Goal: Task Accomplishment & Management: Manage account settings

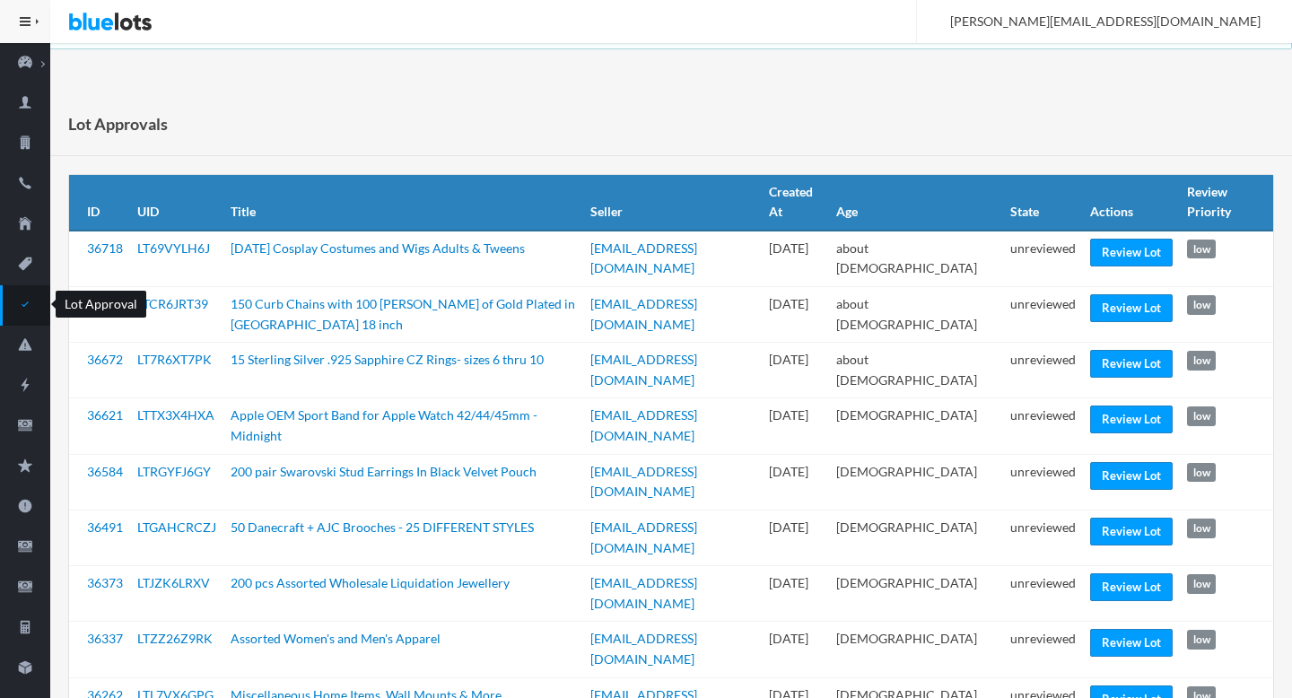
click at [31, 303] on icon "checkmark" at bounding box center [25, 304] width 50 height 16
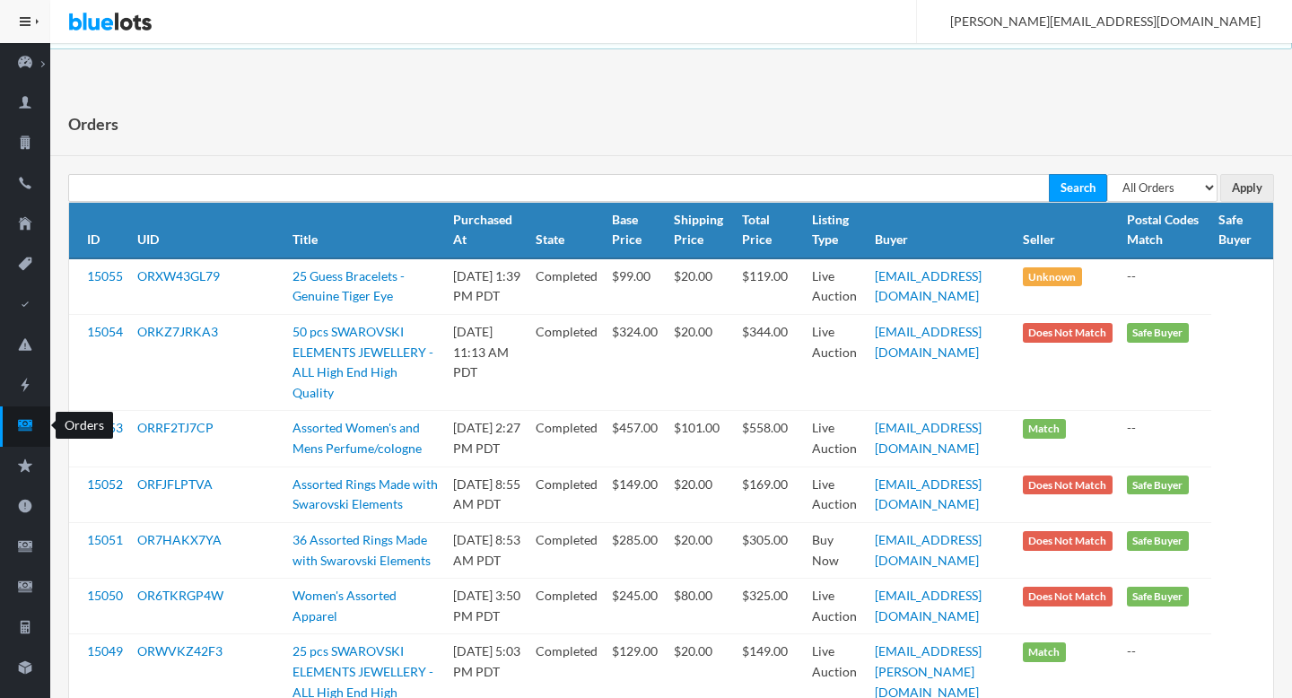
click at [38, 428] on icon "cash" at bounding box center [25, 425] width 50 height 16
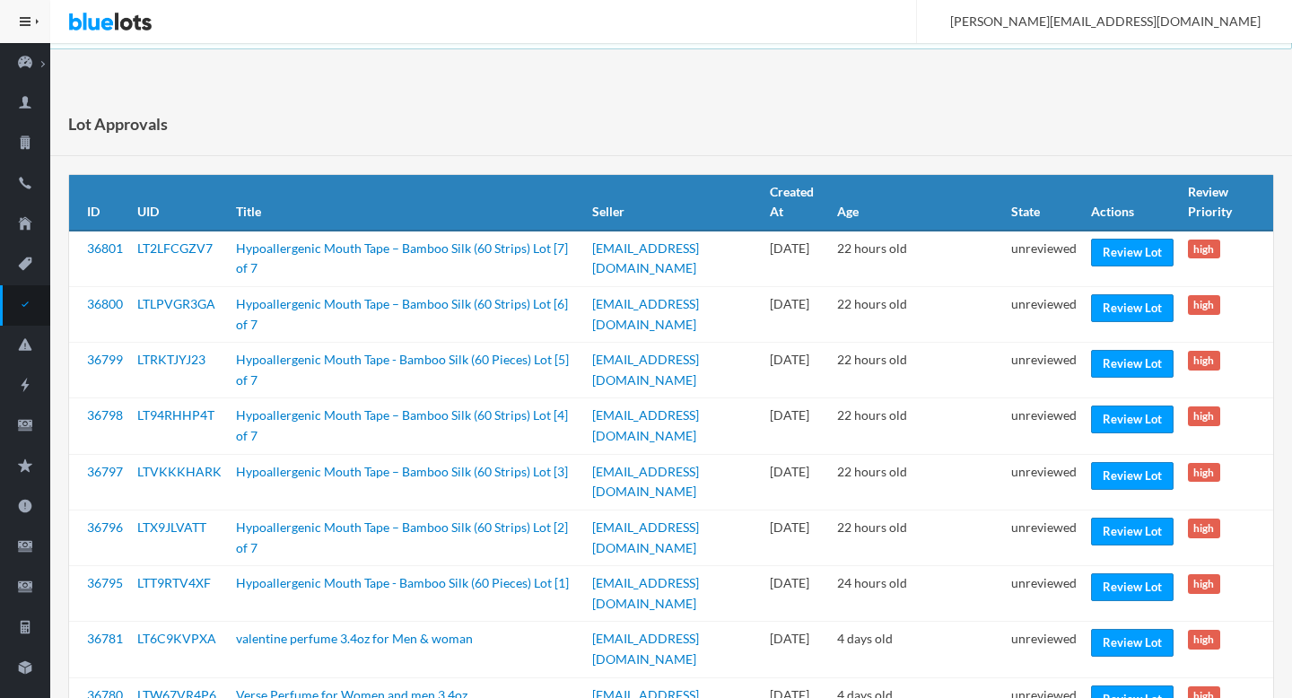
click at [843, 146] on div "Lot Approvals" at bounding box center [671, 124] width 1242 height 64
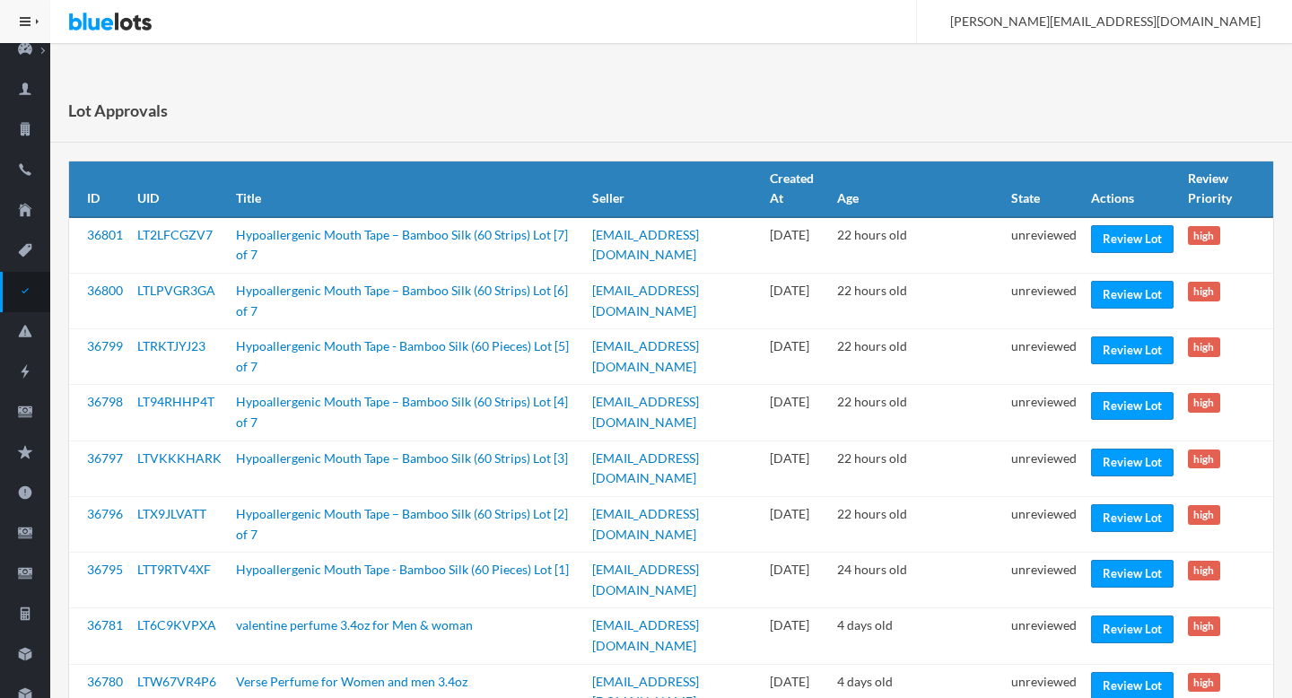
scroll to position [16, 0]
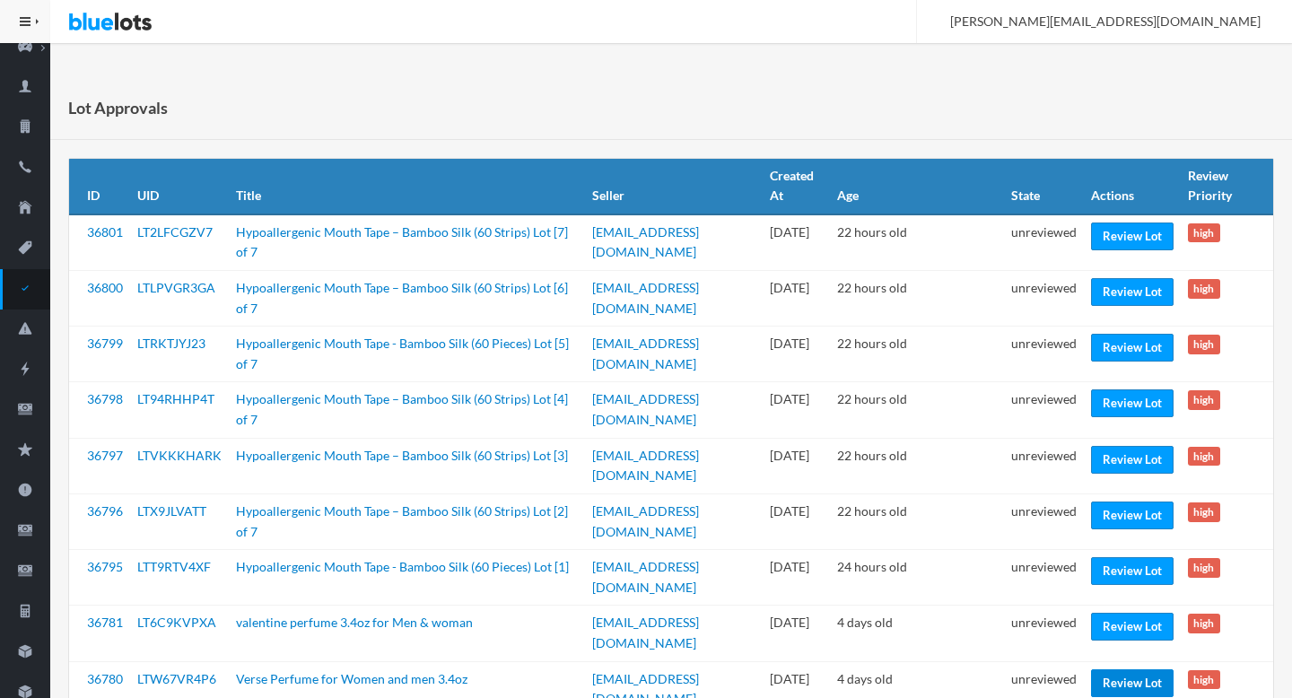
click at [1107, 670] on link "Review Lot" at bounding box center [1132, 684] width 83 height 28
click at [1105, 613] on link "Review Lot" at bounding box center [1132, 627] width 83 height 28
click at [1115, 557] on link "Review Lot" at bounding box center [1132, 571] width 83 height 28
click at [1115, 508] on link "Review Lot" at bounding box center [1132, 516] width 83 height 28
click at [1136, 460] on link "Review Lot" at bounding box center [1132, 460] width 83 height 28
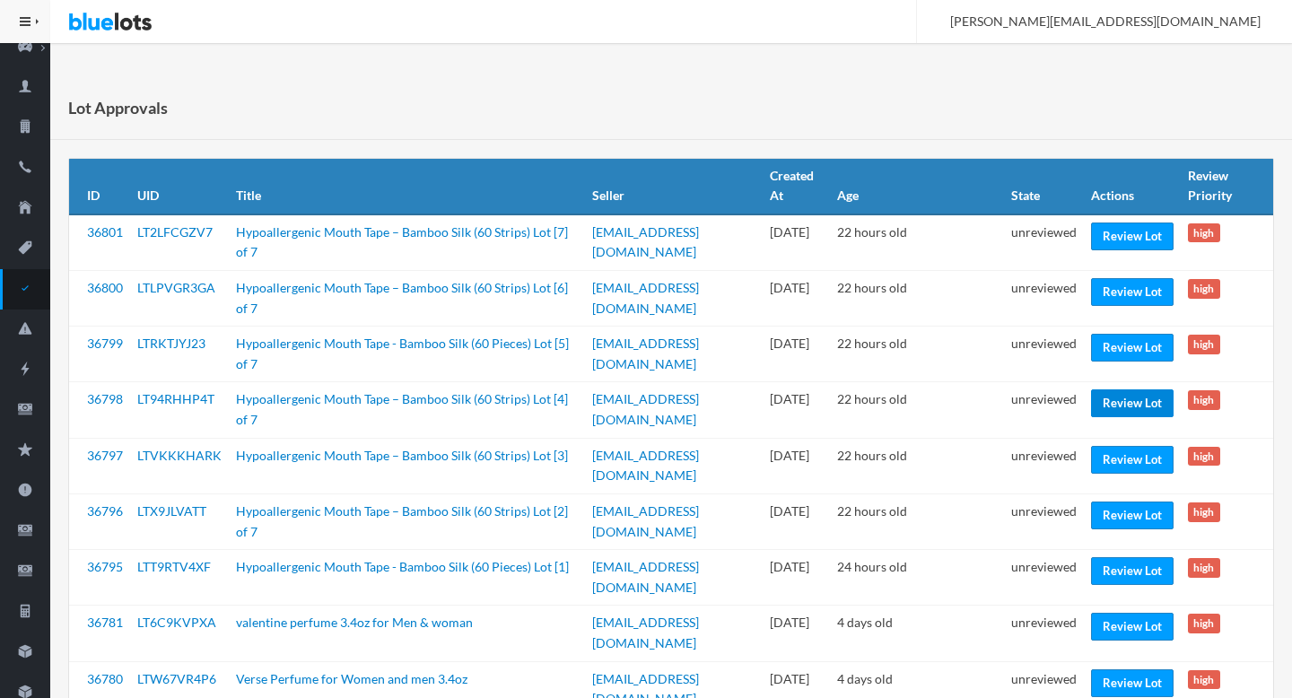
click at [1131, 412] on link "Review Lot" at bounding box center [1132, 404] width 83 height 28
click at [1139, 346] on link "Review Lot" at bounding box center [1132, 348] width 83 height 28
click at [1132, 292] on link "Review Lot" at bounding box center [1132, 292] width 83 height 28
click at [1122, 239] on link "Review Lot" at bounding box center [1132, 237] width 83 height 28
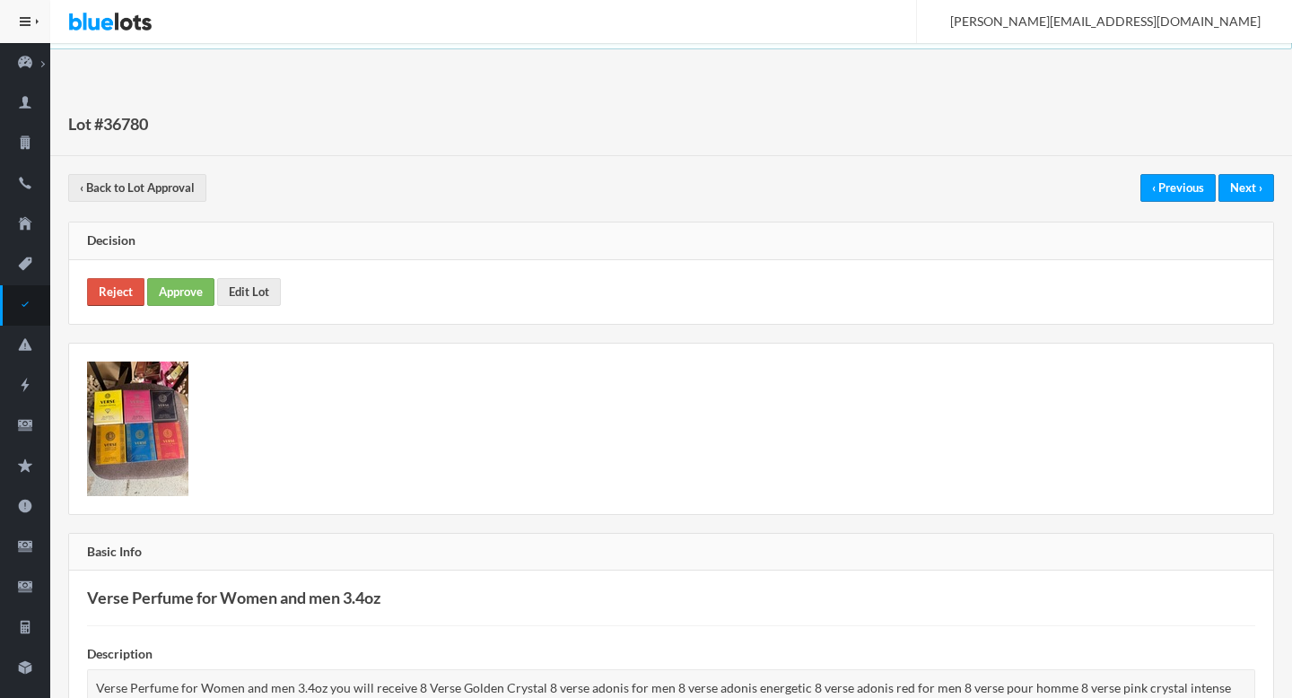
click at [123, 294] on link "Reject" at bounding box center [115, 292] width 57 height 28
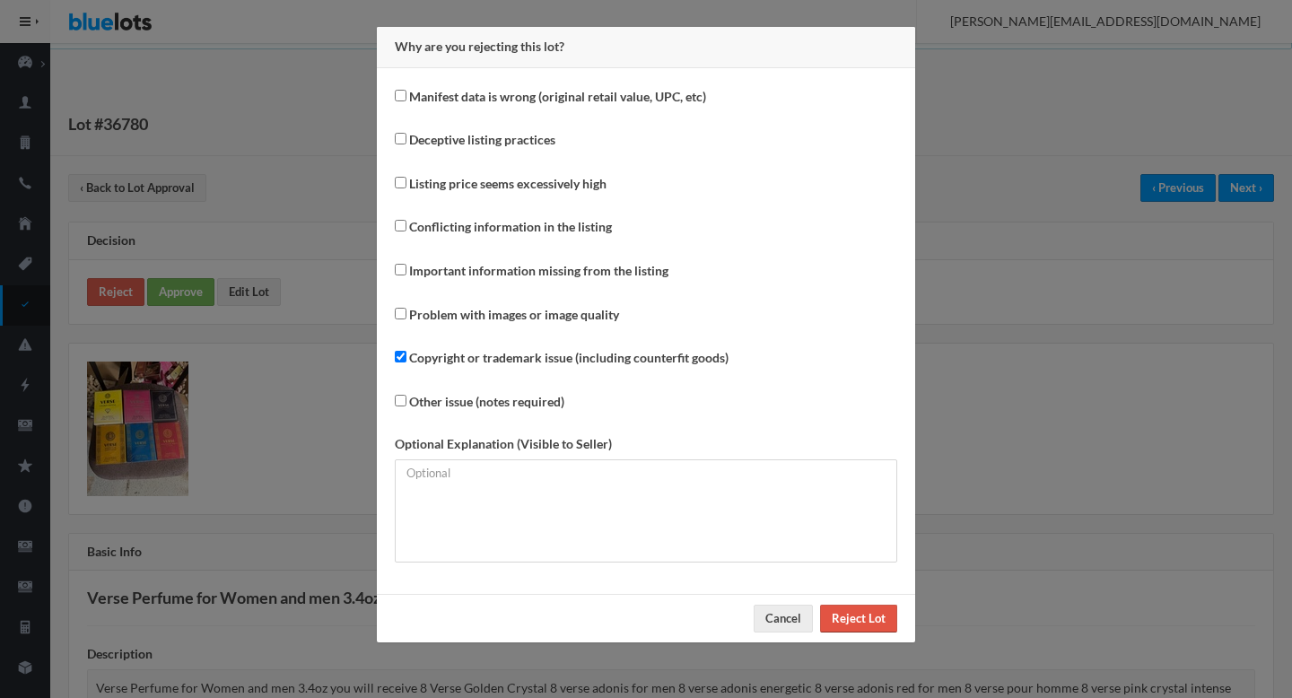
click at [855, 619] on input "Reject Lot" at bounding box center [858, 619] width 77 height 28
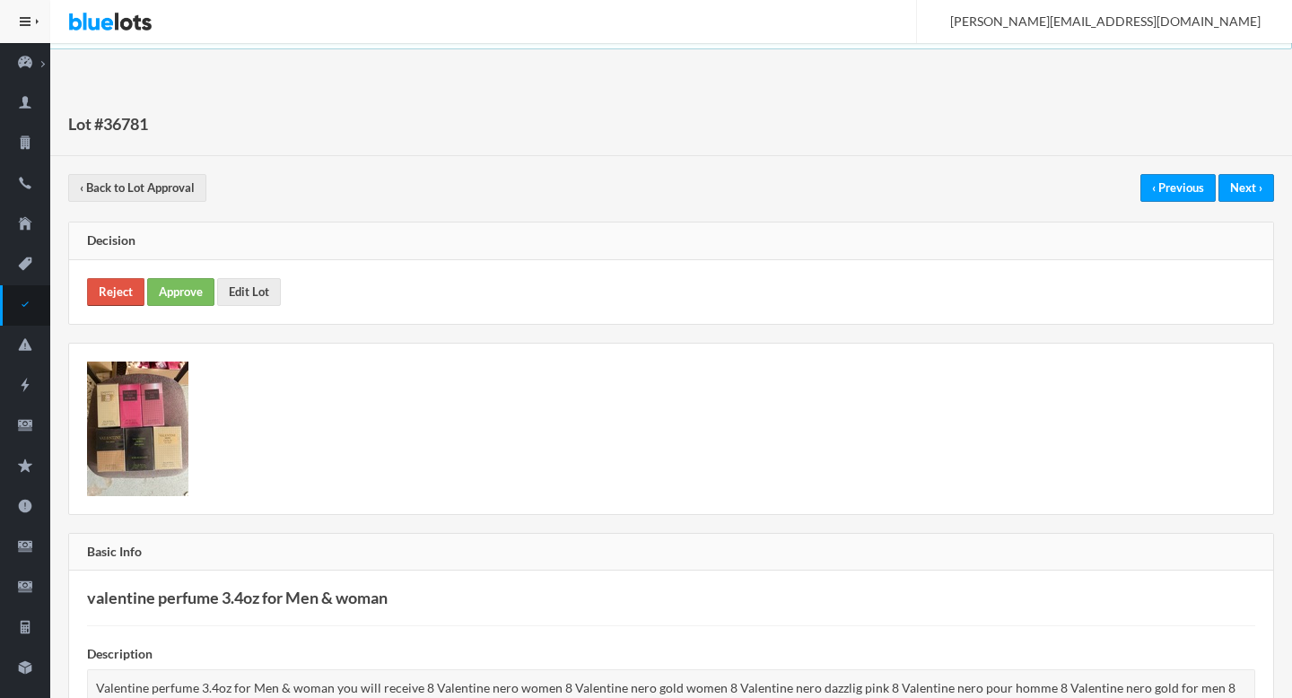
click at [104, 295] on link "Reject" at bounding box center [115, 292] width 57 height 28
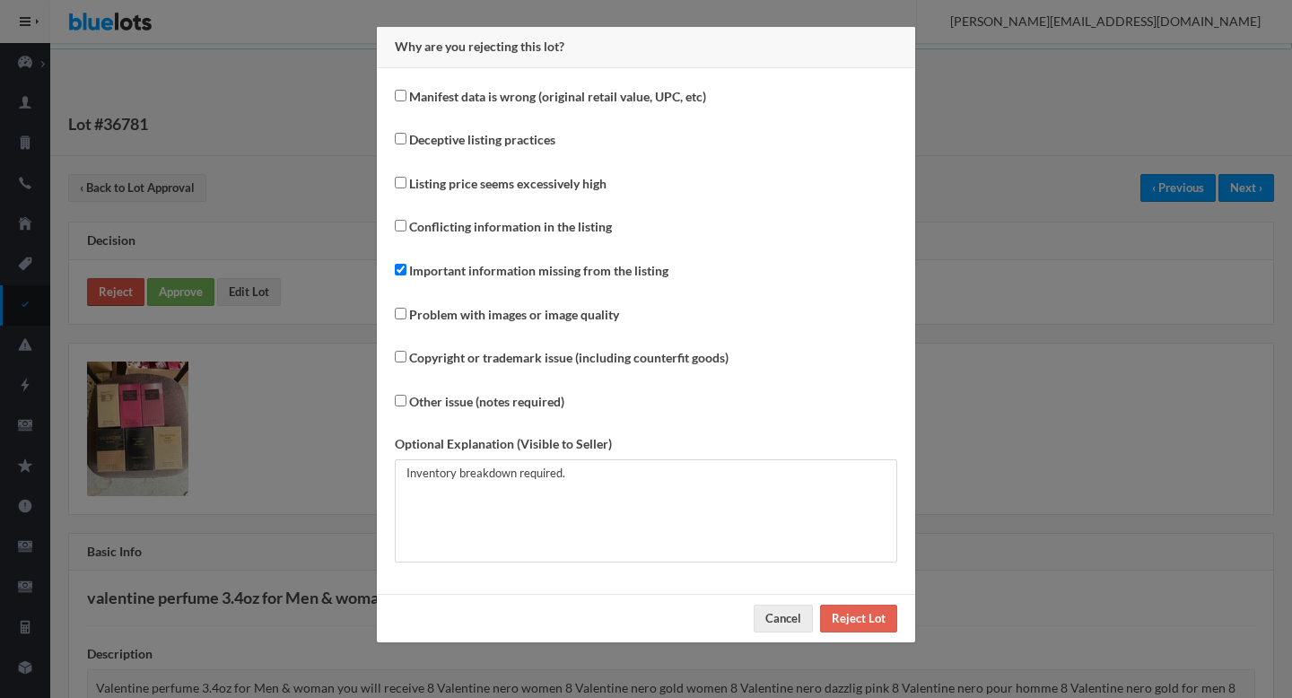
click at [104, 295] on div "Why are you rejecting this lot? Manifest data is wrong (original retail value, …" at bounding box center [646, 349] width 1292 height 698
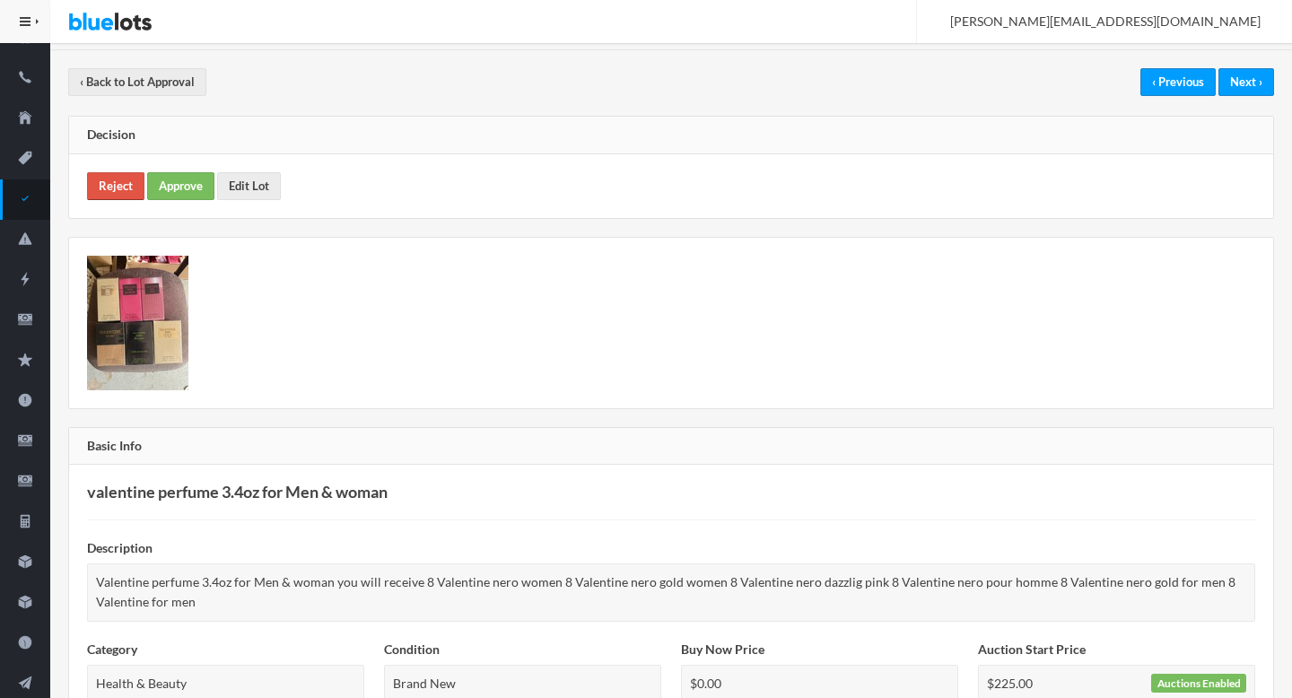
scroll to position [387, 0]
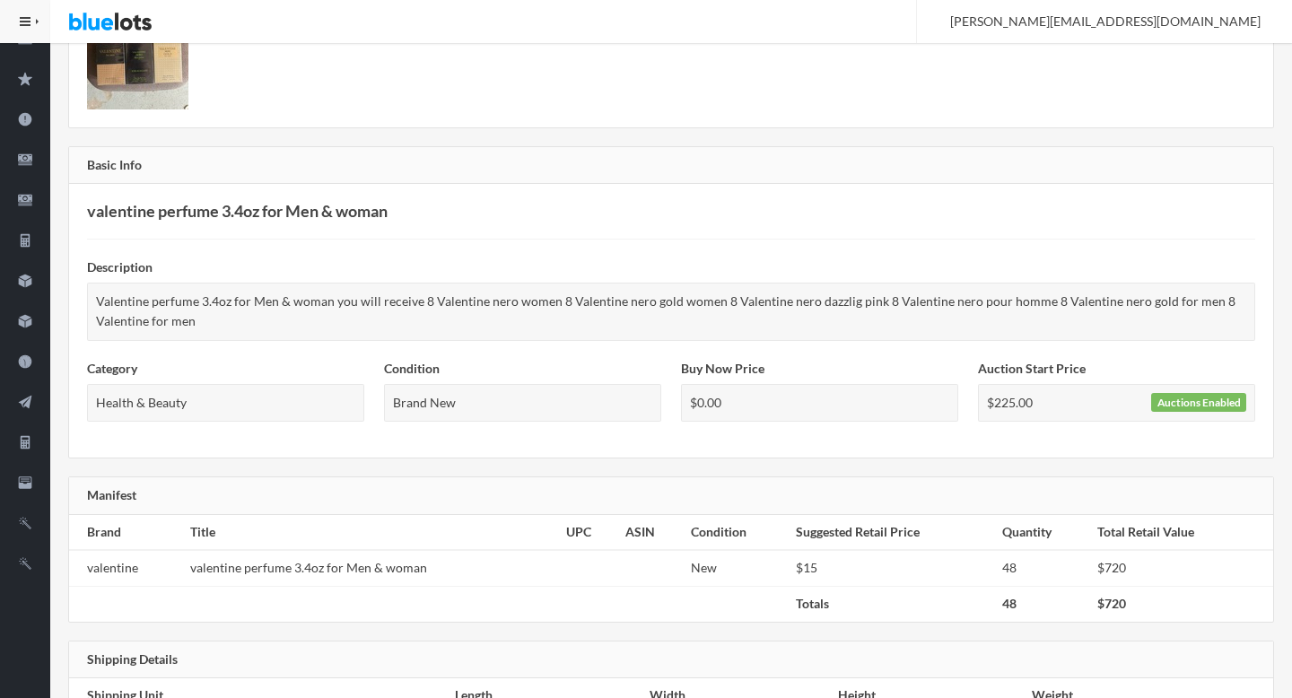
click at [653, 497] on div "Manifest" at bounding box center [671, 496] width 1204 height 38
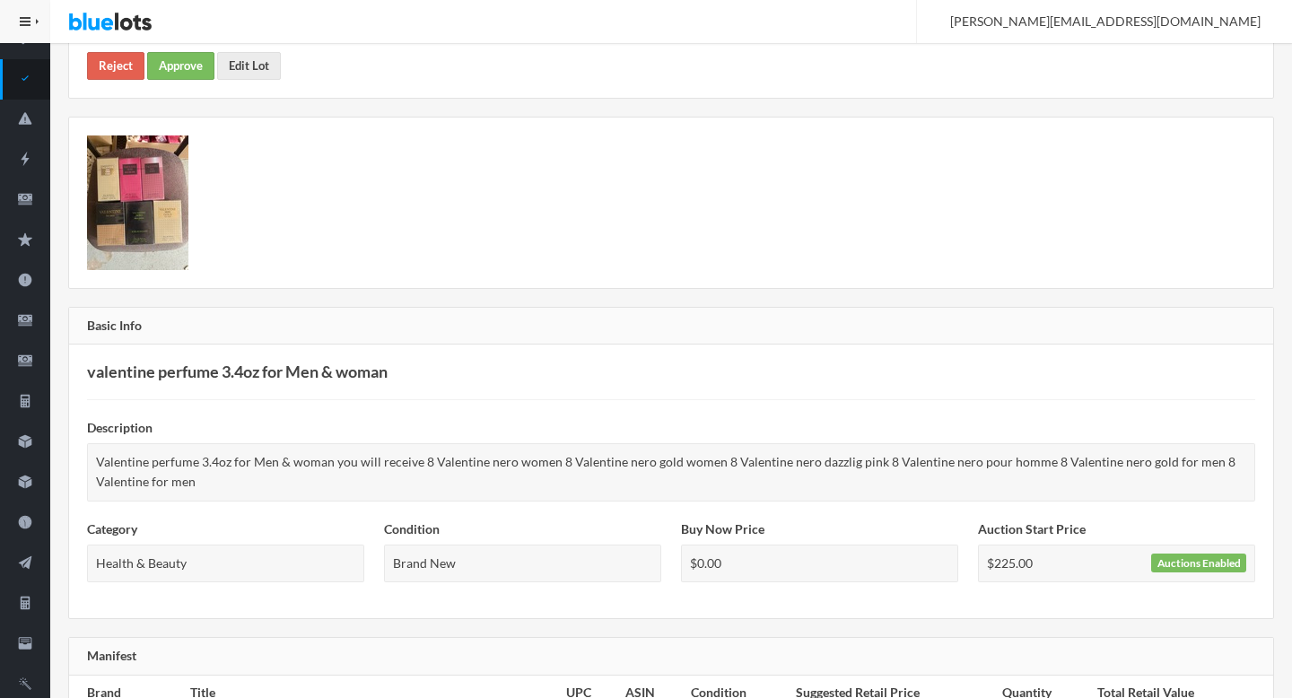
scroll to position [0, 0]
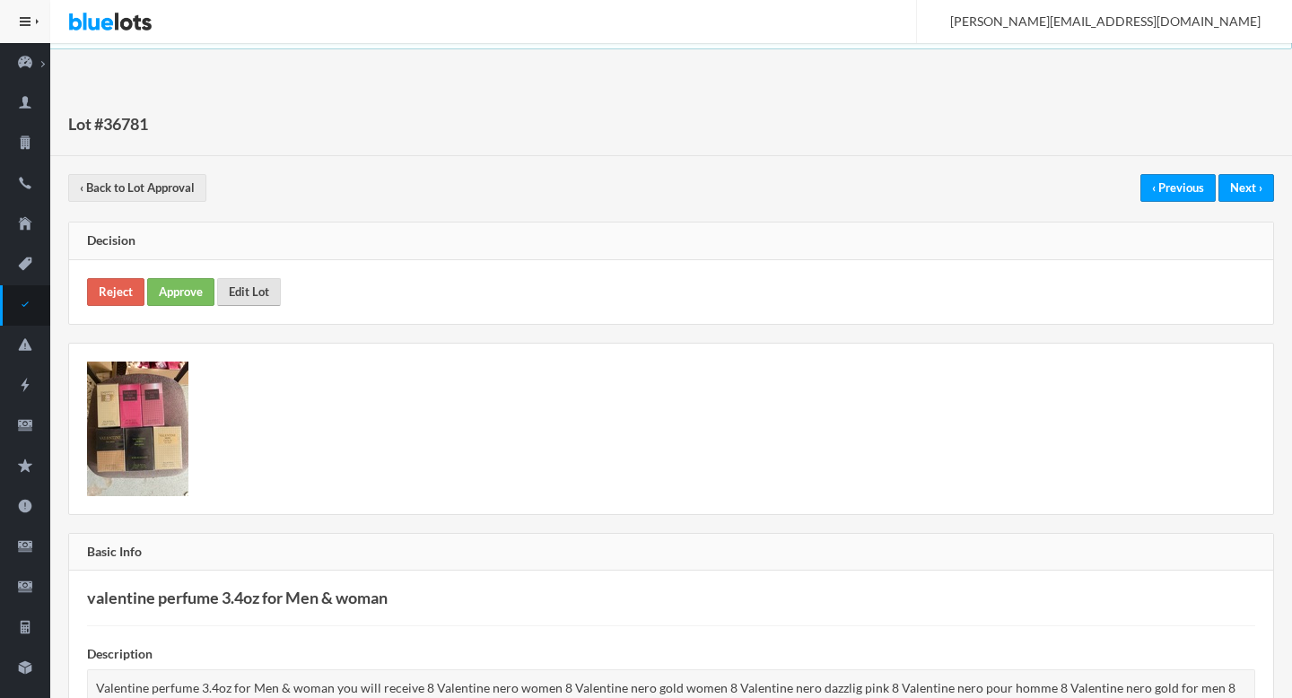
click at [256, 288] on link "Edit Lot" at bounding box center [249, 292] width 64 height 28
click at [182, 288] on link "Approve" at bounding box center [180, 292] width 67 height 28
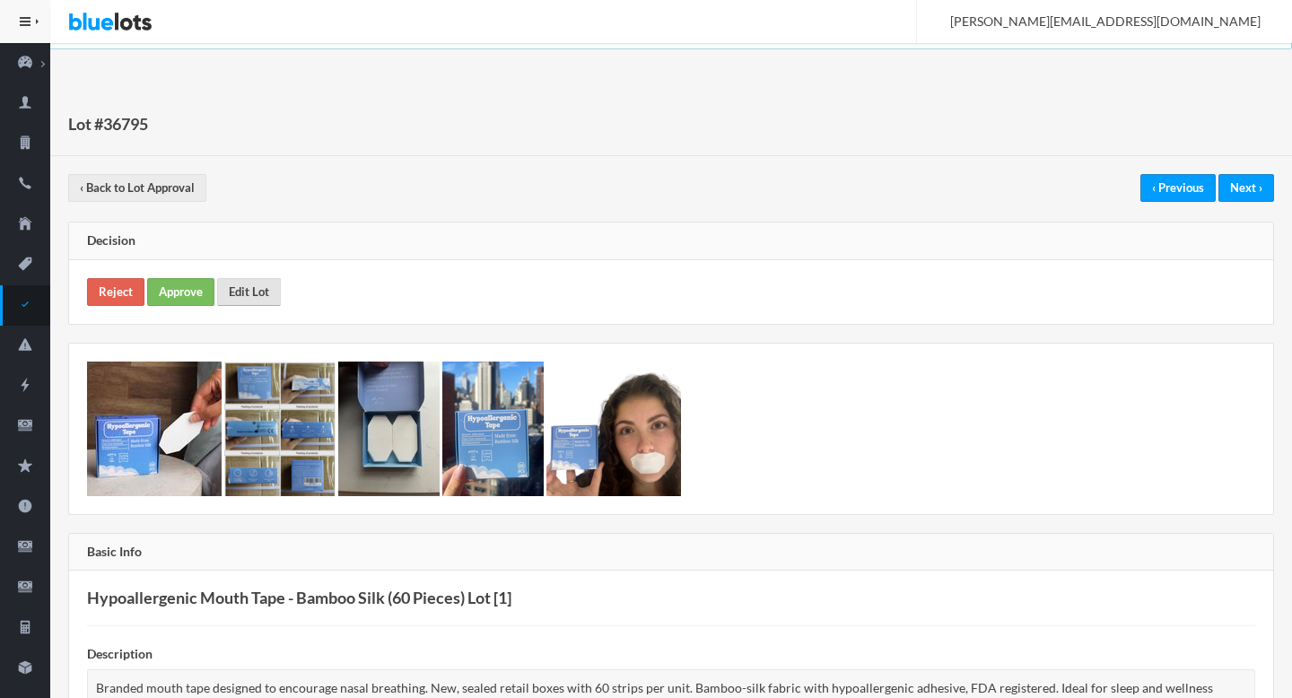
click at [251, 283] on link "Edit Lot" at bounding box center [249, 292] width 64 height 28
click at [178, 299] on link "Approve" at bounding box center [180, 292] width 67 height 28
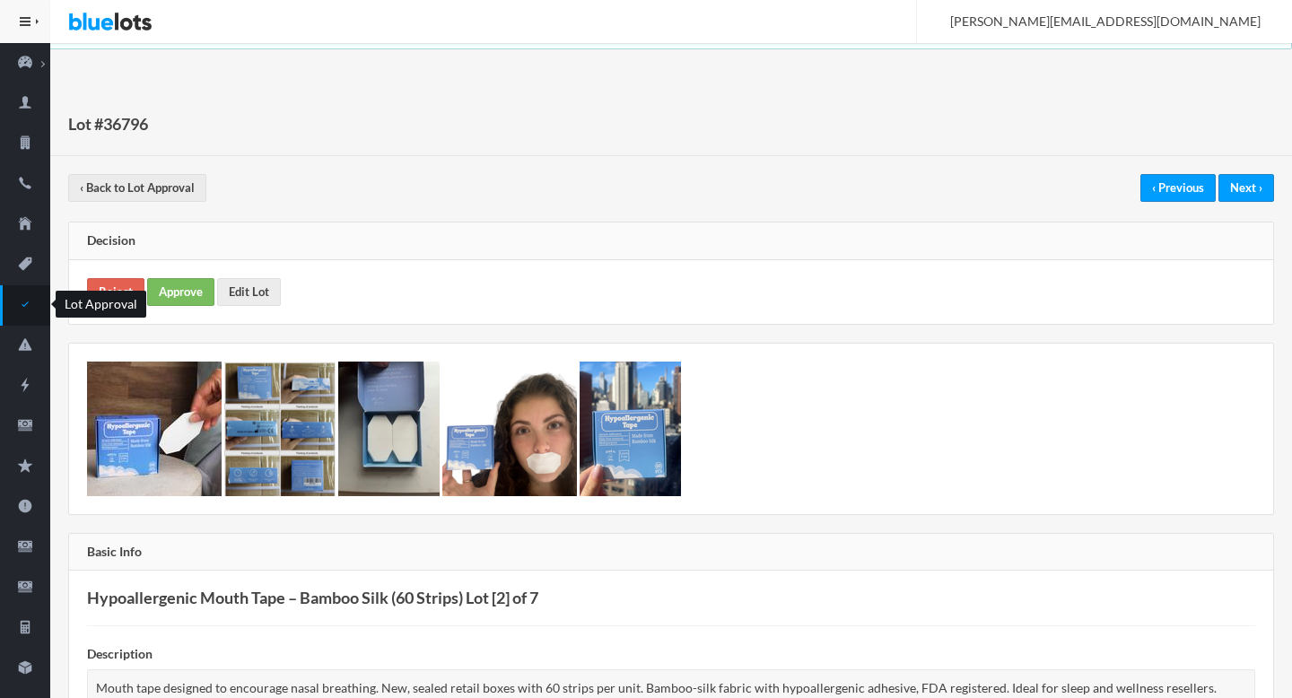
click at [14, 307] on icon "checkmark" at bounding box center [25, 304] width 50 height 16
click at [231, 290] on link "Edit Lot" at bounding box center [249, 292] width 64 height 28
click at [176, 293] on link "Approve" at bounding box center [180, 292] width 67 height 28
click at [114, 285] on link "Reject" at bounding box center [115, 292] width 57 height 28
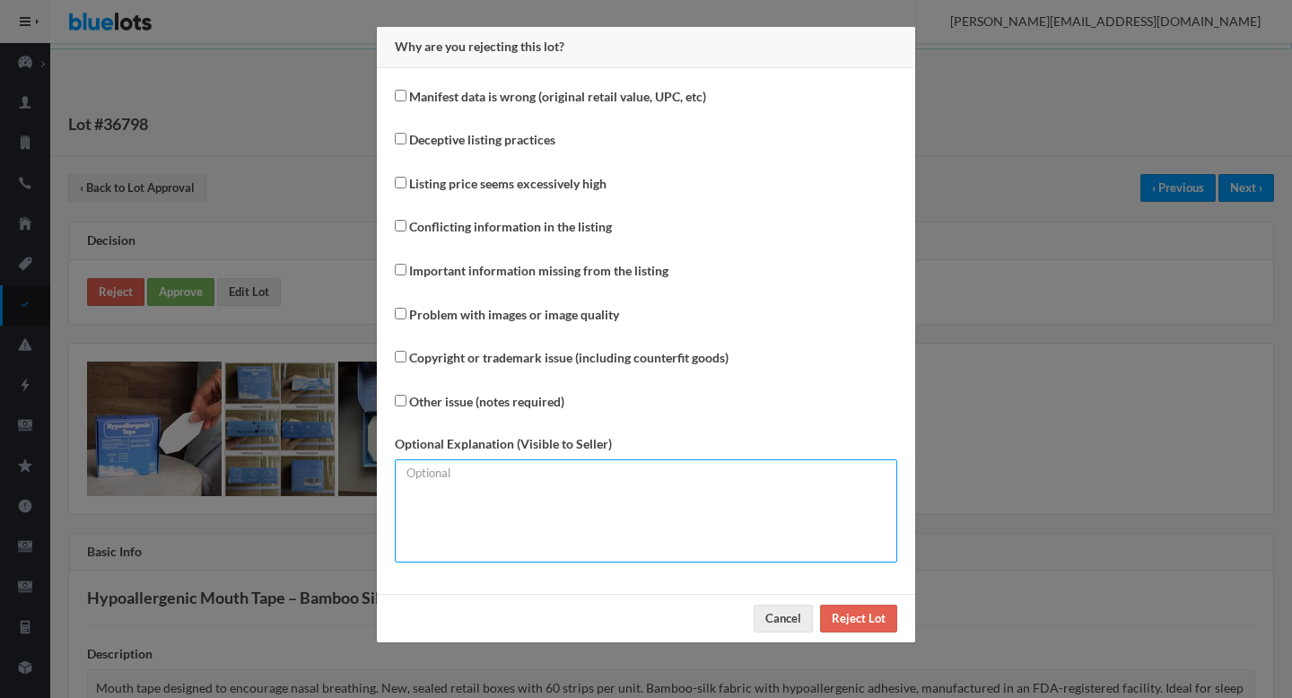
click at [635, 548] on textarea at bounding box center [646, 511] width 503 height 103
paste textarea "Duplicate lot."
type textarea "Duplicate lot."
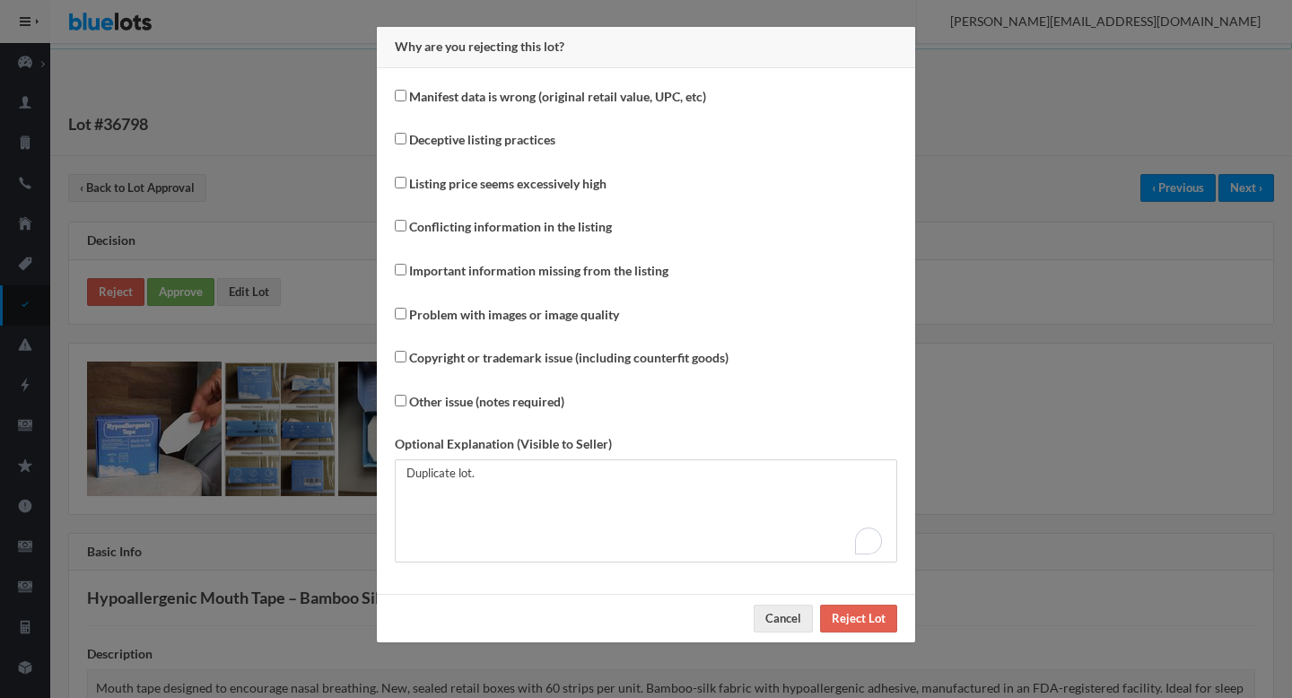
click at [462, 414] on label "Other issue (notes required)" at bounding box center [480, 404] width 170 height 26
click at [407, 407] on input "Other issue (notes required)" at bounding box center [401, 401] width 12 height 12
checkbox input "true"
click at [859, 618] on input "Reject Lot" at bounding box center [858, 619] width 77 height 28
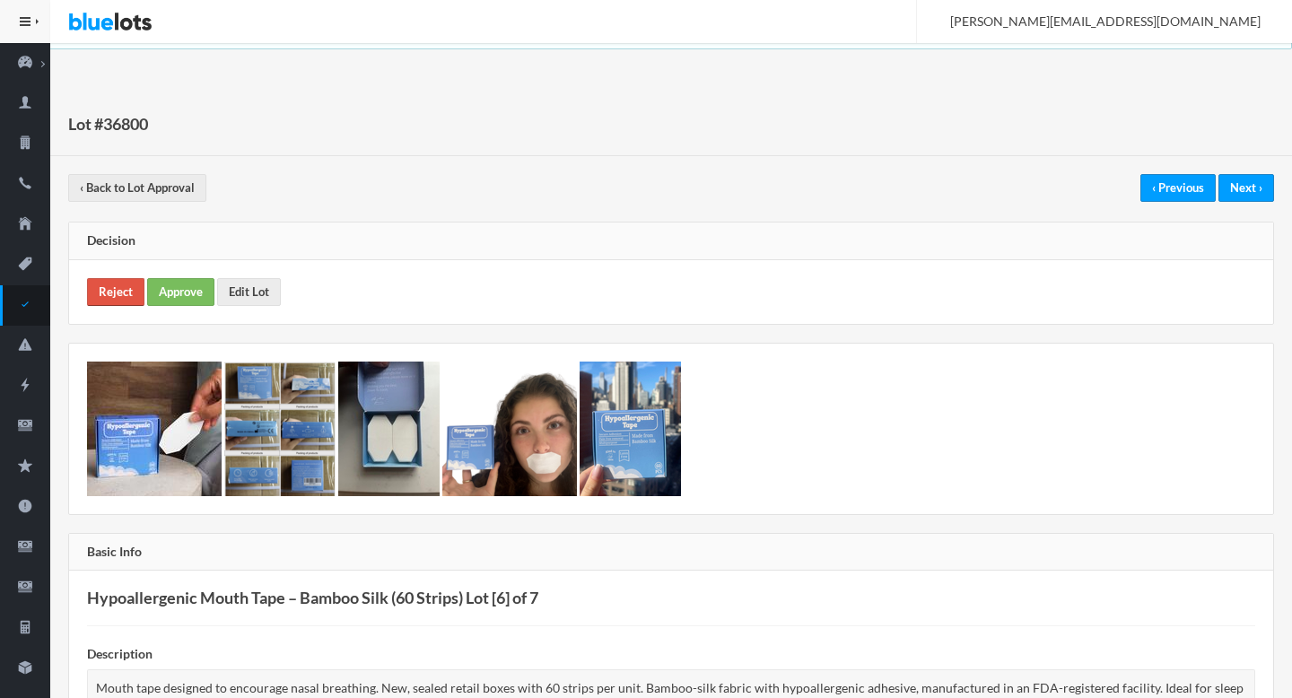
click at [106, 291] on link "Reject" at bounding box center [115, 292] width 57 height 28
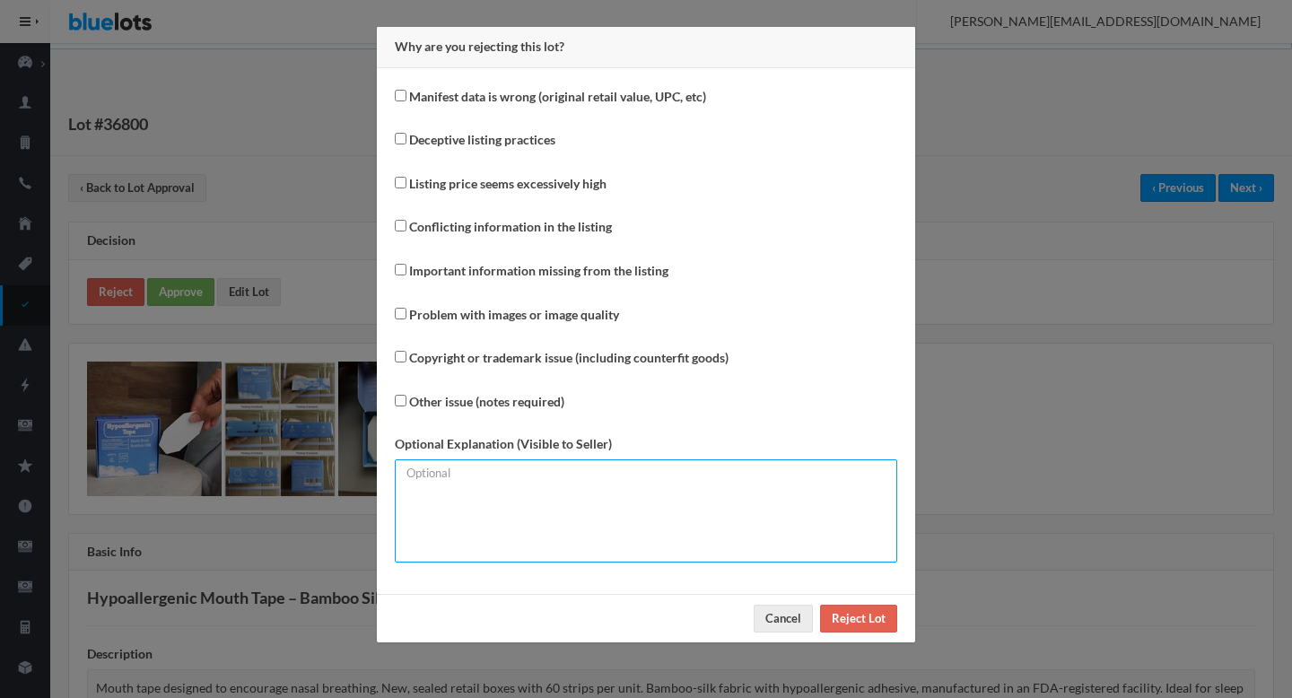
click at [547, 515] on textarea at bounding box center [646, 511] width 503 height 103
paste textarea "Duplicate lot."
type textarea "Duplicate lot."
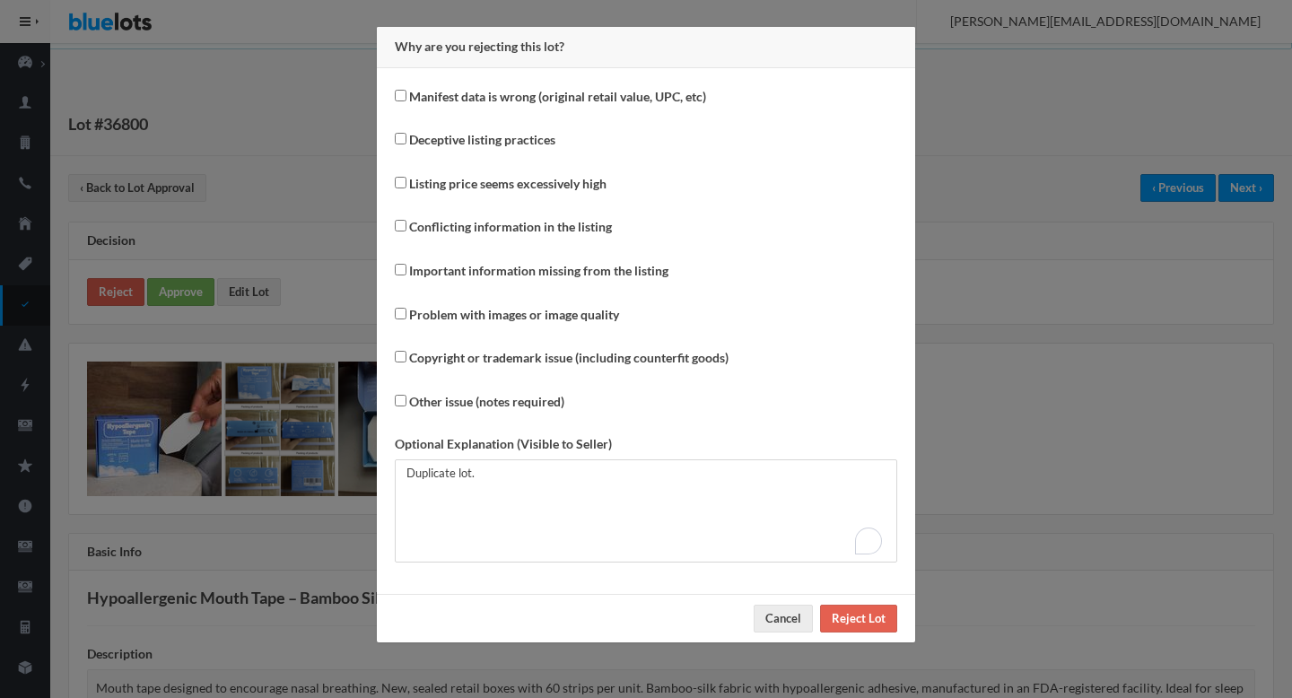
click at [460, 410] on label "Other issue (notes required)" at bounding box center [486, 402] width 155 height 21
click at [407, 407] on input "Other issue (notes required)" at bounding box center [401, 401] width 12 height 12
checkbox input "true"
click at [858, 621] on input "Reject Lot" at bounding box center [858, 619] width 77 height 28
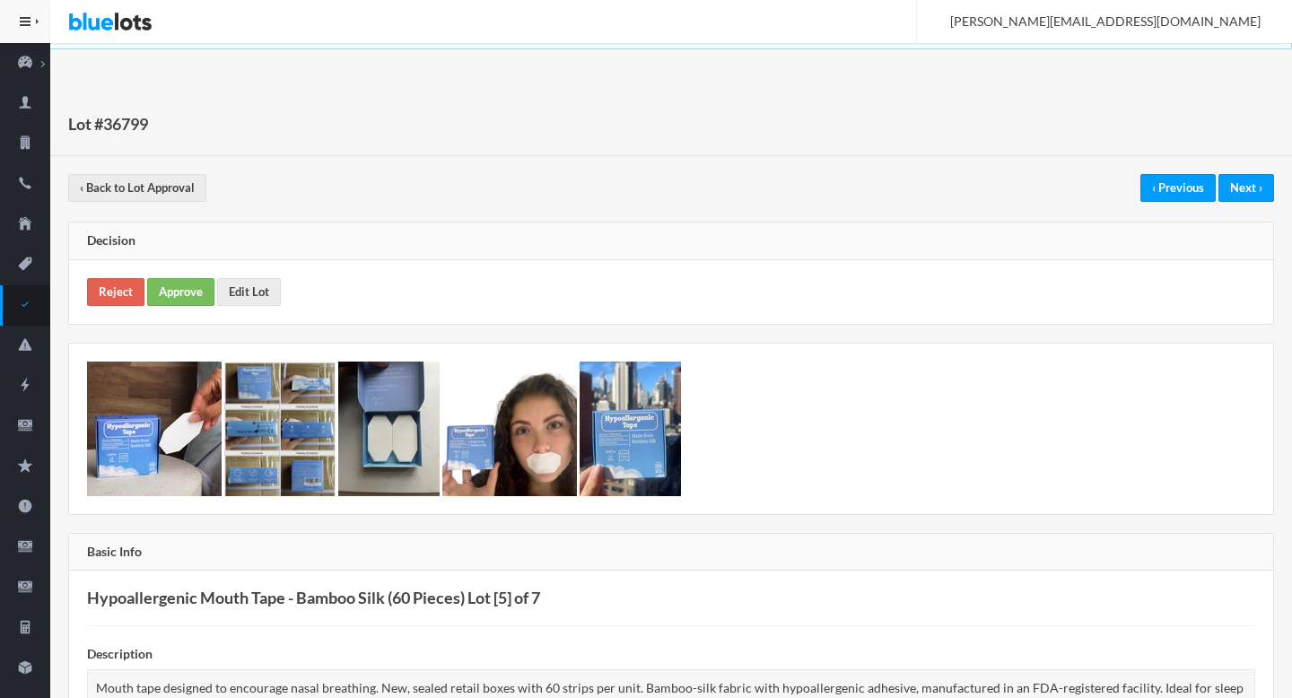
click at [119, 308] on div "Reject Approve Edit Lot" at bounding box center [671, 292] width 1204 height 64
click at [110, 293] on link "Reject" at bounding box center [115, 292] width 57 height 28
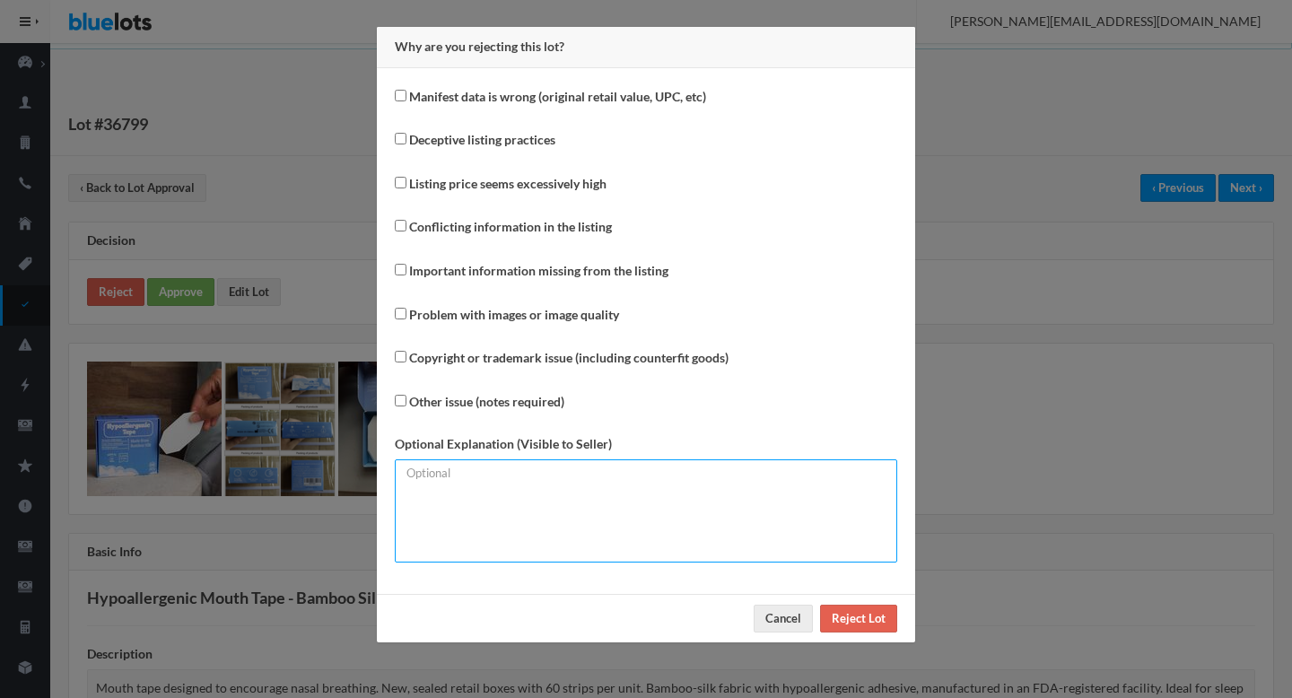
drag, startPoint x: 488, startPoint y: 506, endPoint x: 448, endPoint y: 422, distance: 93.5
click at [488, 506] on textarea at bounding box center [646, 511] width 503 height 103
paste textarea "Duplicate lot."
type textarea "Duplicate lot."
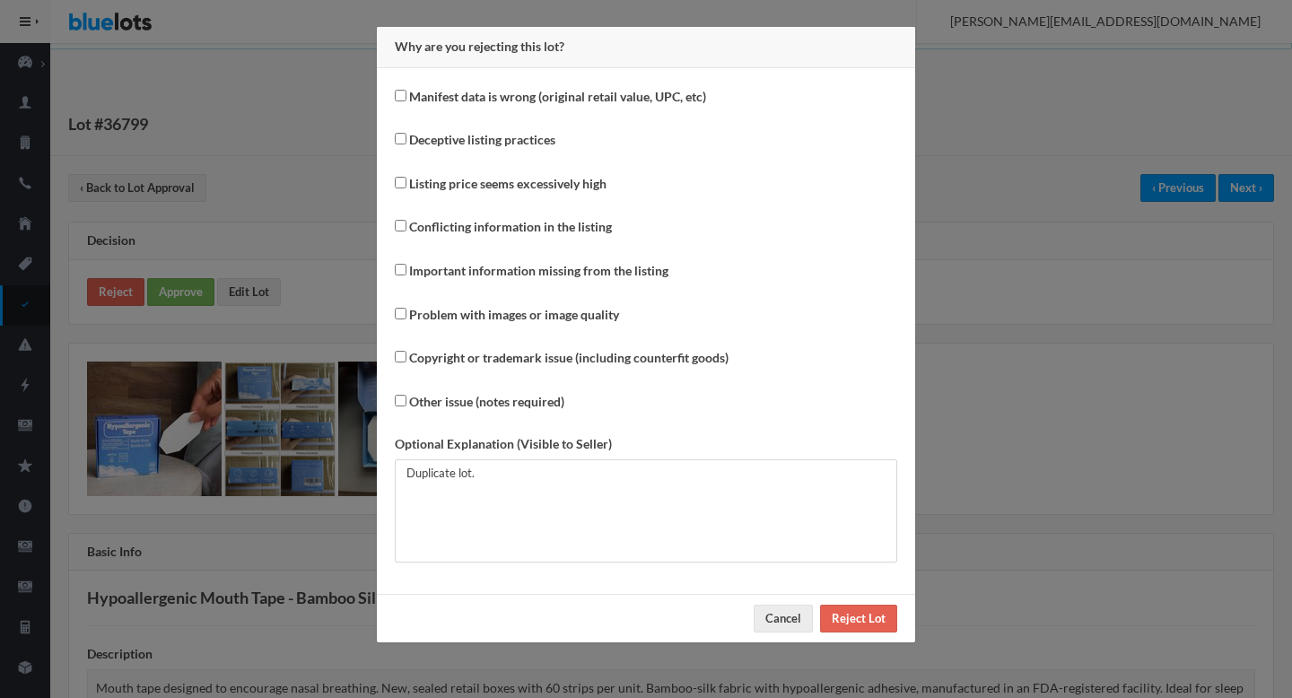
click at [430, 409] on label "Other issue (notes required)" at bounding box center [486, 402] width 155 height 21
click at [407, 407] on input "Other issue (notes required)" at bounding box center [401, 401] width 12 height 12
checkbox input "true"
click at [836, 620] on input "Reject Lot" at bounding box center [858, 619] width 77 height 28
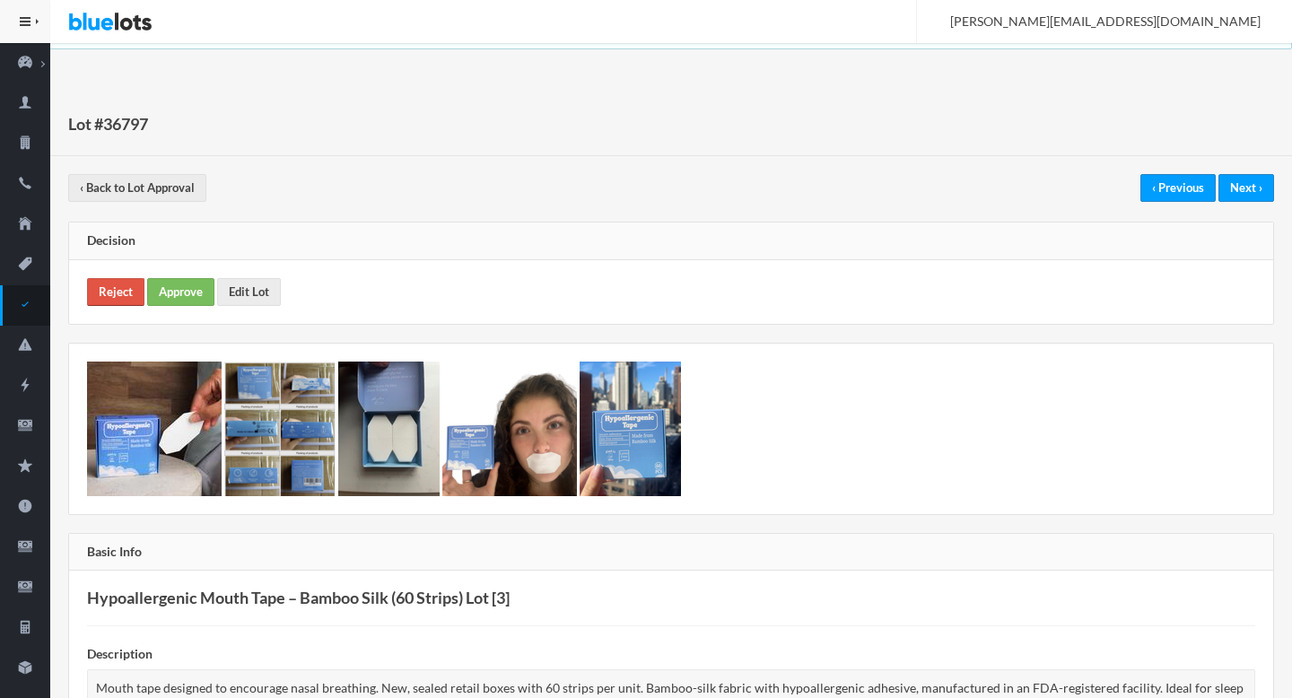
click at [97, 294] on link "Reject" at bounding box center [115, 292] width 57 height 28
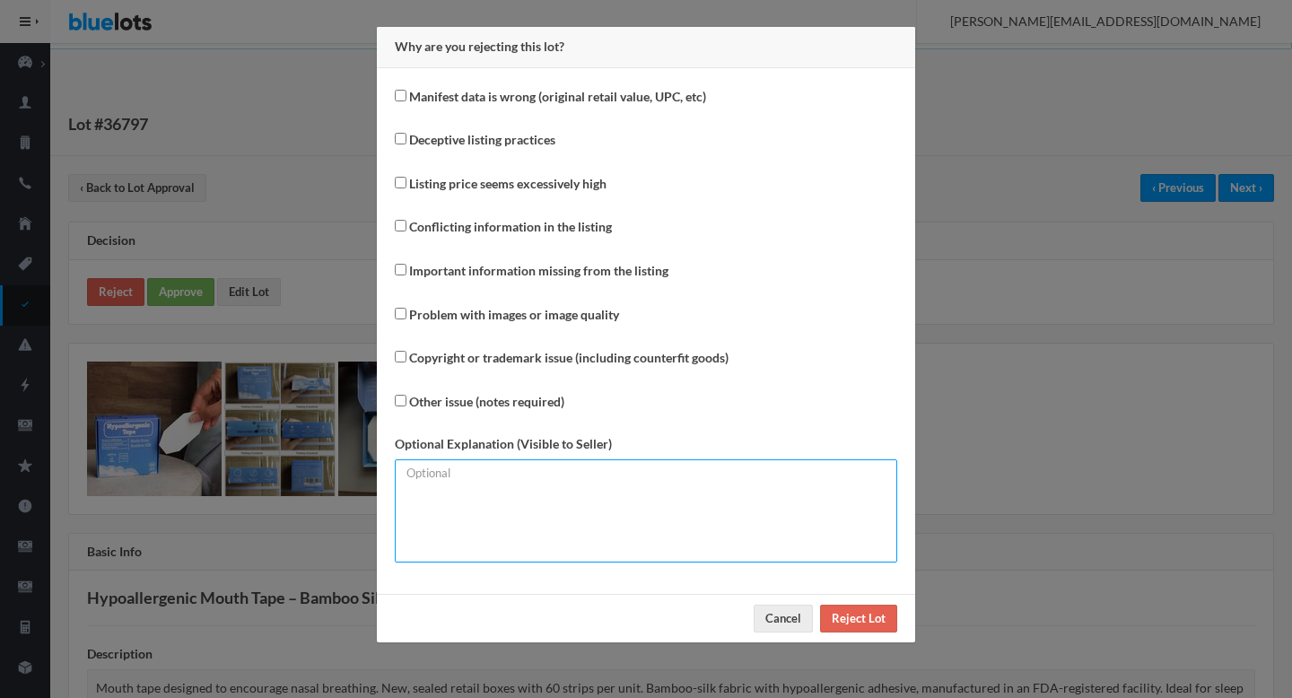
click at [561, 530] on textarea at bounding box center [646, 511] width 503 height 103
type textarea "Duplicate lot."
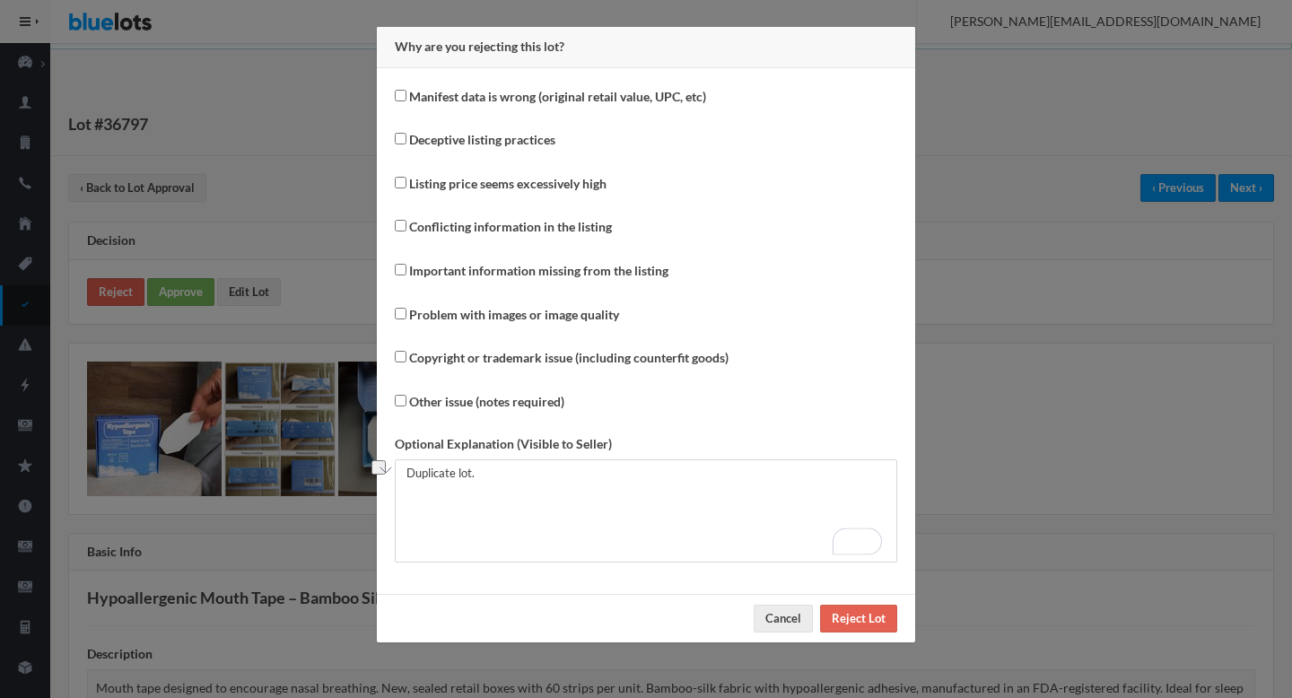
click at [454, 412] on label "Other issue (notes required)" at bounding box center [480, 404] width 170 height 26
click at [407, 407] on input "Other issue (notes required)" at bounding box center [401, 401] width 12 height 12
checkbox input "true"
click at [858, 618] on input "Reject Lot" at bounding box center [858, 619] width 77 height 28
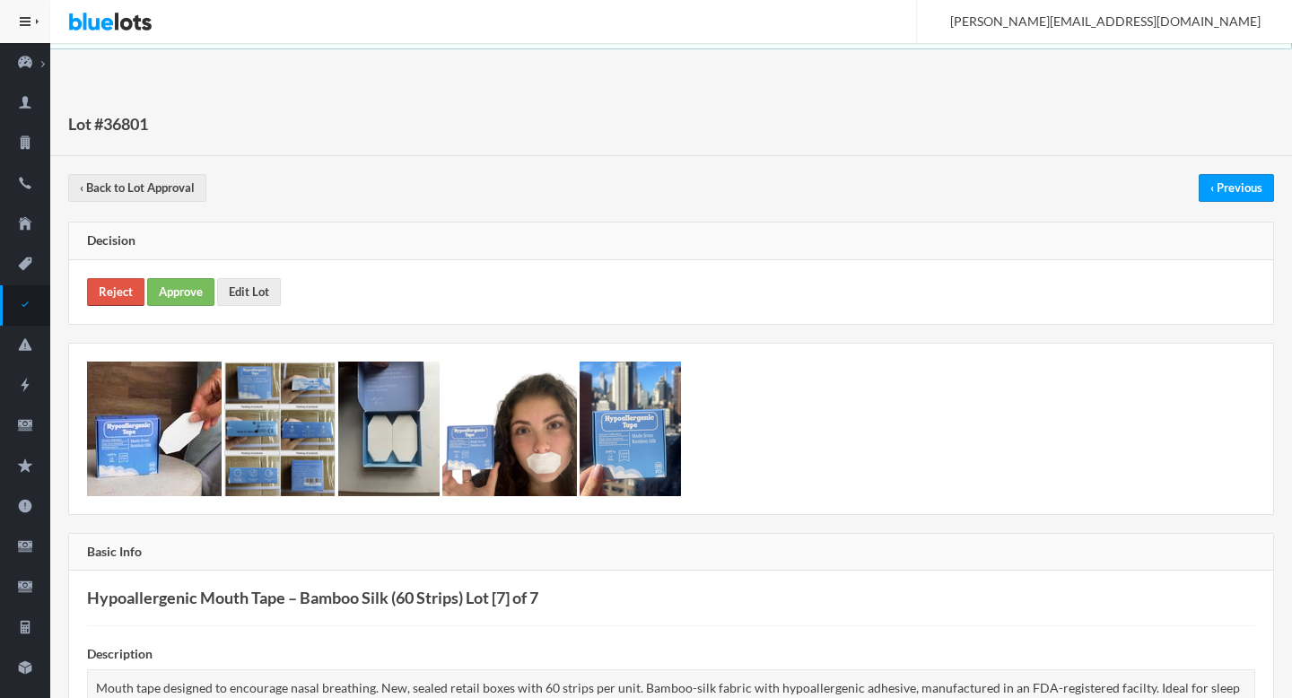
click at [128, 289] on link "Reject" at bounding box center [115, 292] width 57 height 28
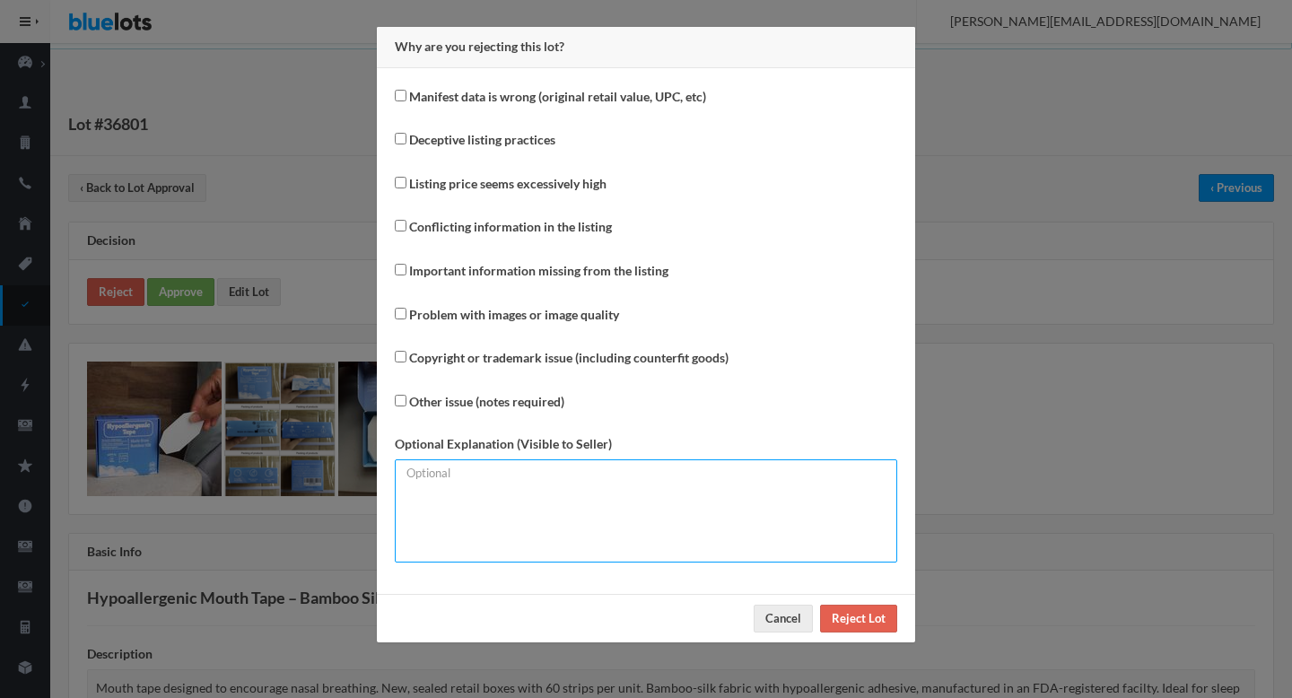
click at [482, 512] on textarea at bounding box center [646, 511] width 503 height 103
paste textarea "Duplicate lot."
type textarea "Duplicate lot."
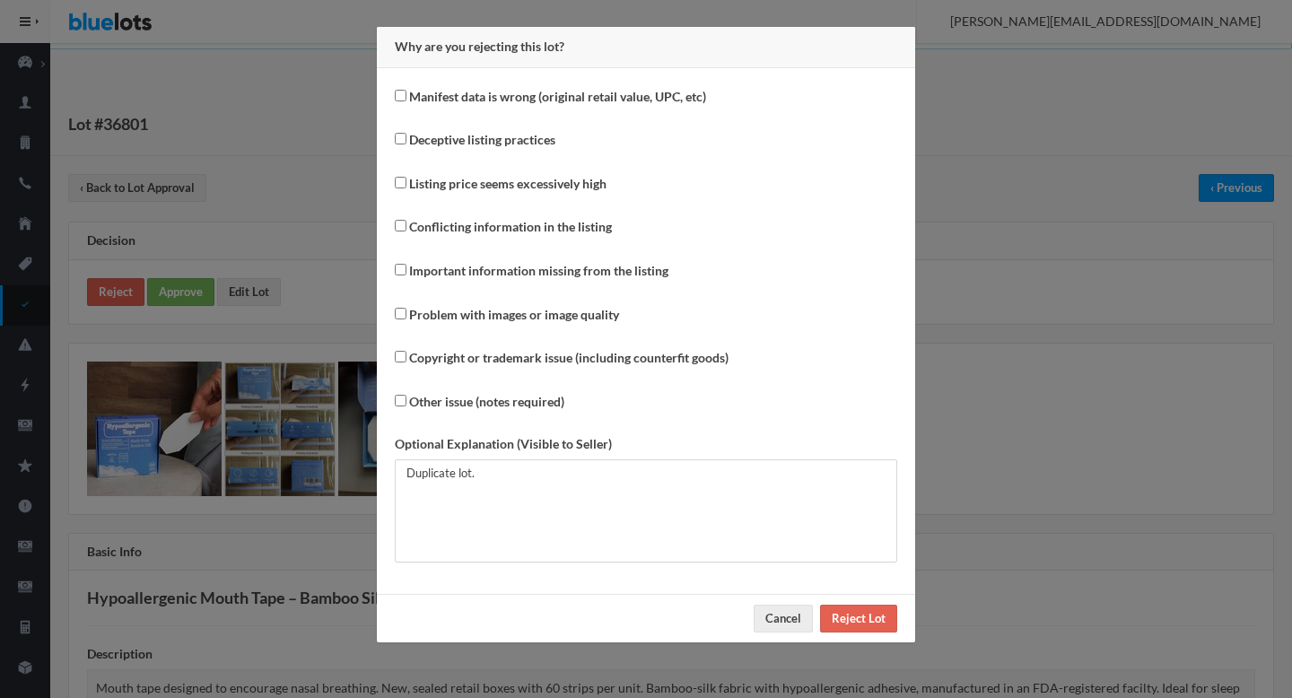
click at [452, 406] on label "Other issue (notes required)" at bounding box center [486, 402] width 155 height 21
click at [407, 406] on input "Other issue (notes required)" at bounding box center [401, 401] width 12 height 12
checkbox input "true"
click at [871, 618] on input "Reject Lot" at bounding box center [858, 619] width 77 height 28
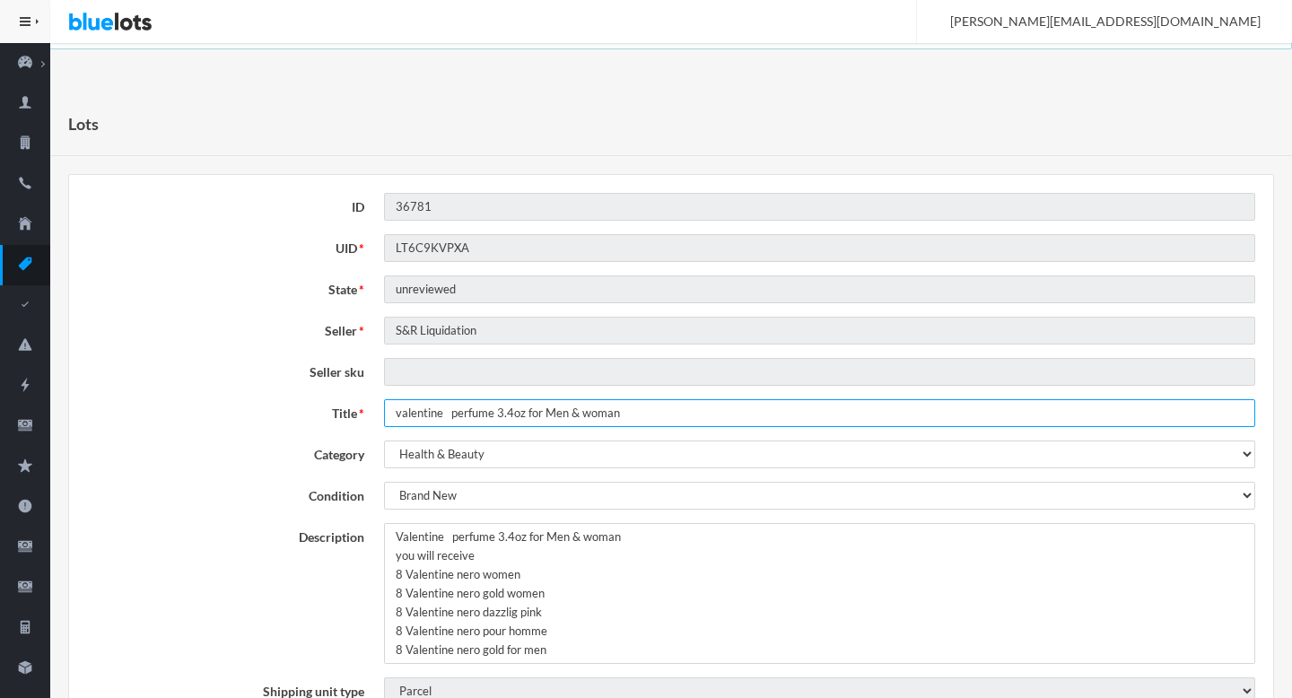
click at [399, 419] on input "valentine perfume 3.4oz for Men & woman" at bounding box center [819, 413] width 871 height 28
type input "Valentine Perfume 3.4oz for Men & Woman"
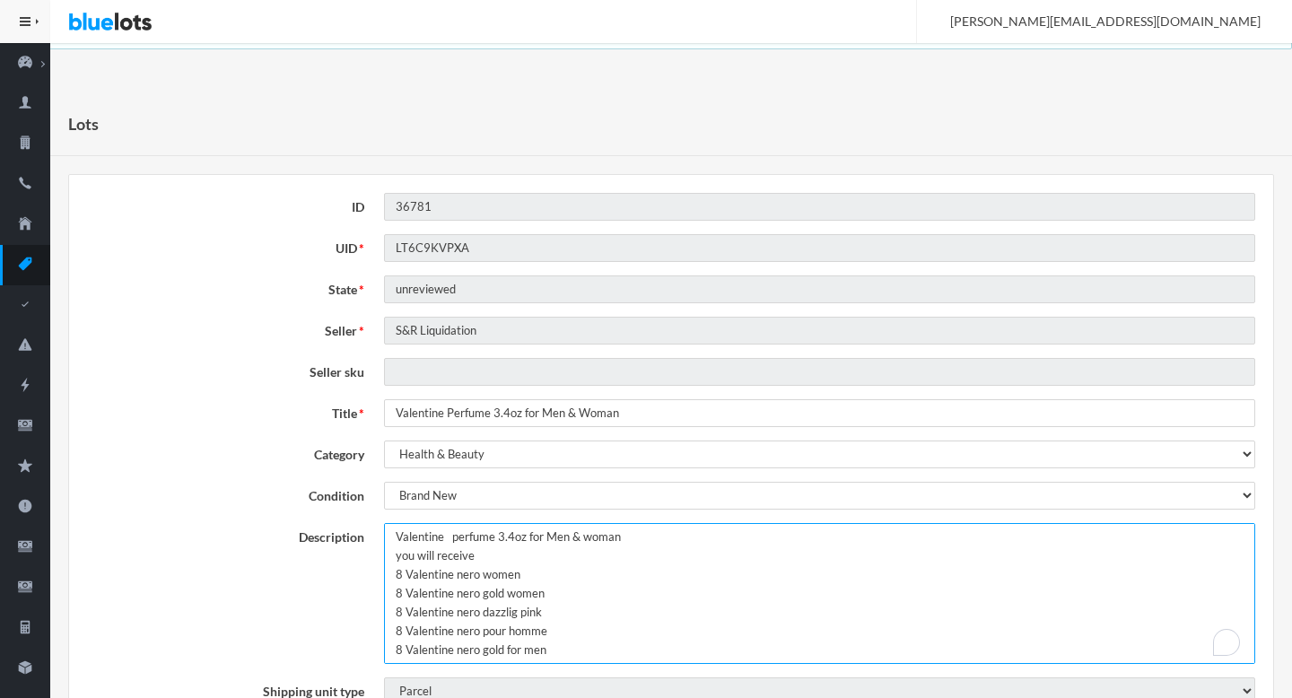
drag, startPoint x: 622, startPoint y: 538, endPoint x: 364, endPoint y: 535, distance: 257.6
click at [364, 535] on div "Description Valentine perfume 3.4oz for Men & woman you will receive 8 Valentin…" at bounding box center [671, 593] width 1188 height 141
paste textarea "Valentine Perfume 3.4oz for Men & Woman"
click at [854, 539] on textarea "Valentine perfume 3.4oz for Men & woman you will receive 8 Valentine nero women…" at bounding box center [819, 593] width 871 height 141
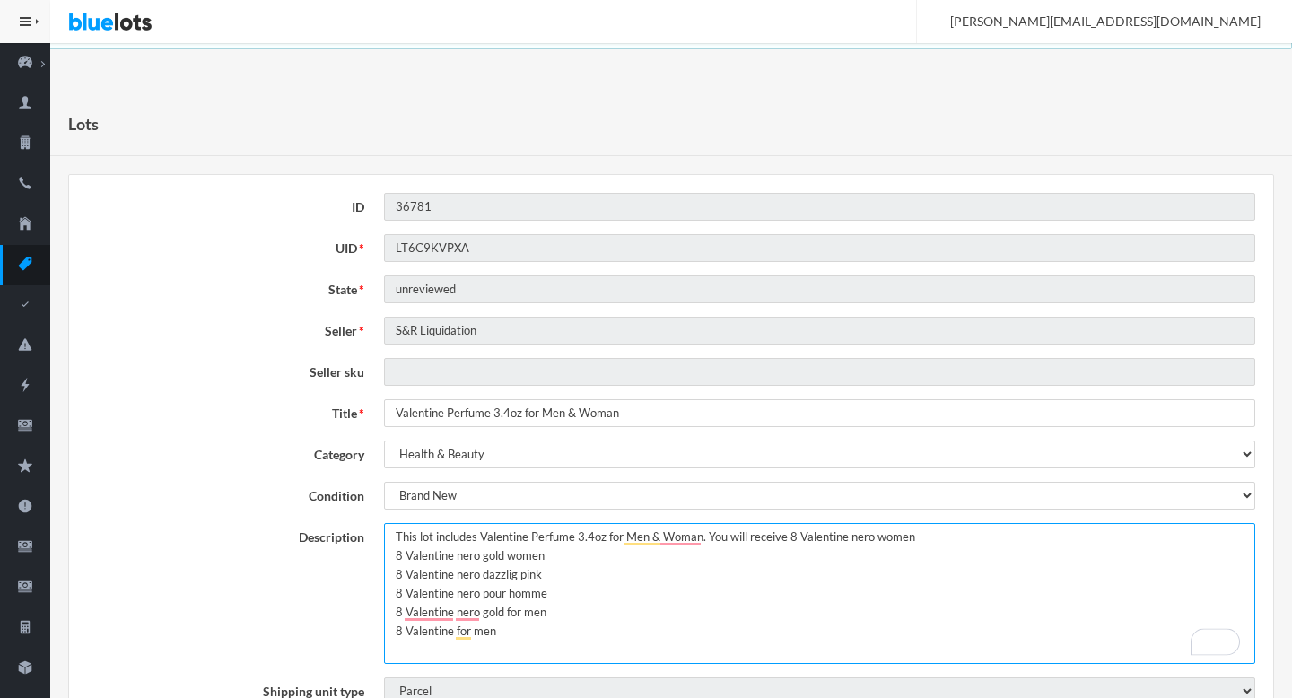
click at [985, 538] on textarea "Valentine perfume 3.4oz for Men & woman you will receive 8 Valentine nero women…" at bounding box center [819, 593] width 871 height 141
click at [1091, 535] on textarea "Valentine perfume 3.4oz for Men & woman you will receive 8 Valentine nero women…" at bounding box center [819, 593] width 871 height 141
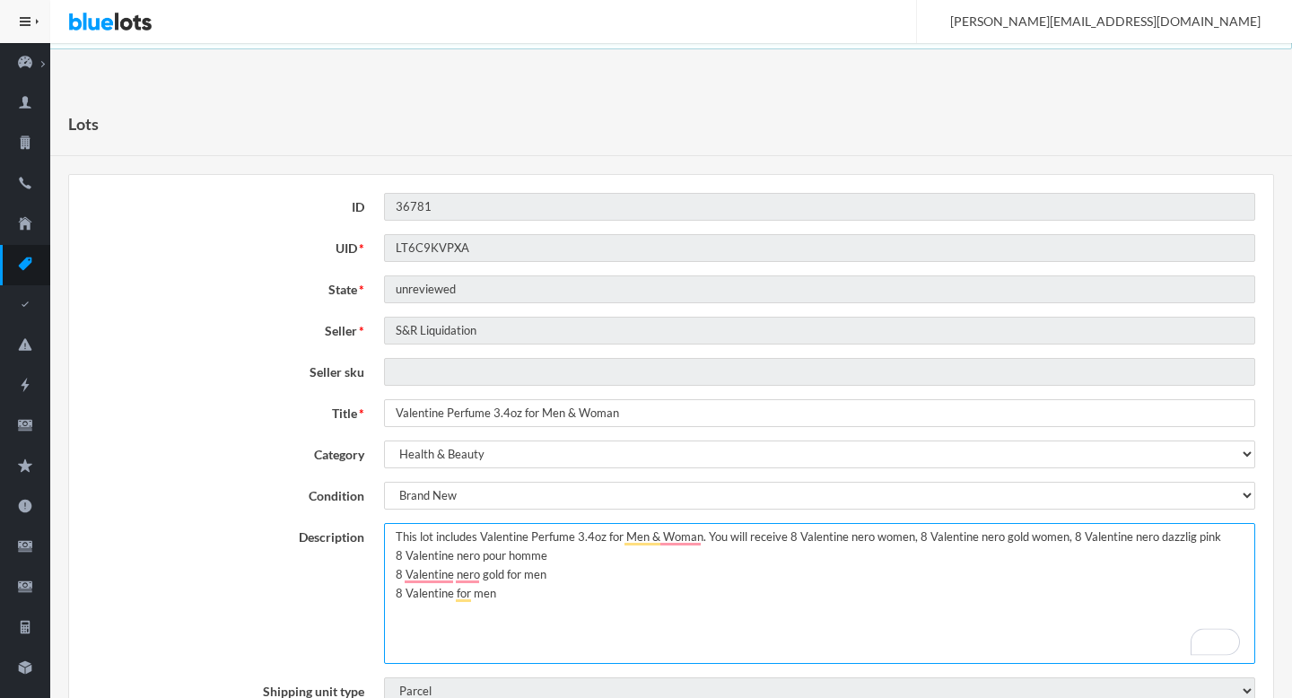
click at [1228, 539] on textarea "Valentine perfume 3.4oz for Men & woman you will receive 8 Valentine nero women…" at bounding box center [819, 593] width 871 height 141
click at [786, 547] on textarea "Valentine perfume 3.4oz for Men & woman you will receive 8 Valentine nero women…" at bounding box center [819, 593] width 871 height 141
type textarea "This lot includes Valentine Perfume 3.4oz for Men & Women. You will receive 8 V…"
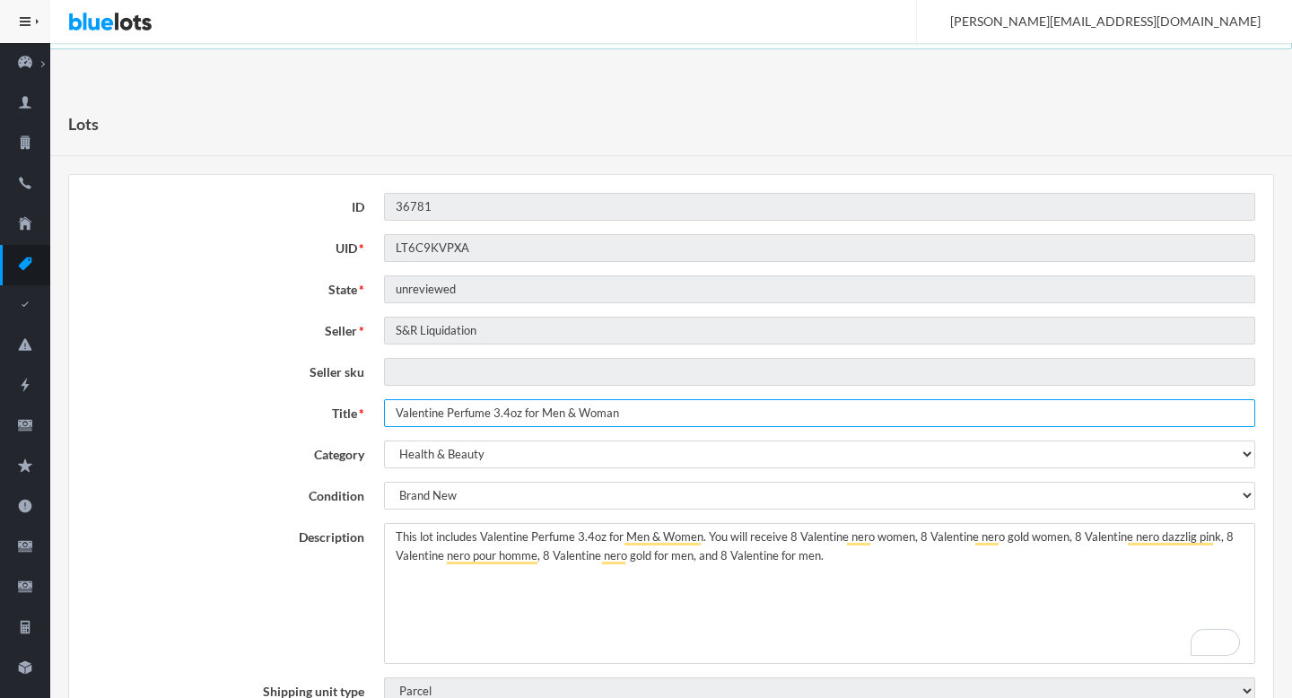
click at [602, 419] on input "Valentine Perfume 3.4oz for Men & Woman" at bounding box center [819, 413] width 871 height 28
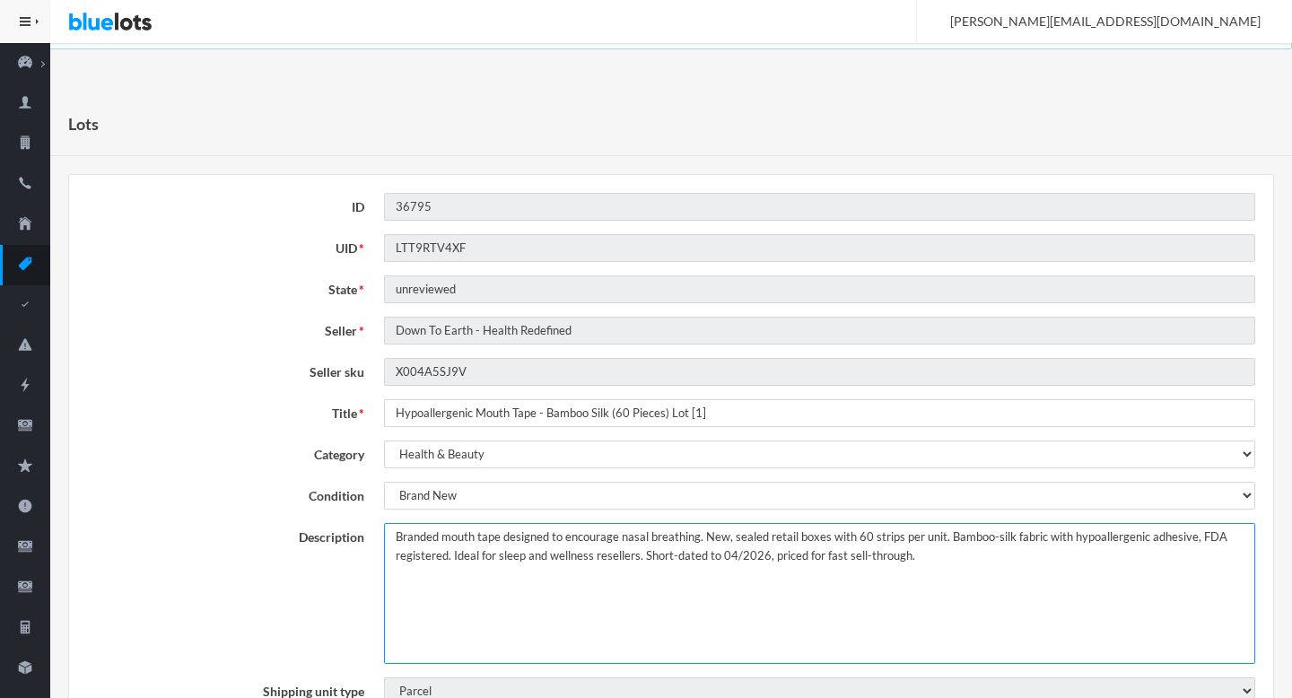
click at [394, 538] on textarea "Branded mouth tape designed to encourage nasal breathing. New, sealed retail bo…" at bounding box center [819, 593] width 871 height 141
type textarea "This lot includes branded mouth tape designed to encourage nasal breathing. New…"
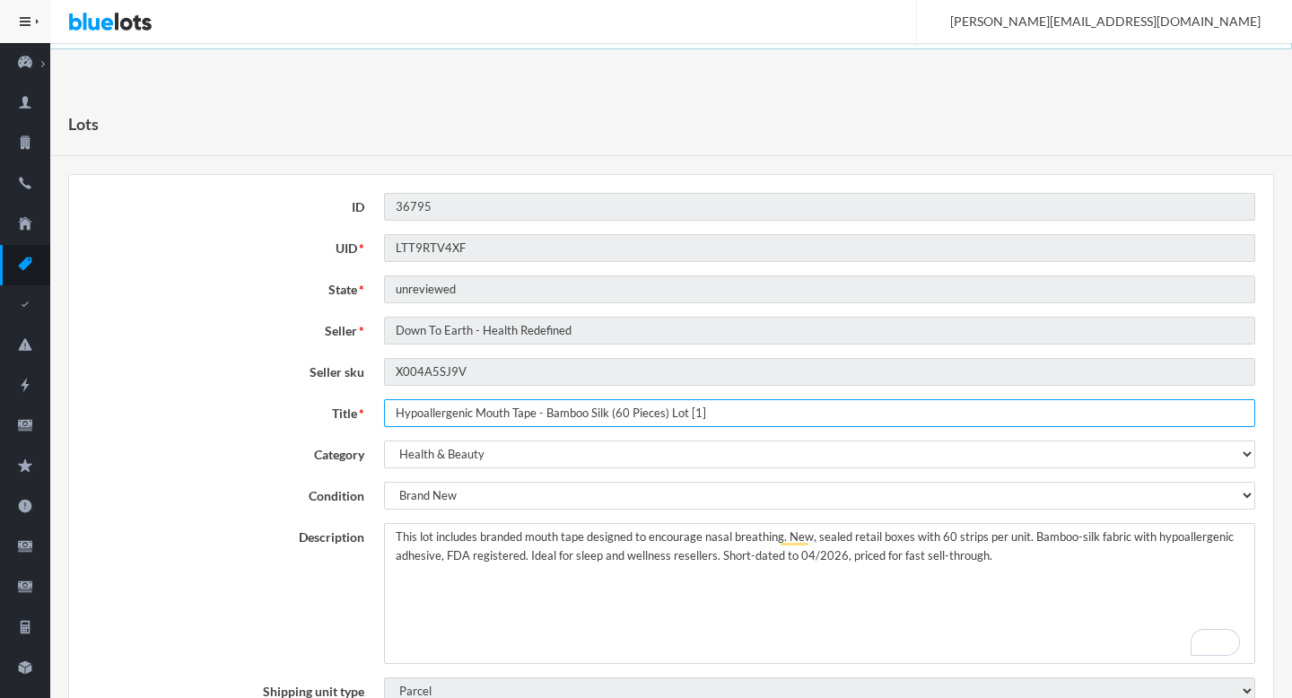
click at [617, 416] on input "Hypoallergenic Mouth Tape - Bamboo Silk (60 Pieces) Lot [1]" at bounding box center [819, 413] width 871 height 28
drag, startPoint x: 617, startPoint y: 416, endPoint x: 780, endPoint y: 427, distance: 162.9
type input "Hypoallergenic Mouth Tape - Bamboo Silk"
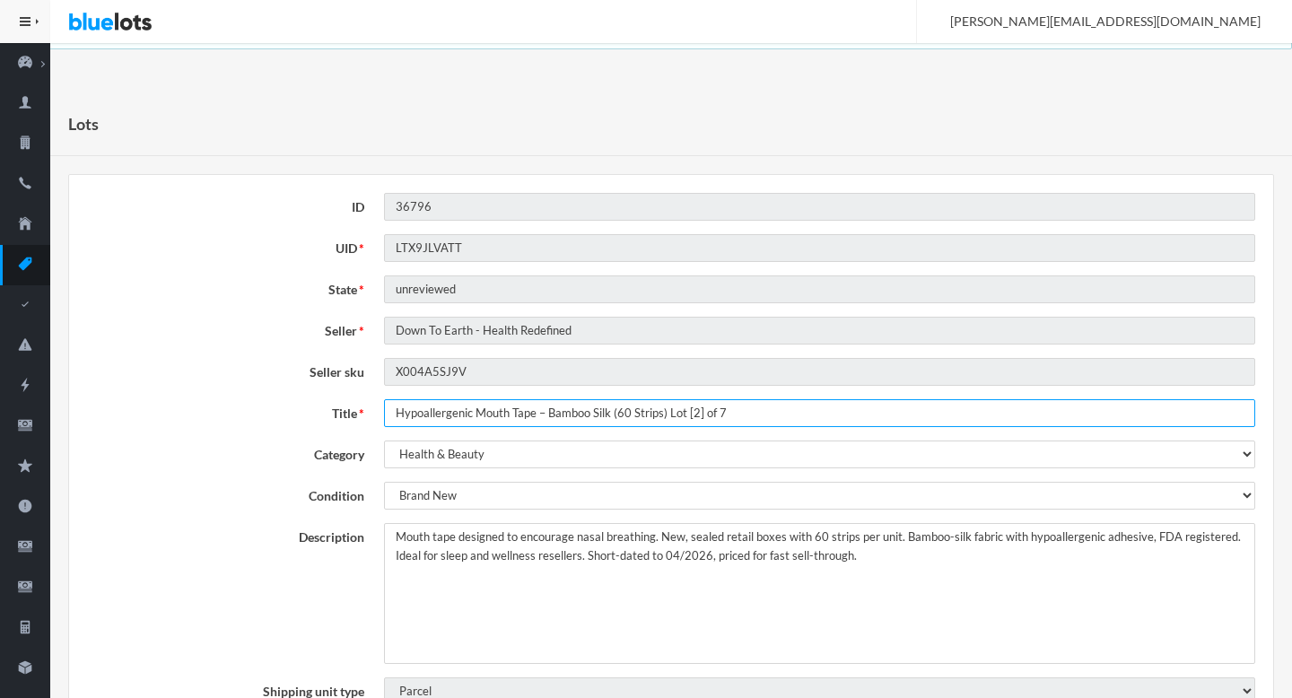
click at [624, 416] on input "Hypoallergenic Mouth Tape – Bamboo Silk (60 Strips) Lot [2] of 7" at bounding box center [819, 413] width 871 height 28
drag, startPoint x: 624, startPoint y: 416, endPoint x: 877, endPoint y: 422, distance: 253.2
click at [877, 422] on input "Hypoallergenic Mouth Tape – Bamboo Silk (60 Strips) Lot [2] of 7" at bounding box center [819, 413] width 871 height 28
type input "Hypoallergenic Mouth Tape – Bamboo Silk"
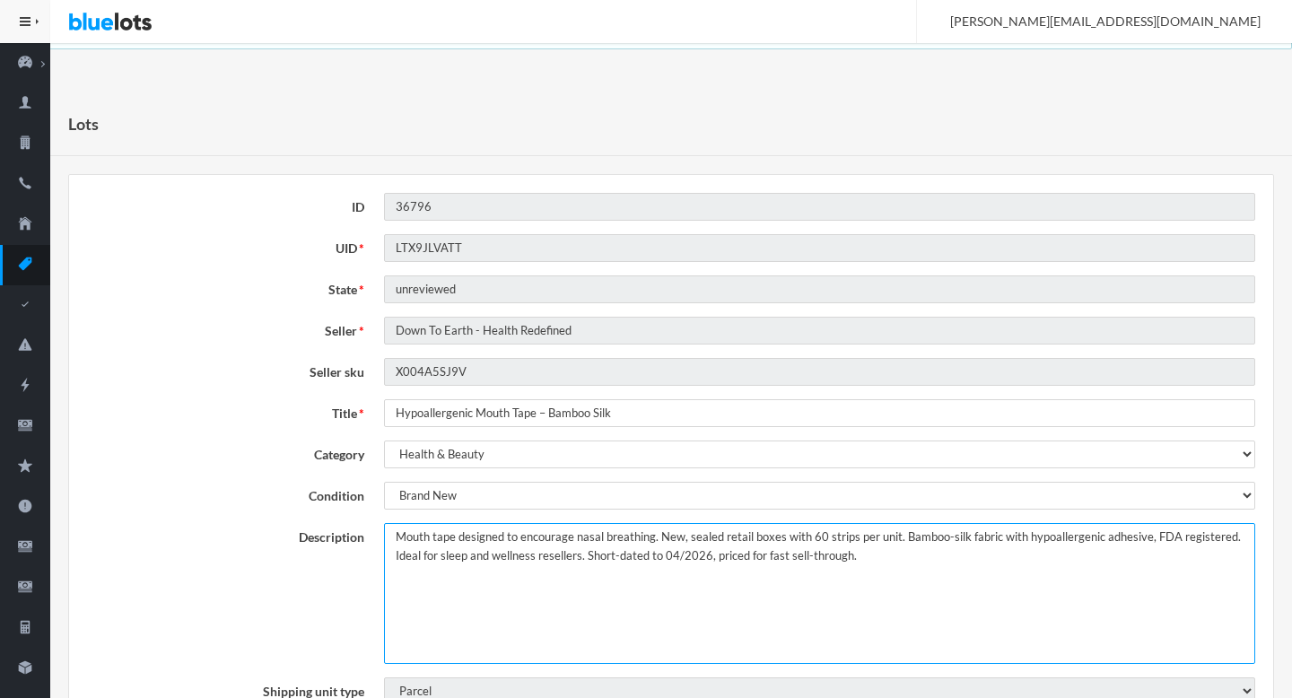
click at [393, 534] on textarea "Mouth tape designed to encourage nasal breathing. New, sealed retail boxes with…" at bounding box center [819, 593] width 871 height 141
click at [1102, 565] on textarea "Mouth tape designed to encourage nasal breathing. New, sealed retail boxes with…" at bounding box center [819, 593] width 871 height 141
type textarea "This lot includes Mouth tape designed to encourage nasal breathing. New, sealed…"
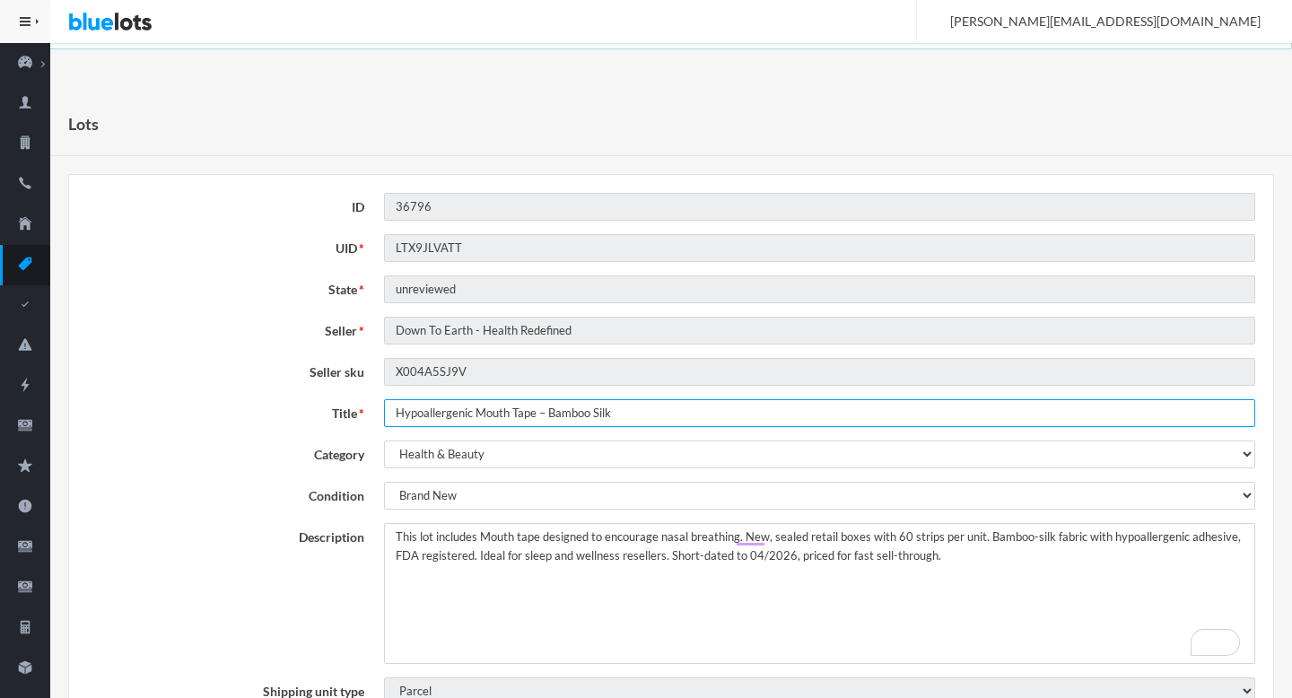
click at [584, 406] on input "Hypoallergenic Mouth Tape – Bamboo Silk" at bounding box center [819, 413] width 871 height 28
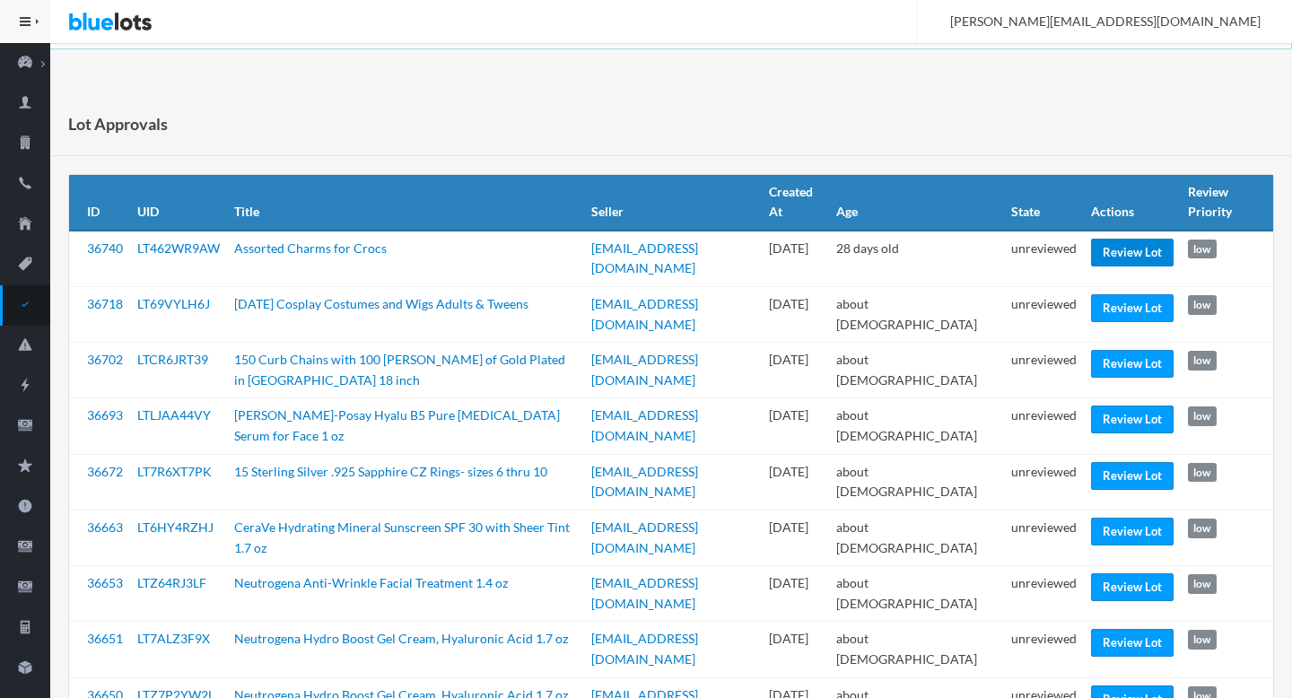
click at [1104, 241] on link "Review Lot" at bounding box center [1132, 253] width 83 height 28
click at [1114, 302] on link "Review Lot" at bounding box center [1132, 308] width 83 height 28
click at [1108, 372] on link "Review Lot" at bounding box center [1132, 364] width 83 height 28
click at [1106, 419] on link "Review Lot" at bounding box center [1132, 420] width 83 height 28
click at [1115, 474] on link "Review Lot" at bounding box center [1132, 476] width 83 height 28
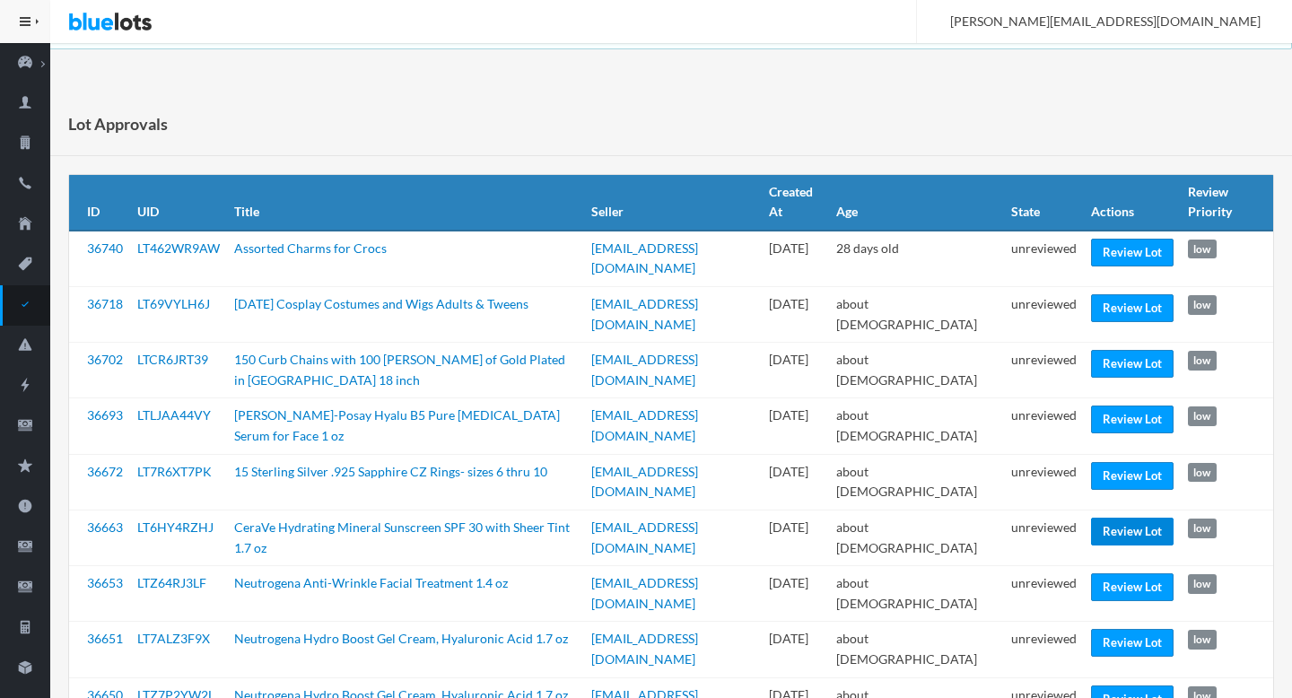
click at [1120, 532] on link "Review Lot" at bounding box center [1132, 532] width 83 height 28
click at [1100, 591] on link "Review Lot" at bounding box center [1132, 588] width 83 height 28
click at [1034, 642] on td "unreviewed" at bounding box center [1044, 650] width 80 height 56
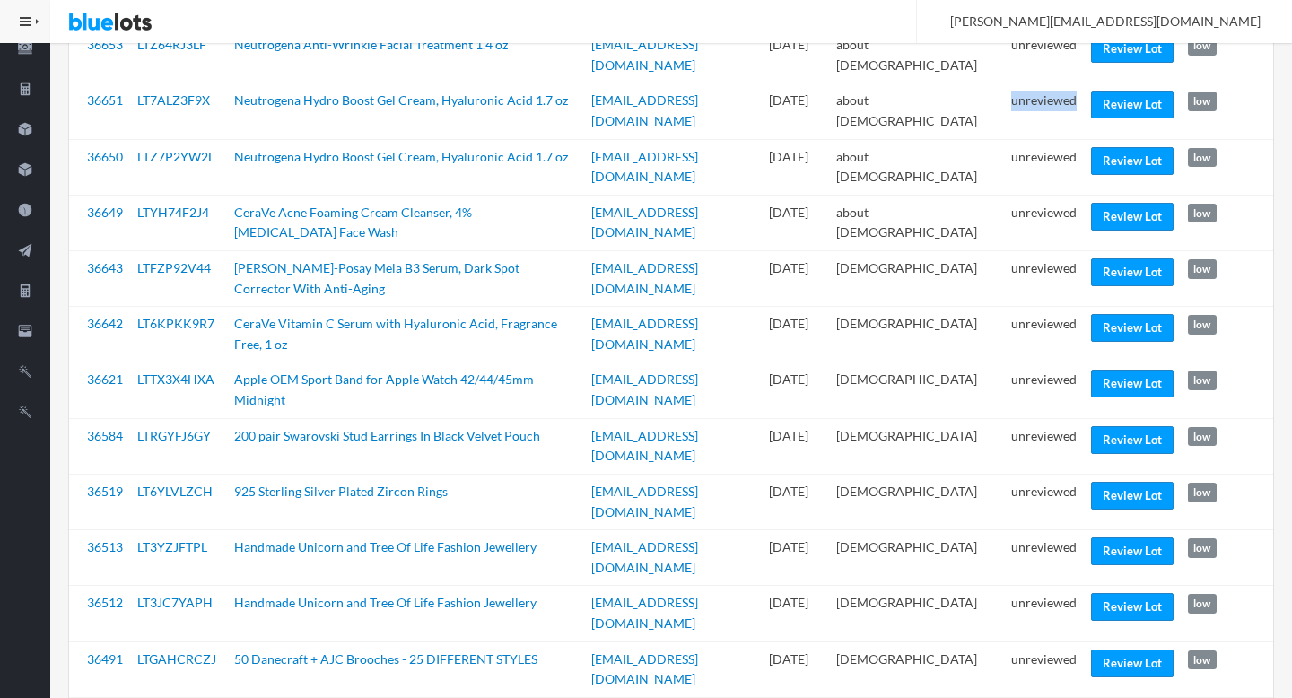
scroll to position [556, 0]
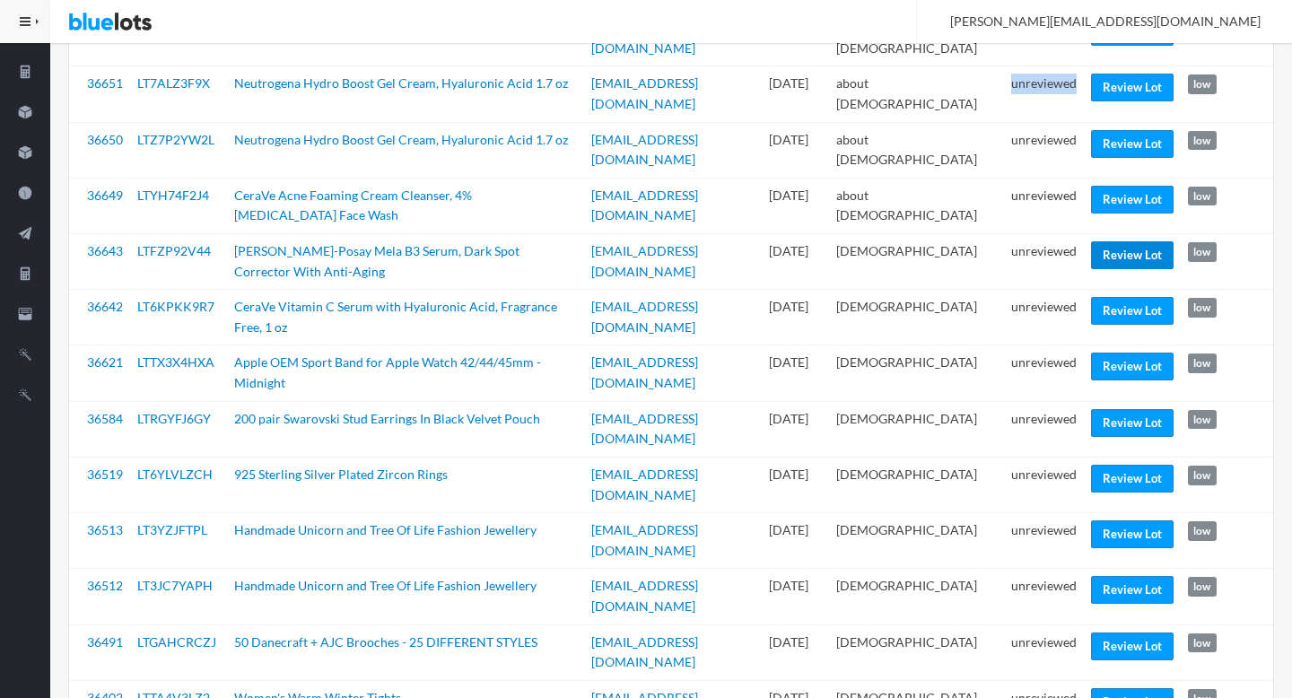
click at [1121, 254] on link "Review Lot" at bounding box center [1132, 255] width 83 height 28
click at [1136, 364] on link "Review Lot" at bounding box center [1132, 367] width 83 height 28
click at [1112, 465] on link "Review Lot" at bounding box center [1132, 479] width 83 height 28
click at [1112, 521] on link "Review Lot" at bounding box center [1132, 535] width 83 height 28
click at [1105, 688] on link "Review Lot" at bounding box center [1132, 702] width 83 height 28
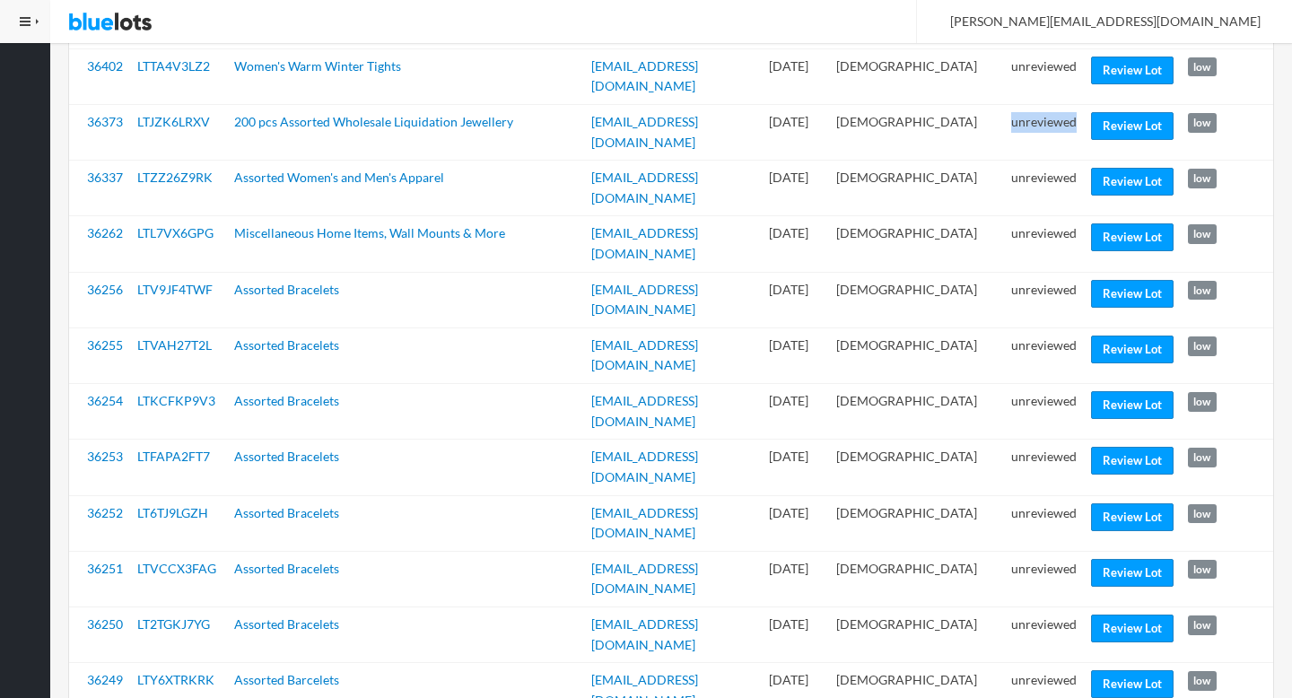
scroll to position [1194, 0]
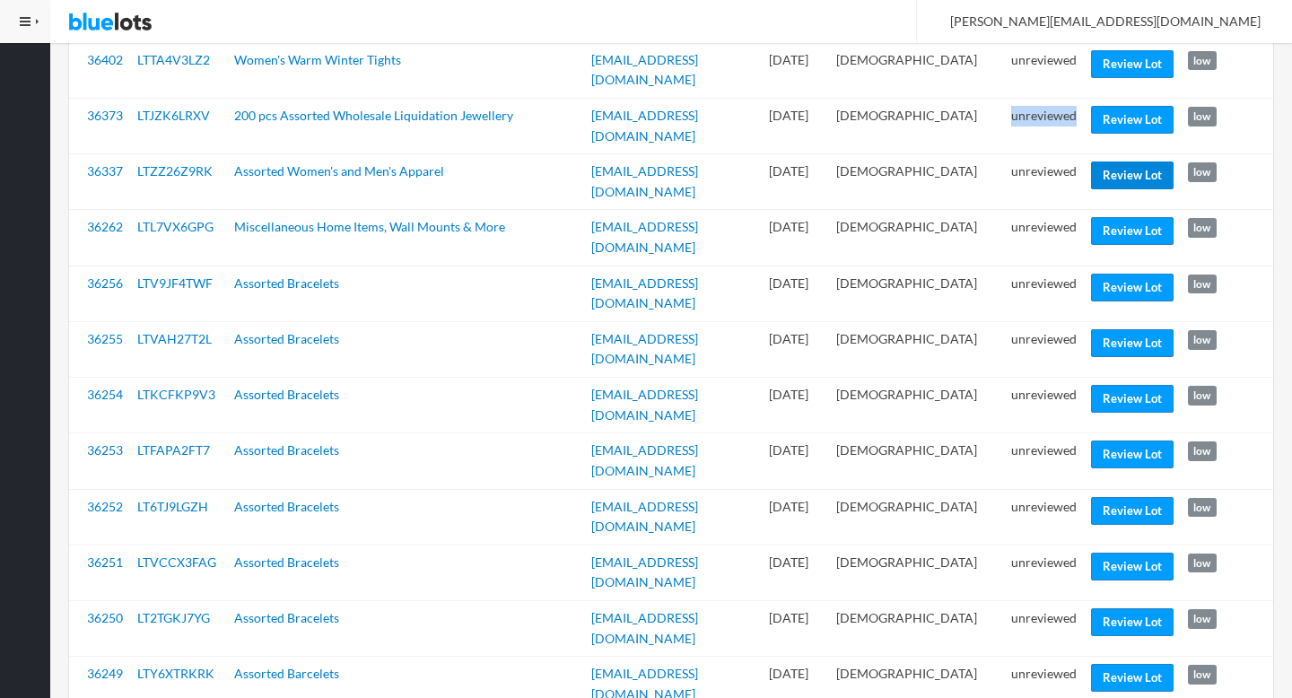
click at [1121, 162] on link "Review Lot" at bounding box center [1132, 176] width 83 height 28
click at [1103, 329] on link "Review Lot" at bounding box center [1132, 343] width 83 height 28
click at [1107, 664] on link "Review Lot" at bounding box center [1132, 678] width 83 height 28
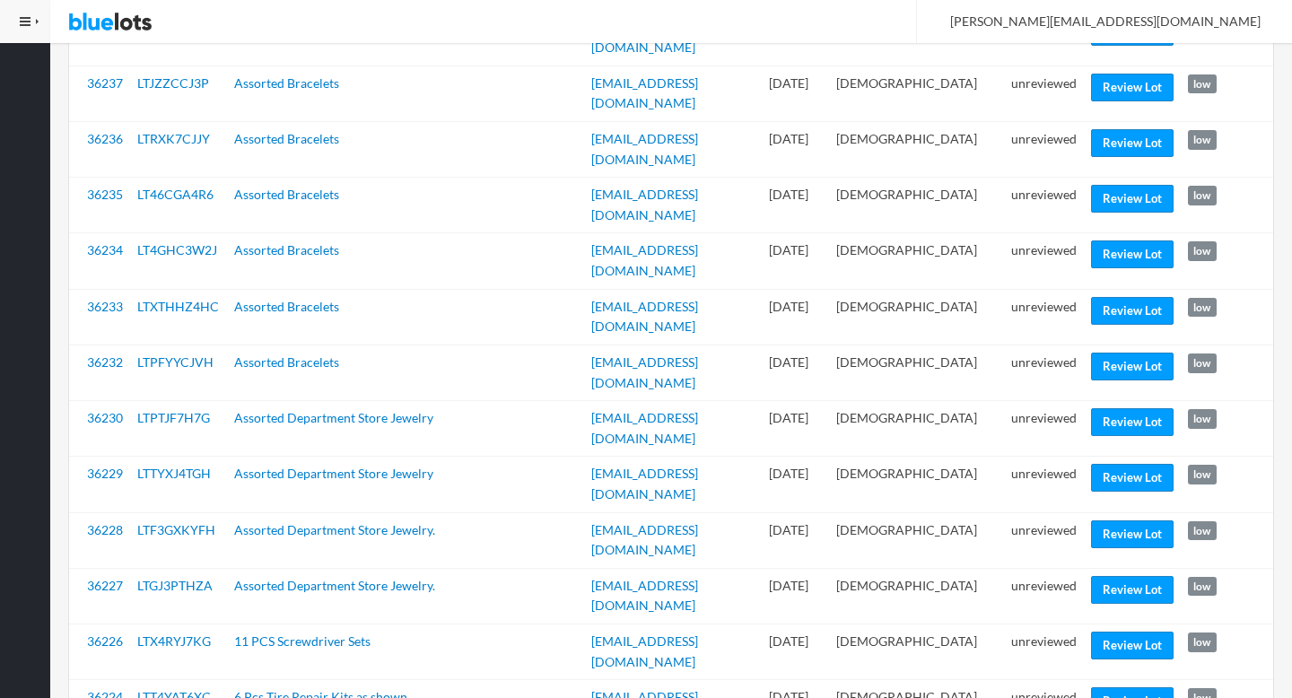
scroll to position [1966, 0]
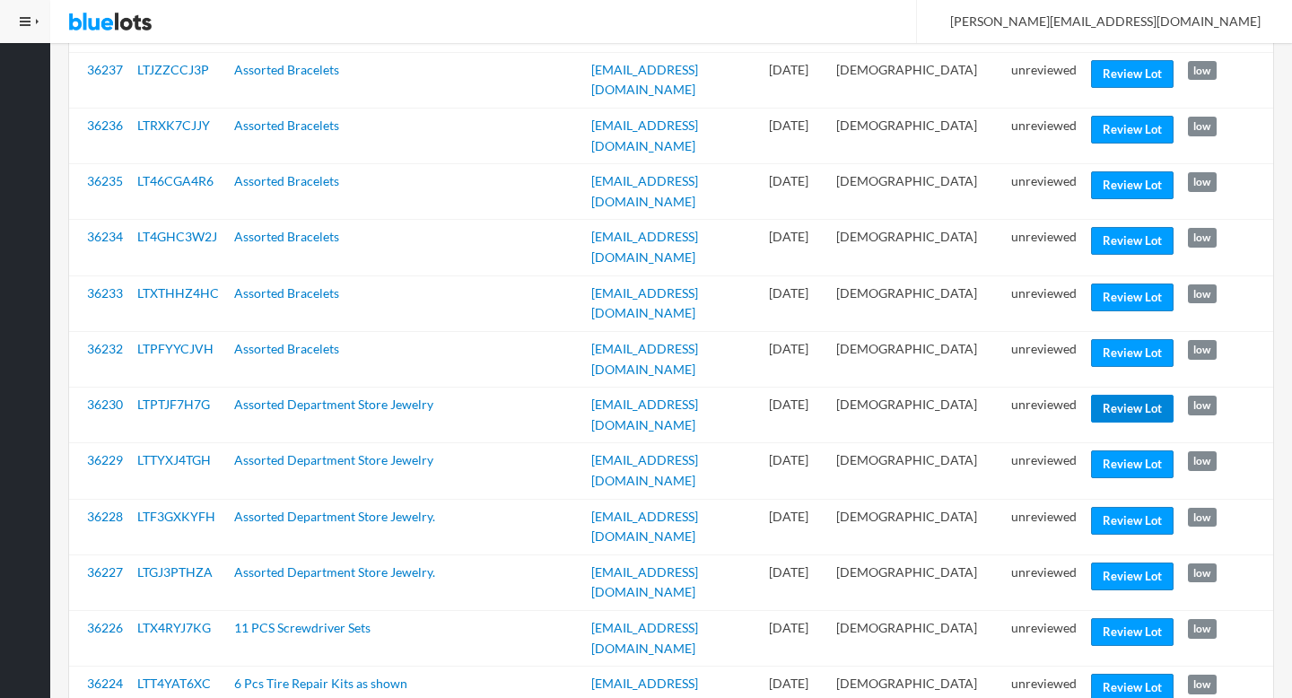
click at [1134, 395] on link "Review Lot" at bounding box center [1132, 409] width 83 height 28
click at [1114, 563] on link "Review Lot" at bounding box center [1132, 577] width 83 height 28
click at [1121, 618] on link "Review Lot" at bounding box center [1132, 632] width 83 height 28
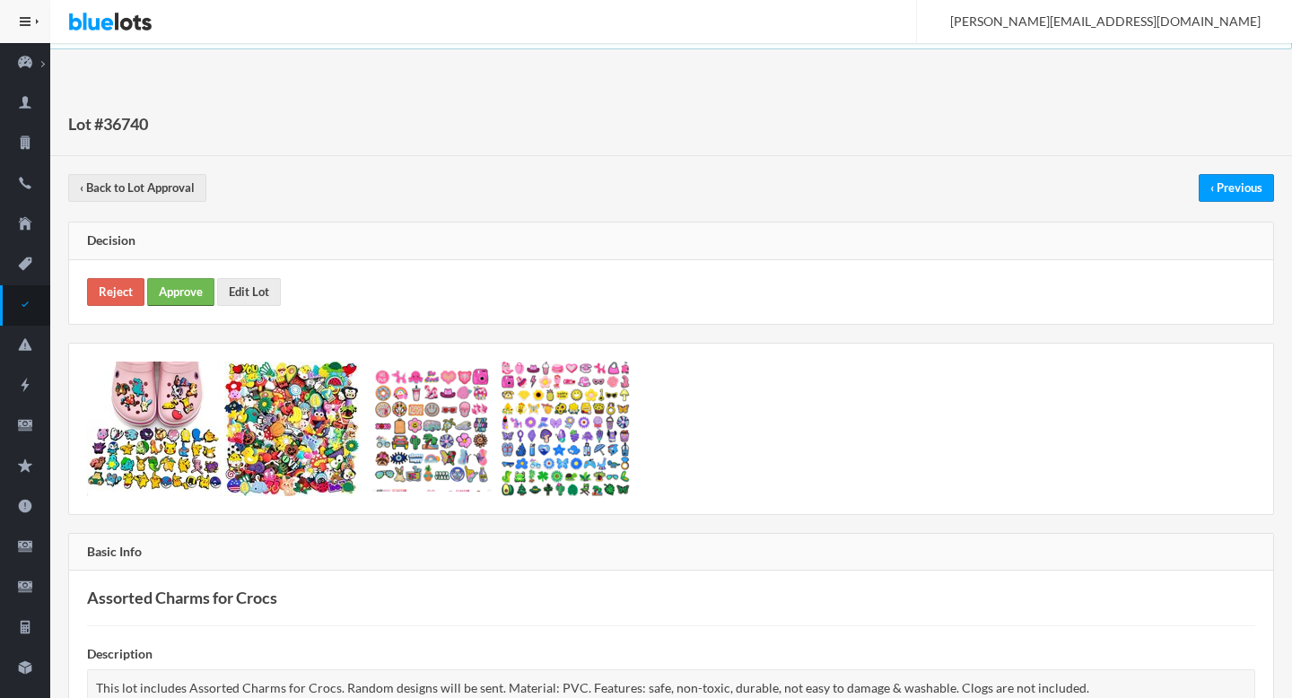
click at [193, 281] on link "Approve" at bounding box center [180, 292] width 67 height 28
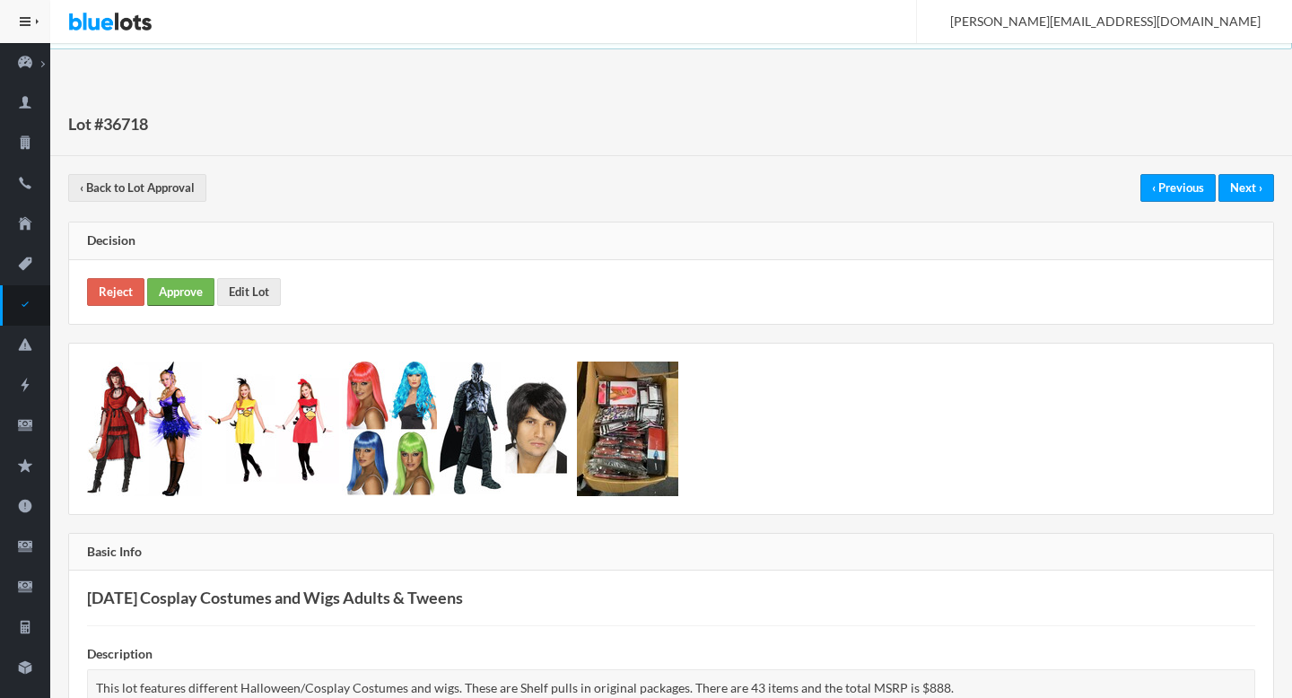
click at [195, 305] on link "Approve" at bounding box center [180, 292] width 67 height 28
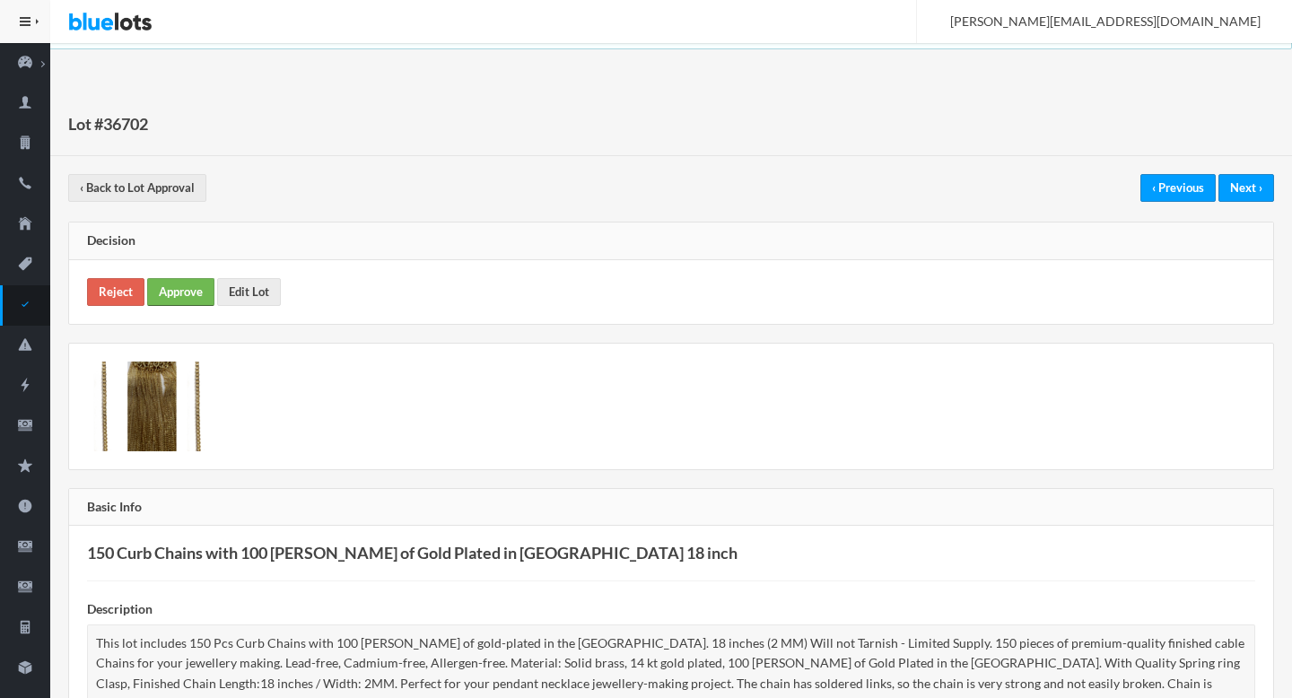
click at [199, 293] on link "Approve" at bounding box center [180, 292] width 67 height 28
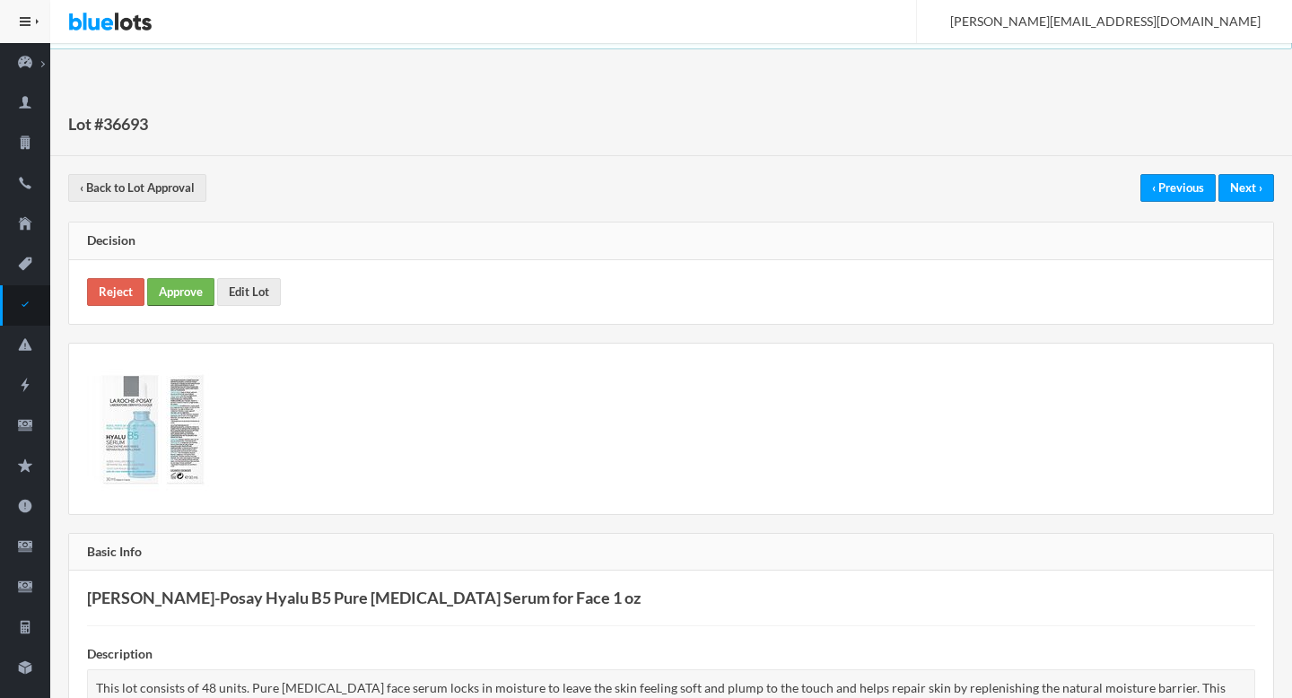
click at [173, 288] on link "Approve" at bounding box center [180, 292] width 67 height 28
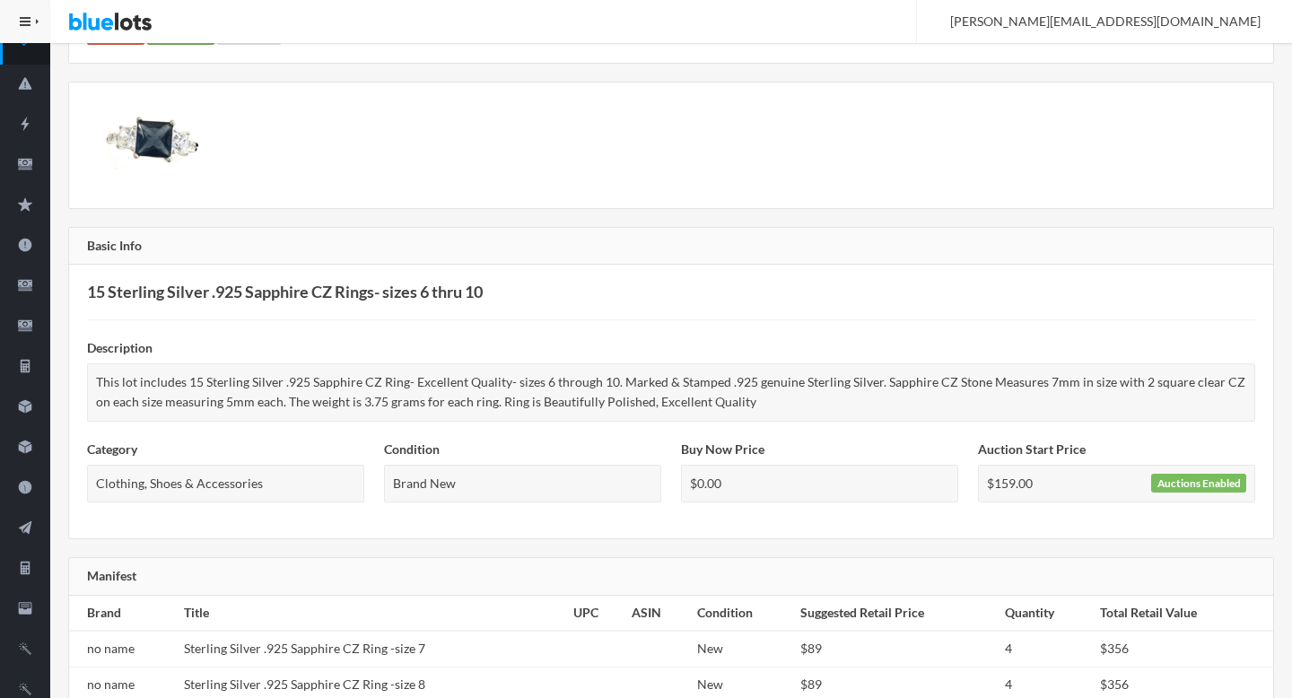
scroll to position [185, 0]
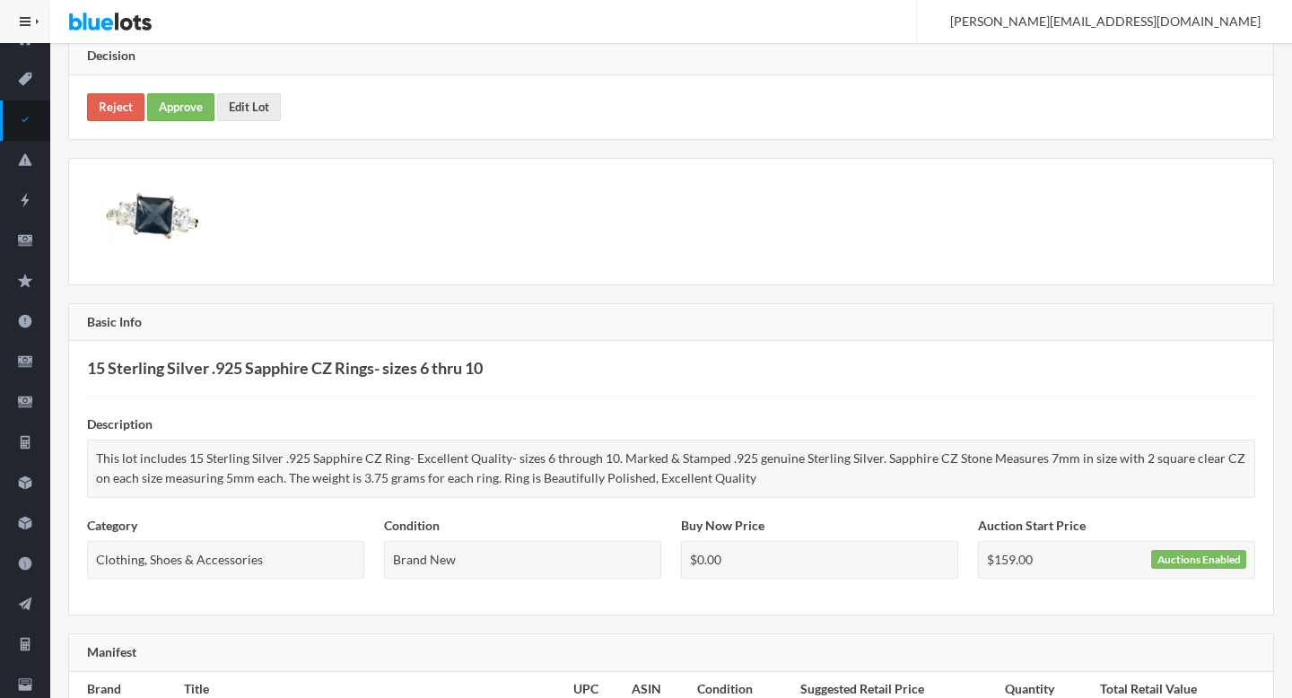
click at [174, 120] on div "Reject Approve Edit Lot" at bounding box center [671, 107] width 1204 height 64
click at [174, 110] on link "Approve" at bounding box center [180, 107] width 67 height 28
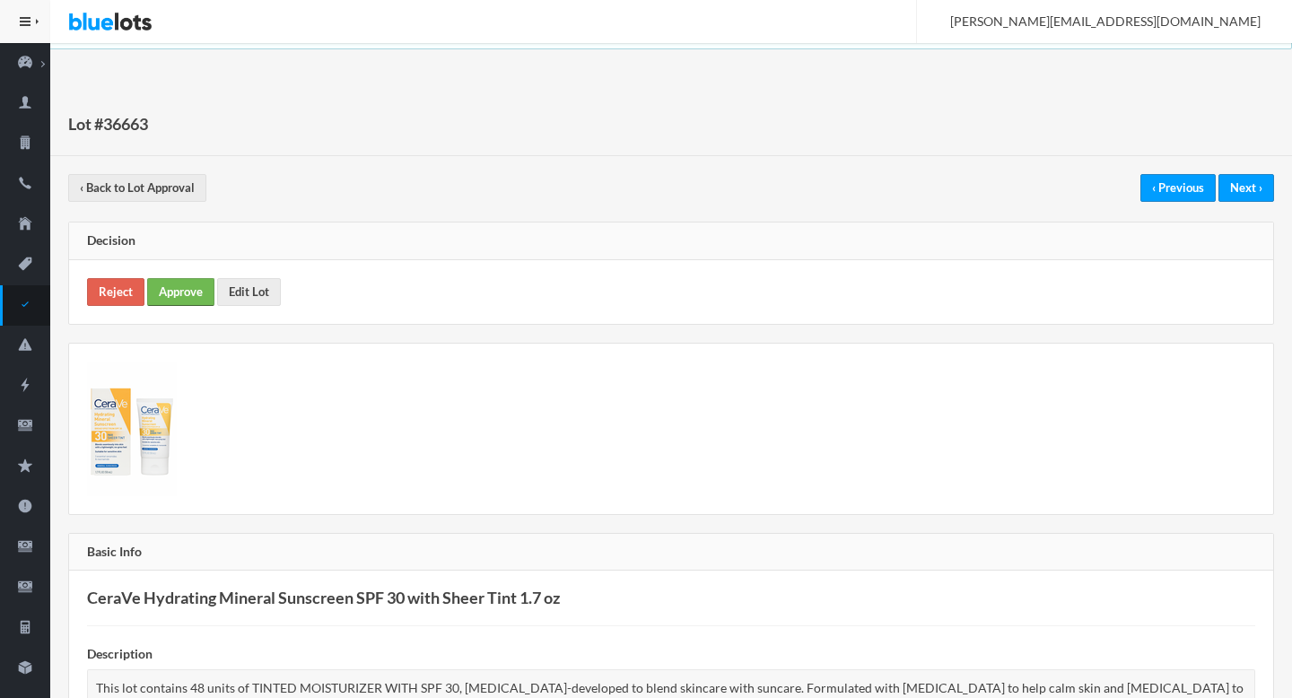
click at [187, 285] on link "Approve" at bounding box center [180, 292] width 67 height 28
click at [180, 298] on link "Approve" at bounding box center [180, 292] width 67 height 28
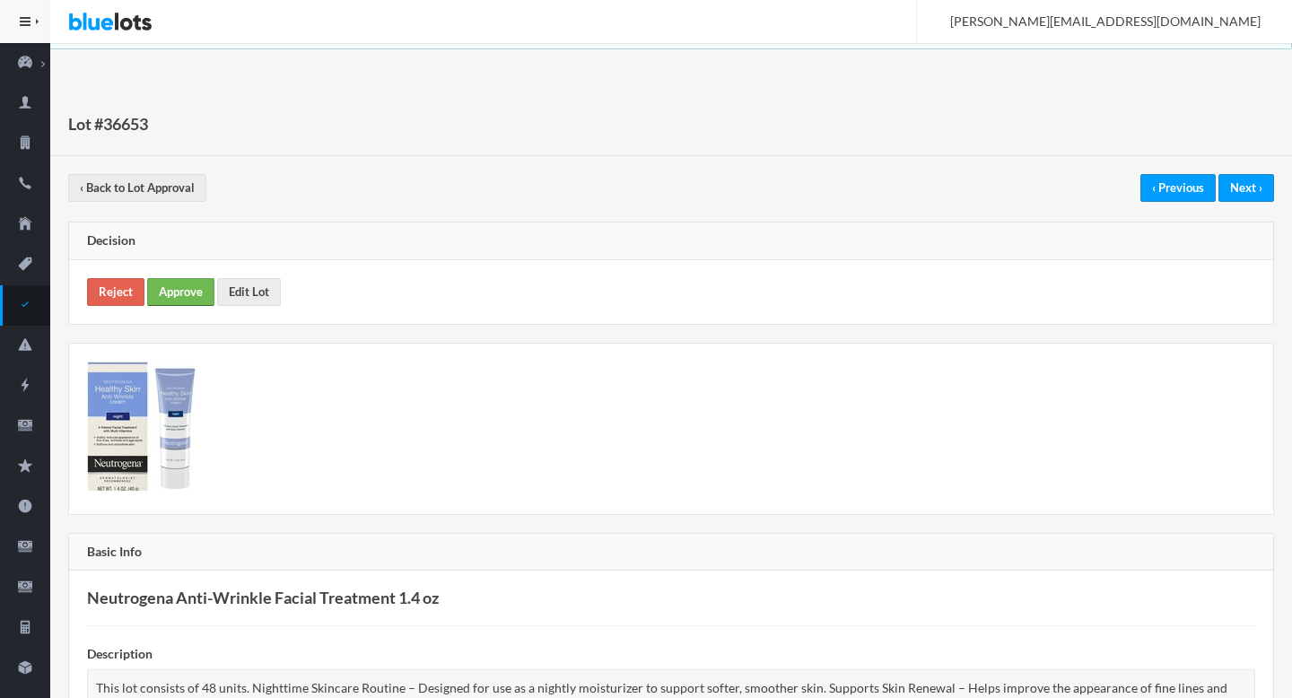
click at [178, 301] on link "Approve" at bounding box center [180, 292] width 67 height 28
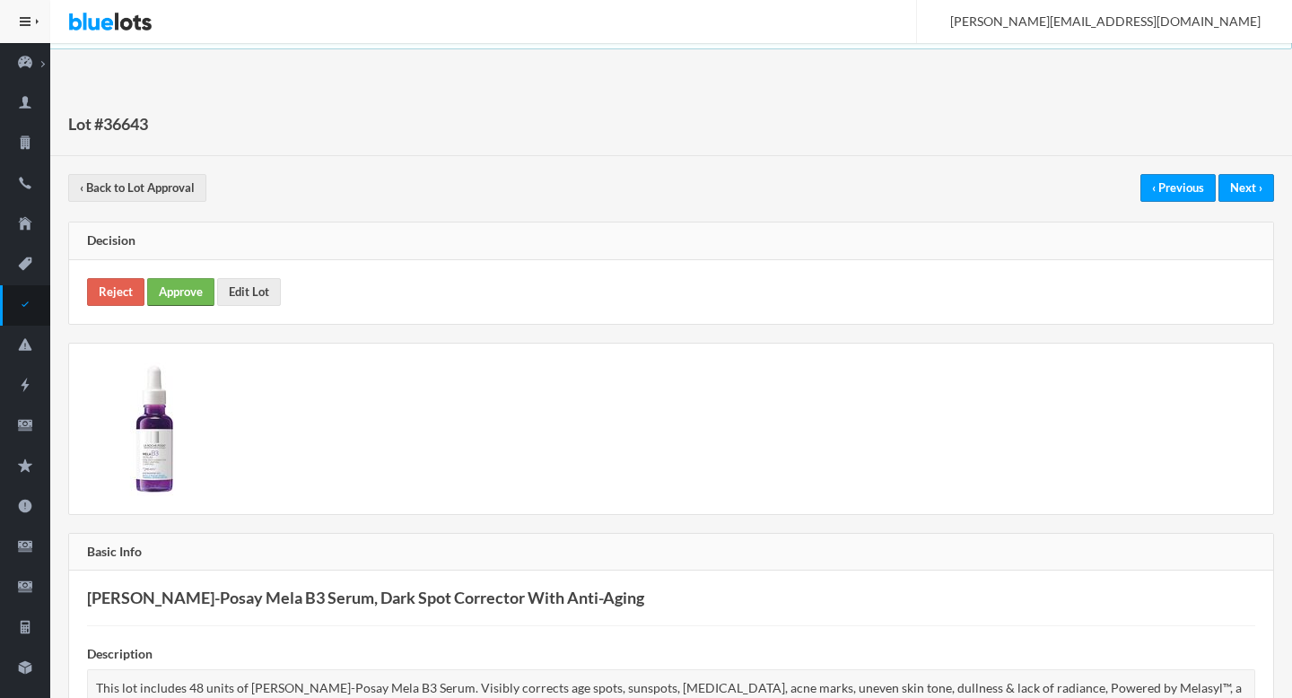
click at [188, 302] on link "Approve" at bounding box center [180, 292] width 67 height 28
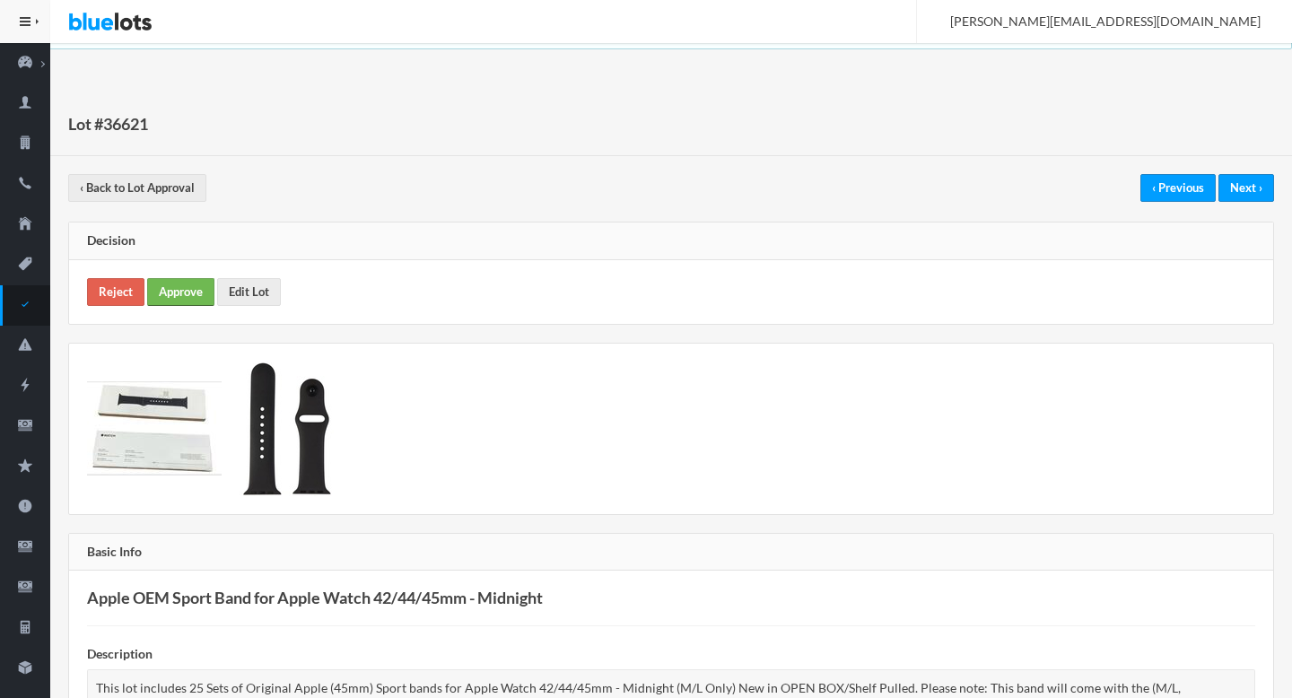
click at [184, 293] on link "Approve" at bounding box center [180, 292] width 67 height 28
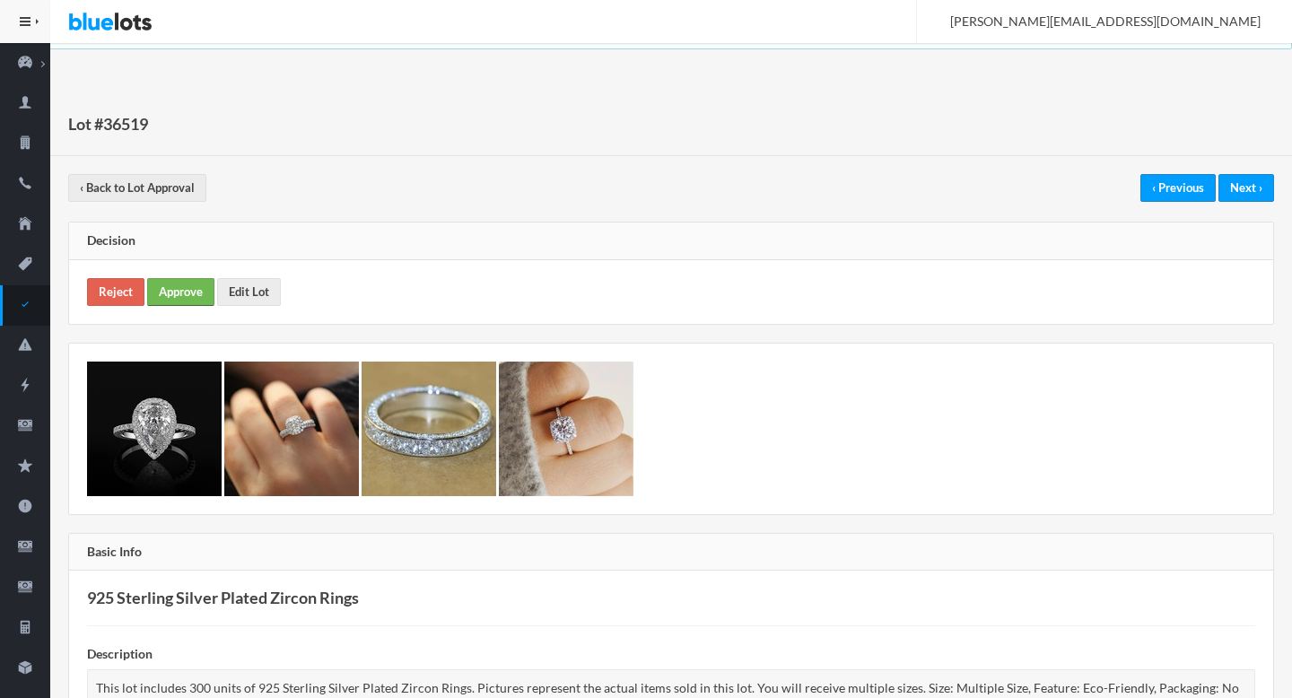
click at [197, 295] on link "Approve" at bounding box center [180, 292] width 67 height 28
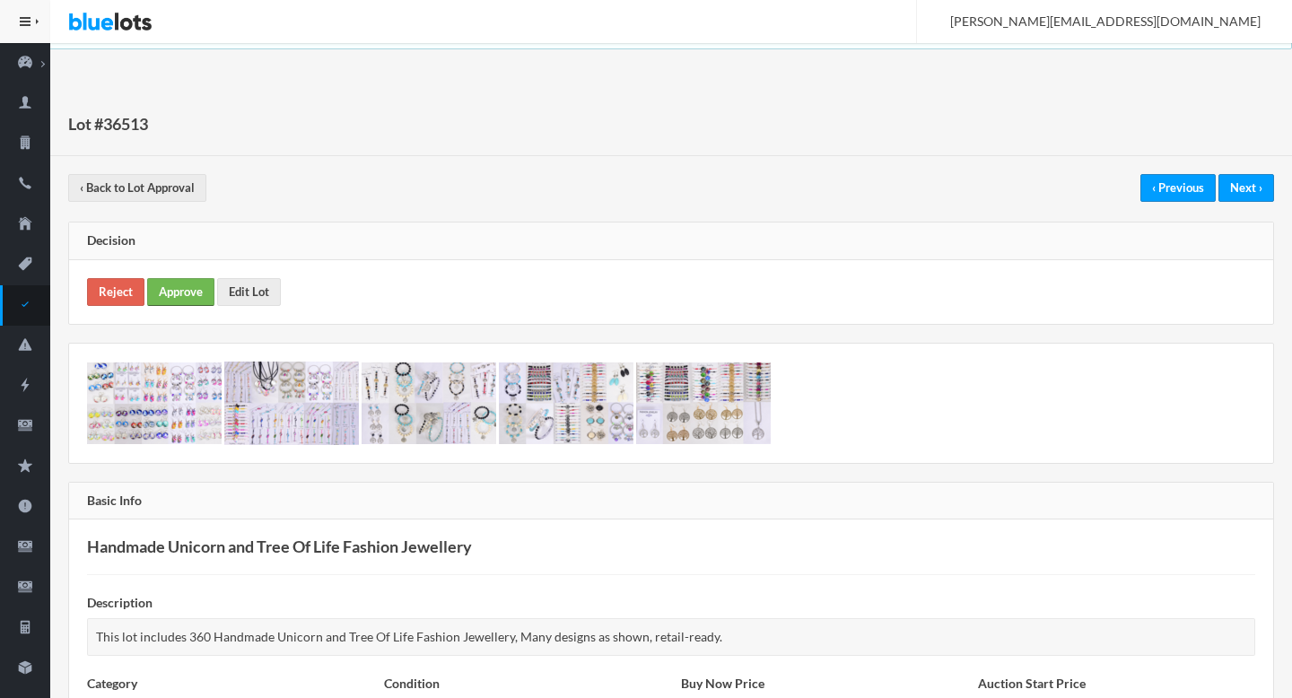
click at [188, 299] on link "Approve" at bounding box center [180, 292] width 67 height 28
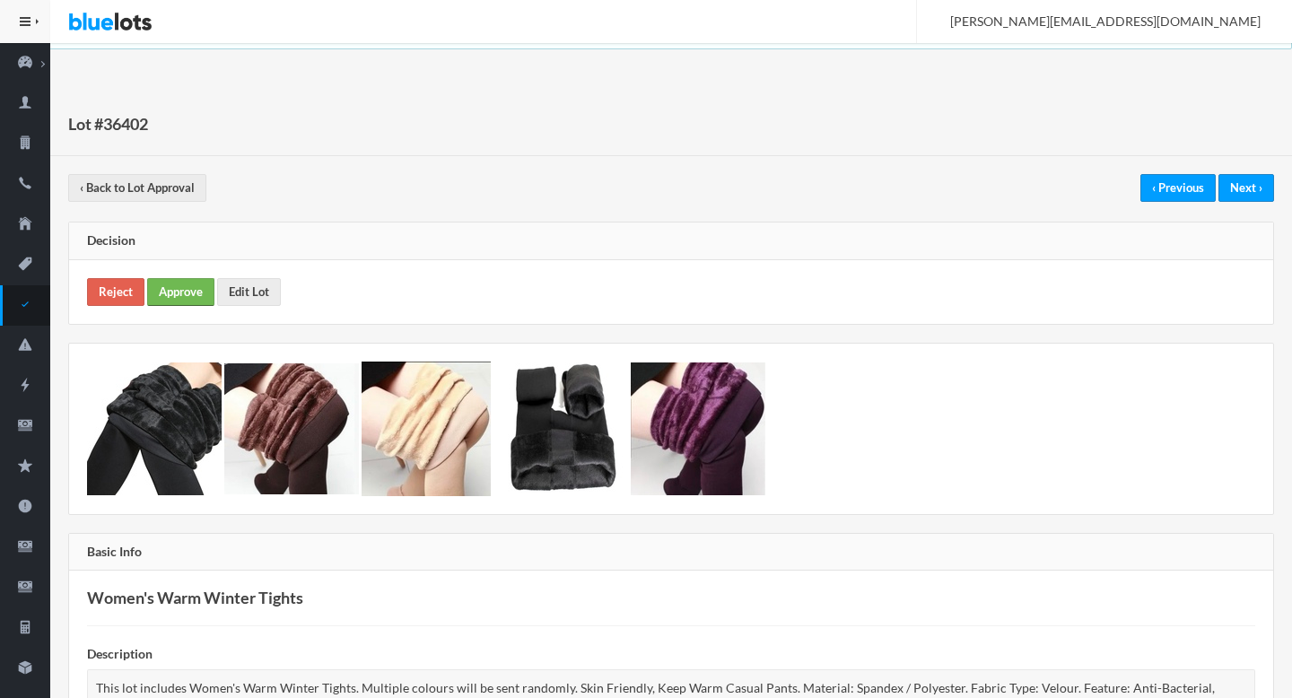
click at [177, 298] on link "Approve" at bounding box center [180, 292] width 67 height 28
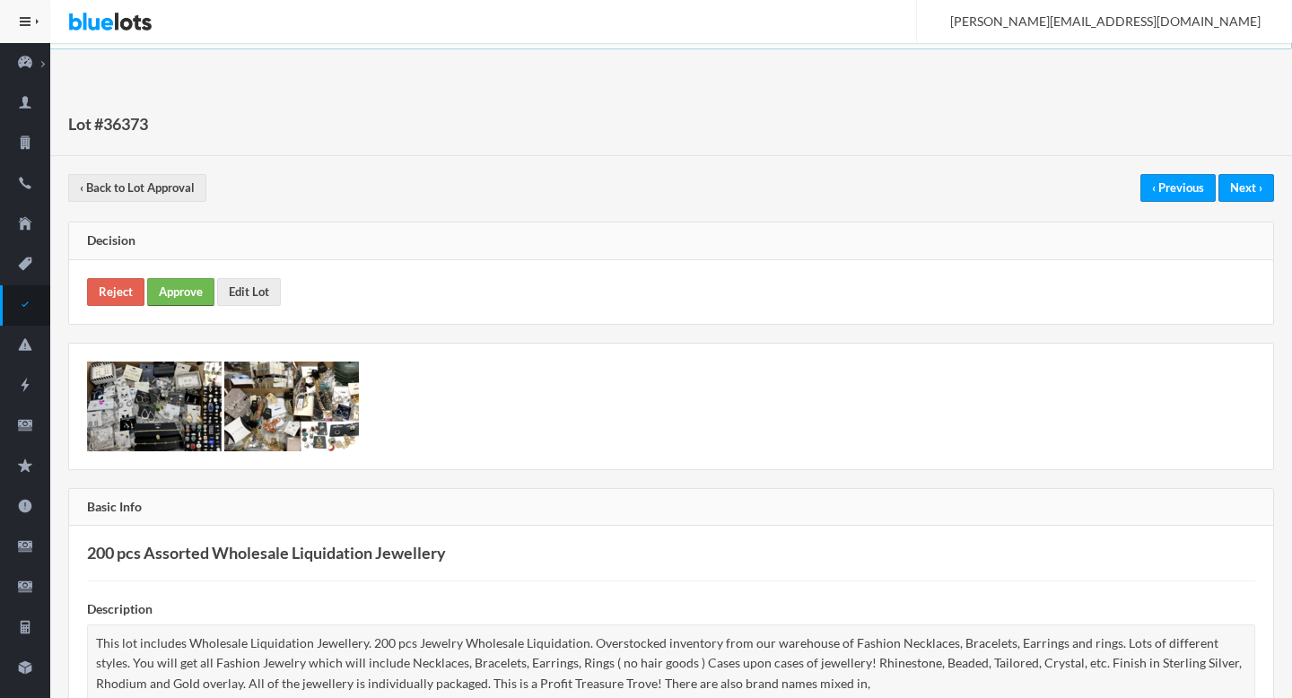
click at [183, 293] on link "Approve" at bounding box center [180, 292] width 67 height 28
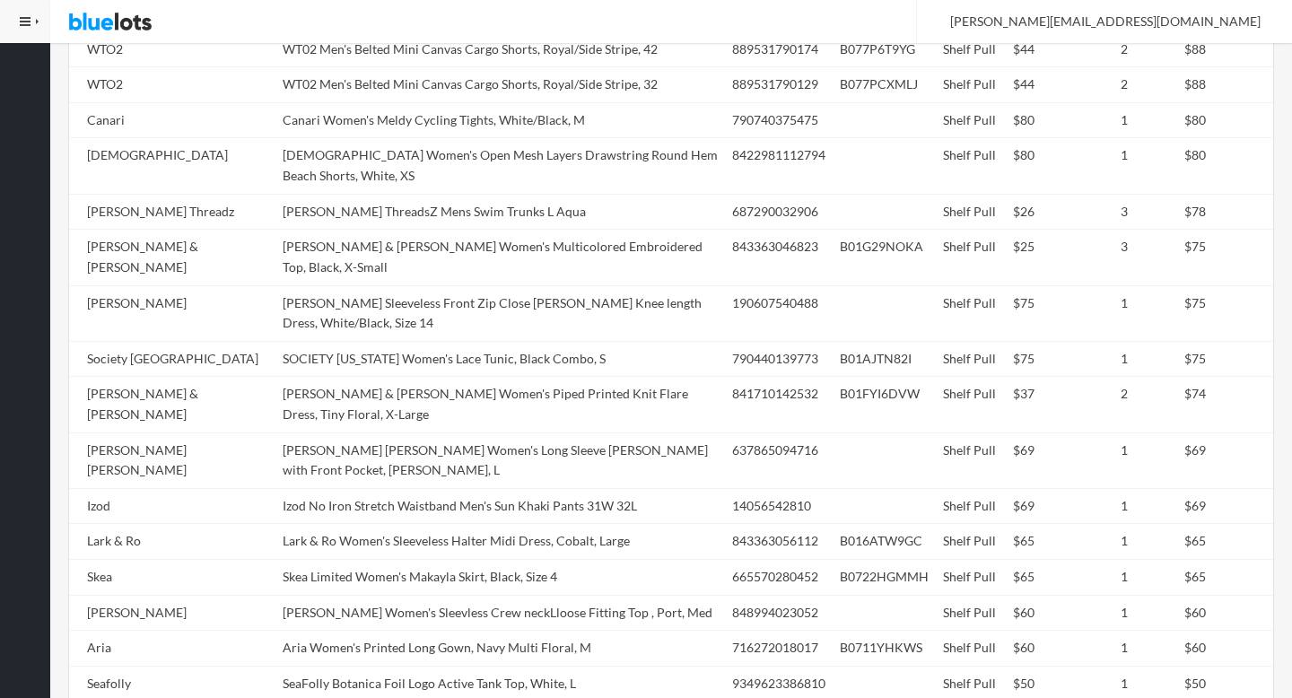
scroll to position [1110, 0]
click at [407, 193] on td "Asbury ThreadsZ Mens Swim Trunks L Aqua" at bounding box center [501, 211] width 450 height 36
copy tr "Asbury ThreadsZ Mens Swim Trunks L Aqua"
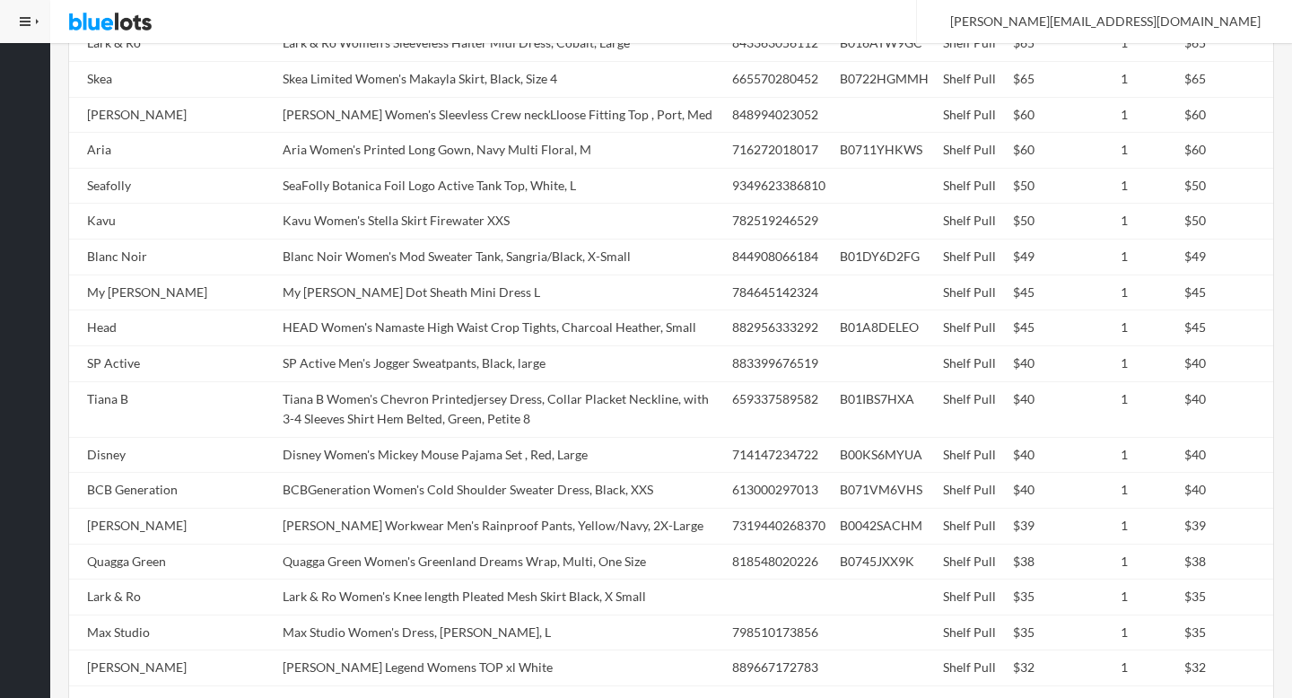
scroll to position [1835, 0]
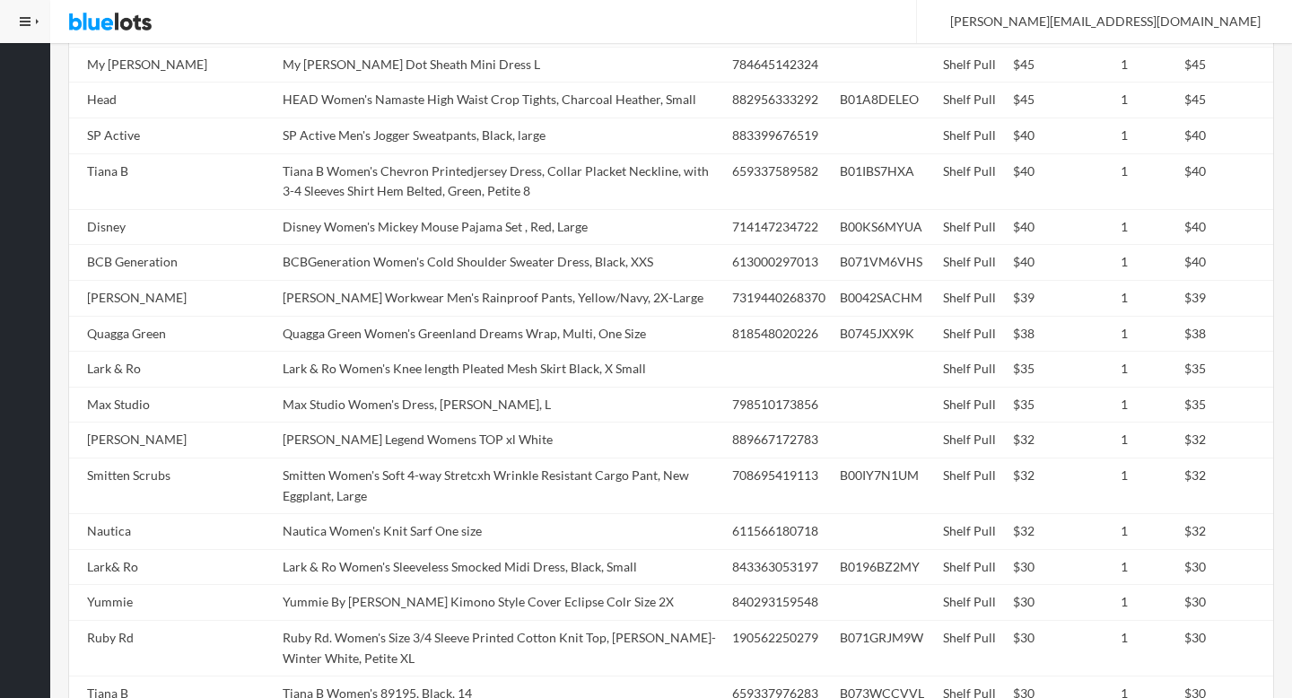
click at [407, 193] on tbody "Lark & Ro Lark & Ro Women's Sleeveless Eyelet Fit and Flare Dress, Dusty Rose, …" at bounding box center [671, 245] width 1204 height 2204
click at [407, 245] on td "BCBGeneration Women's Cold Shoulder Sweater Dress, Black, XXS" at bounding box center [501, 263] width 450 height 36
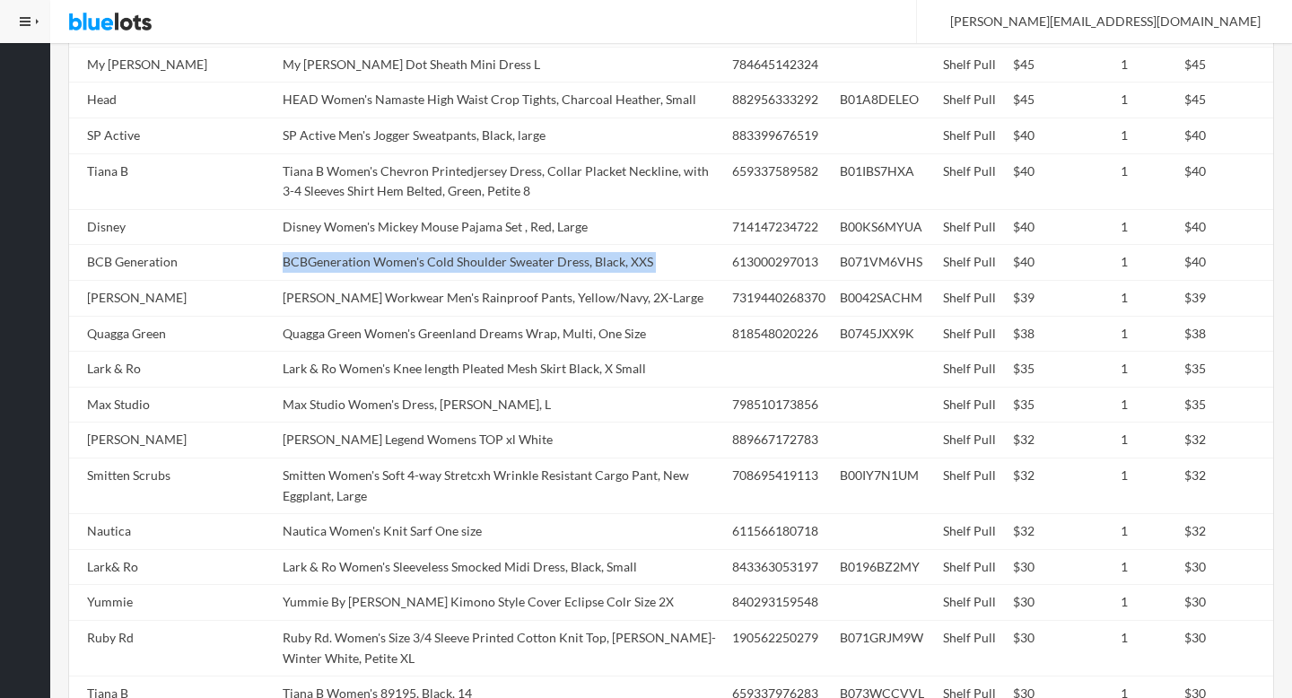
click at [407, 245] on td "BCBGeneration Women's Cold Shoulder Sweater Dress, Black, XXS" at bounding box center [501, 263] width 450 height 36
copy tr "BCBGeneration Women's Cold Shoulder Sweater Dress, Black, XXS"
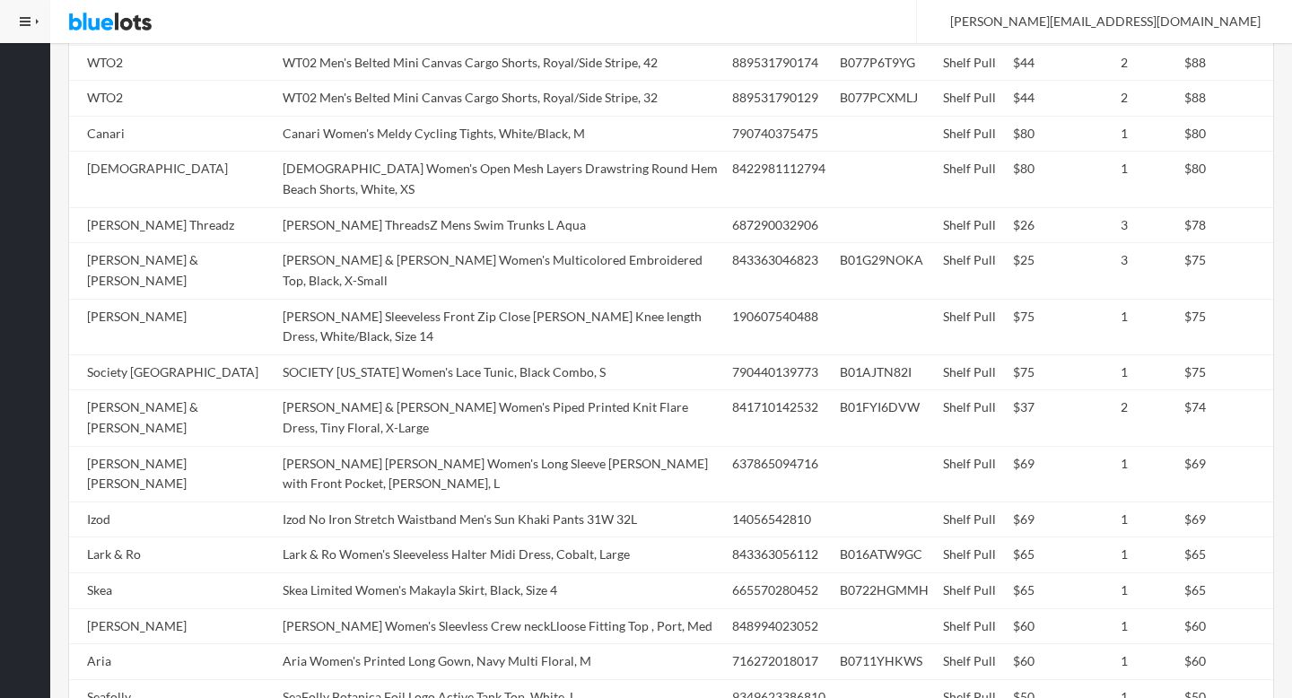
scroll to position [0, 0]
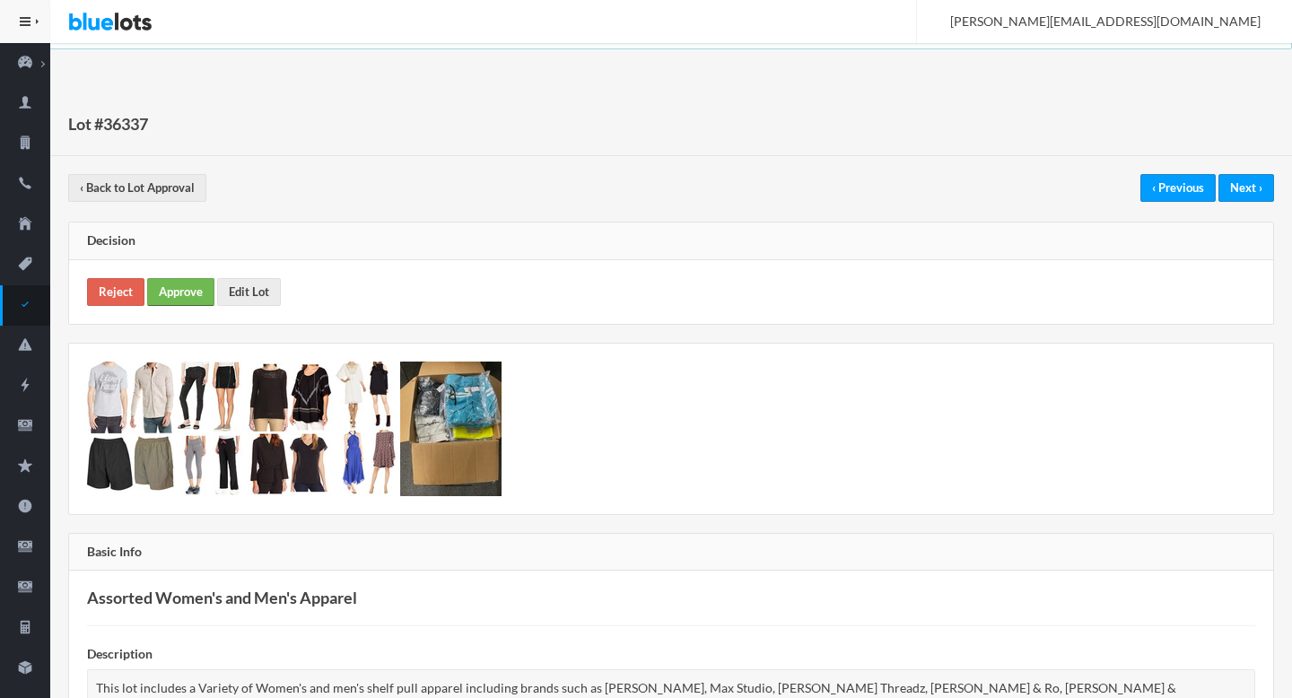
click at [163, 291] on link "Approve" at bounding box center [180, 292] width 67 height 28
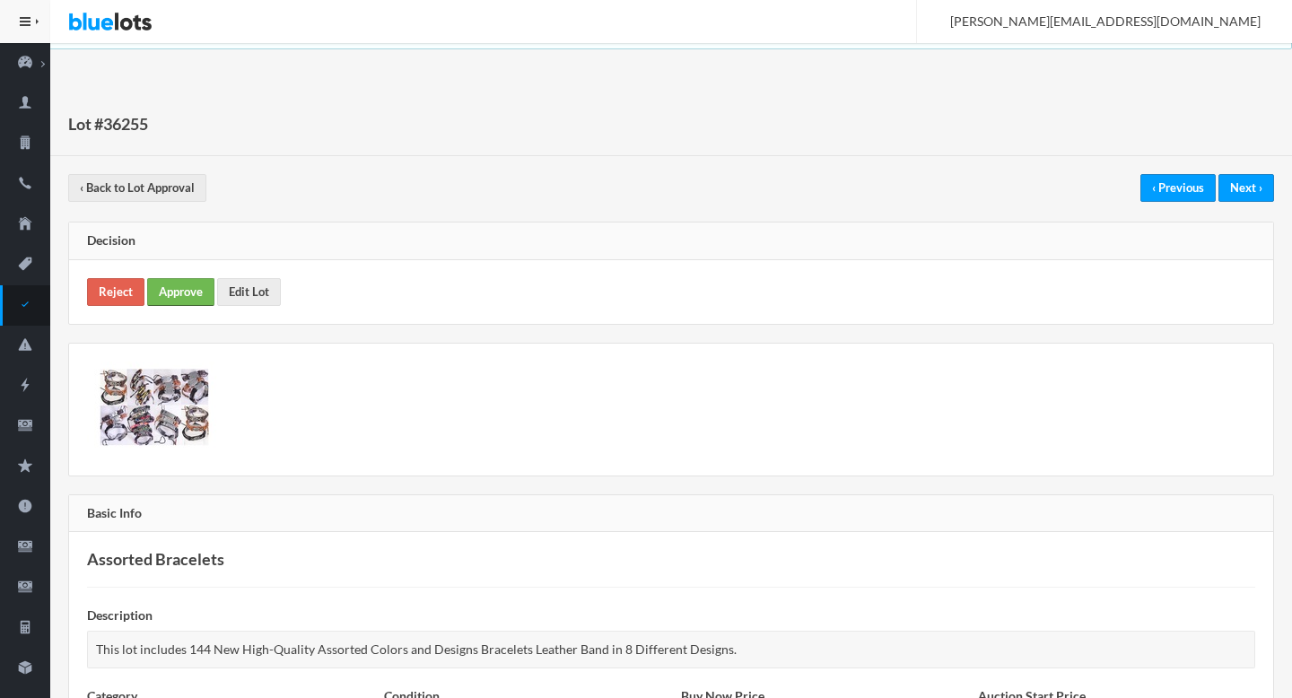
click at [173, 292] on link "Approve" at bounding box center [180, 292] width 67 height 28
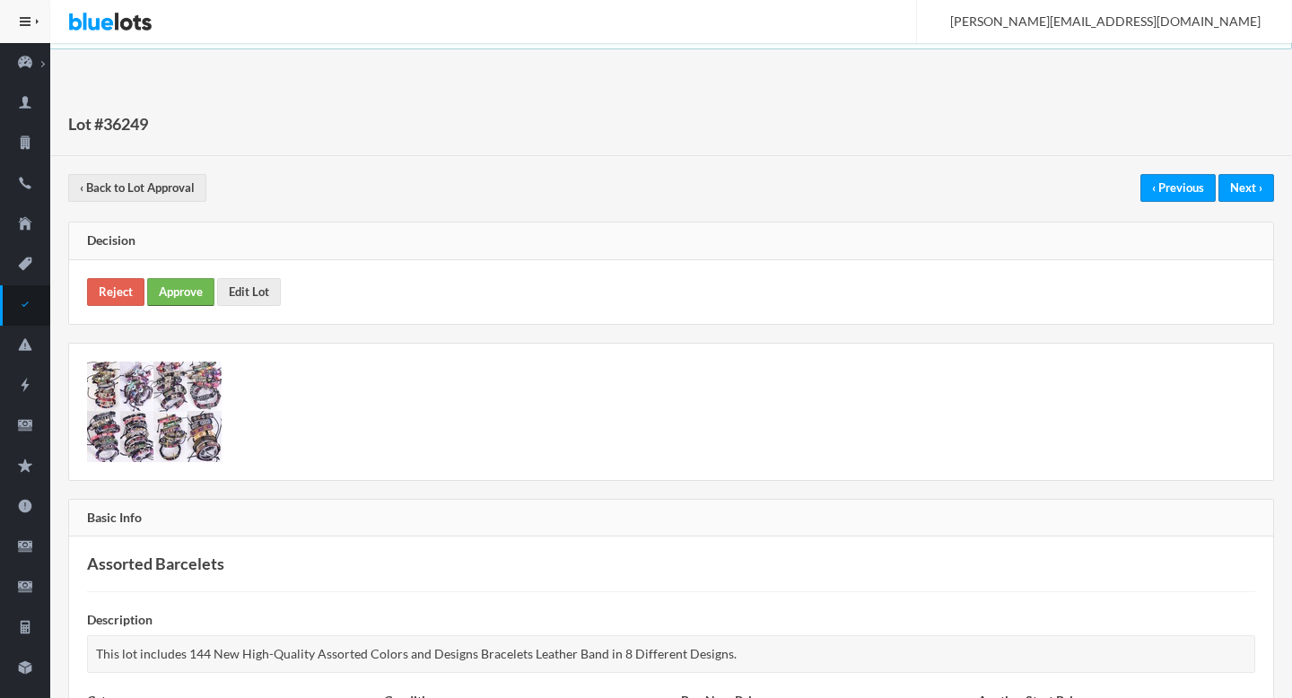
click at [177, 292] on link "Approve" at bounding box center [180, 292] width 67 height 28
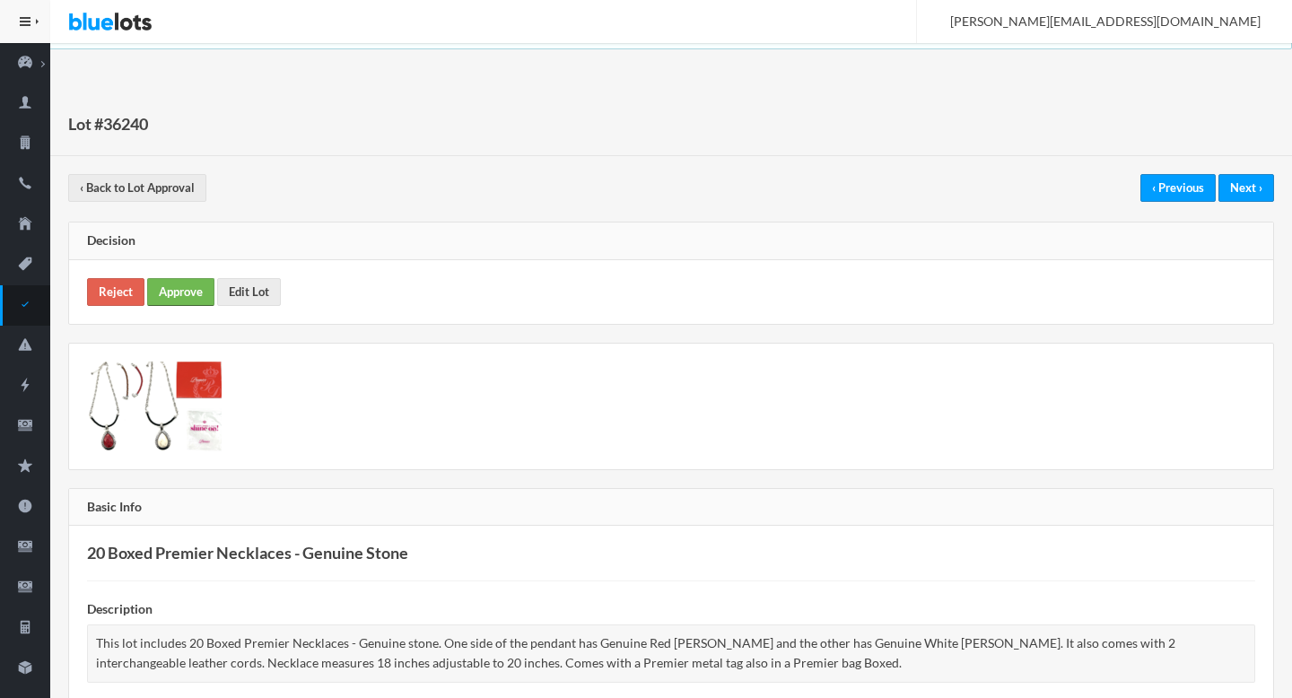
click at [169, 299] on link "Approve" at bounding box center [180, 292] width 67 height 28
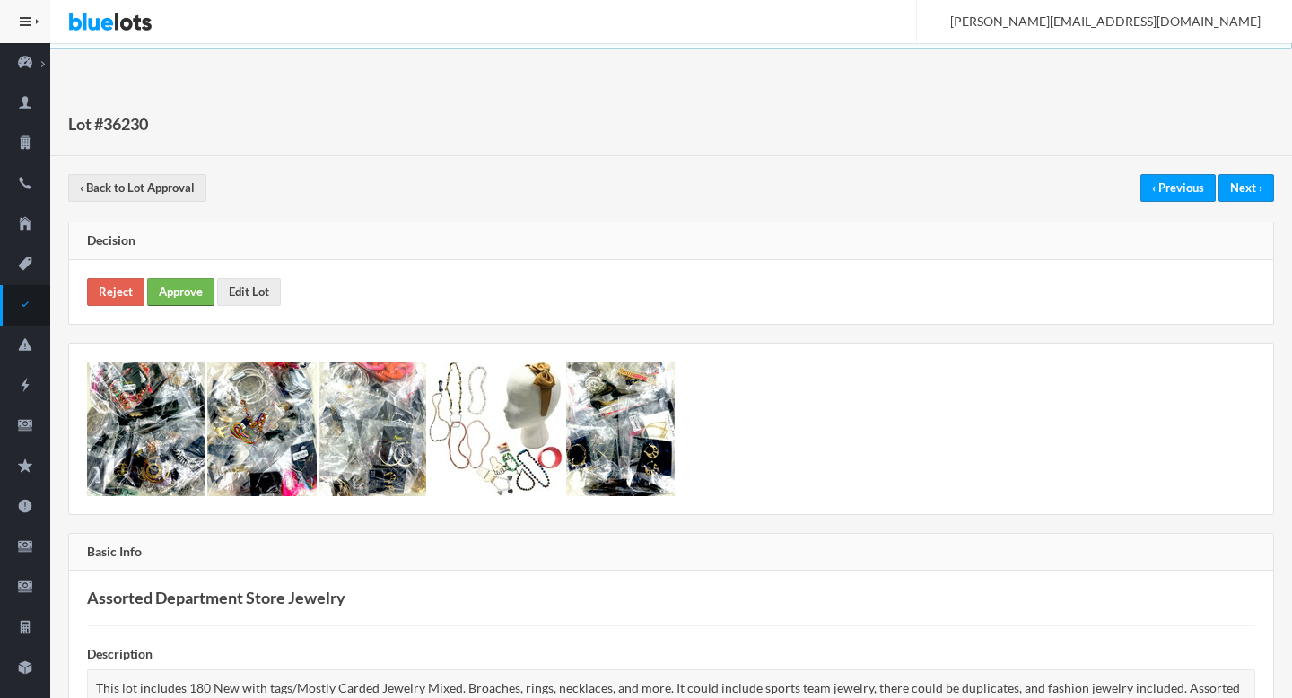
click at [179, 295] on link "Approve" at bounding box center [180, 292] width 67 height 28
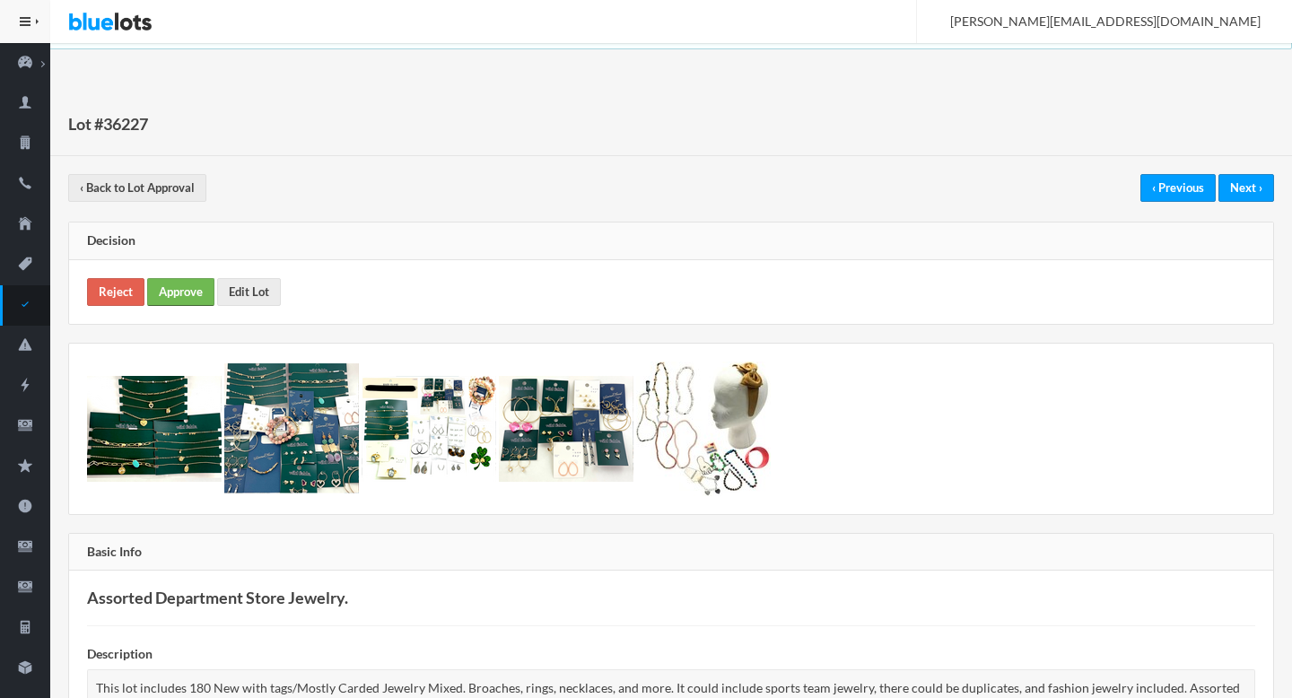
click at [187, 291] on link "Approve" at bounding box center [180, 292] width 67 height 28
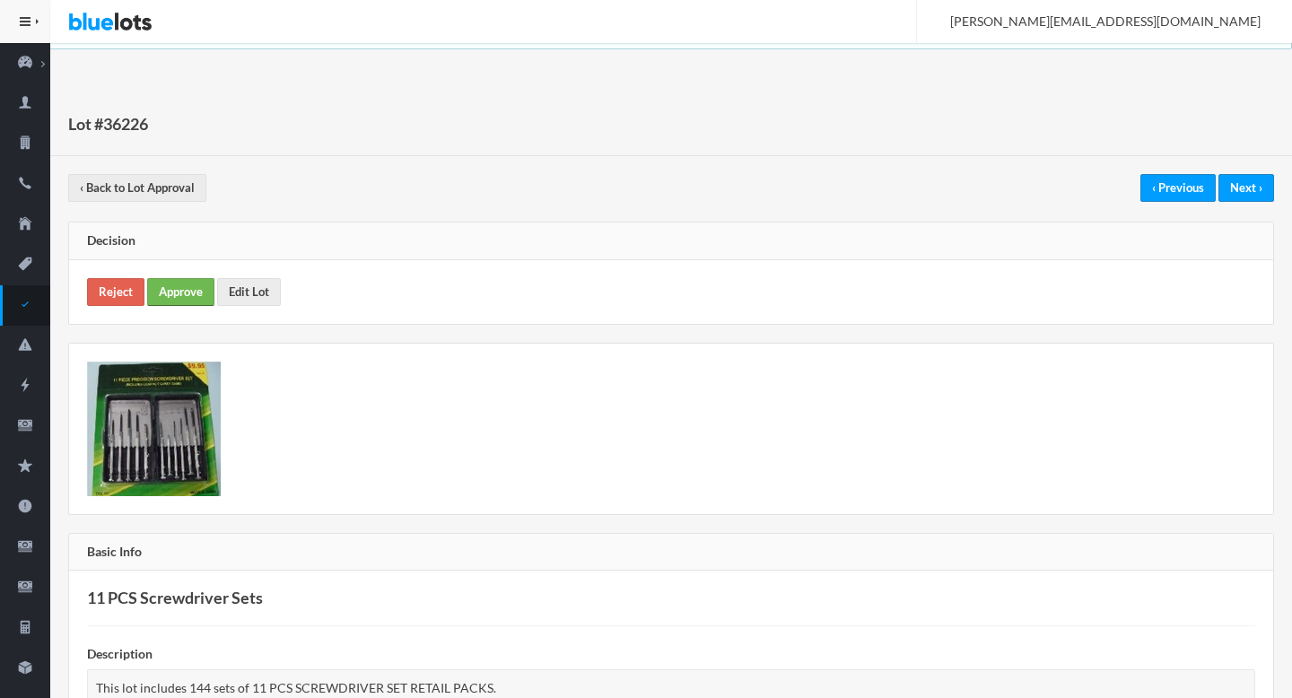
click at [178, 294] on link "Approve" at bounding box center [180, 292] width 67 height 28
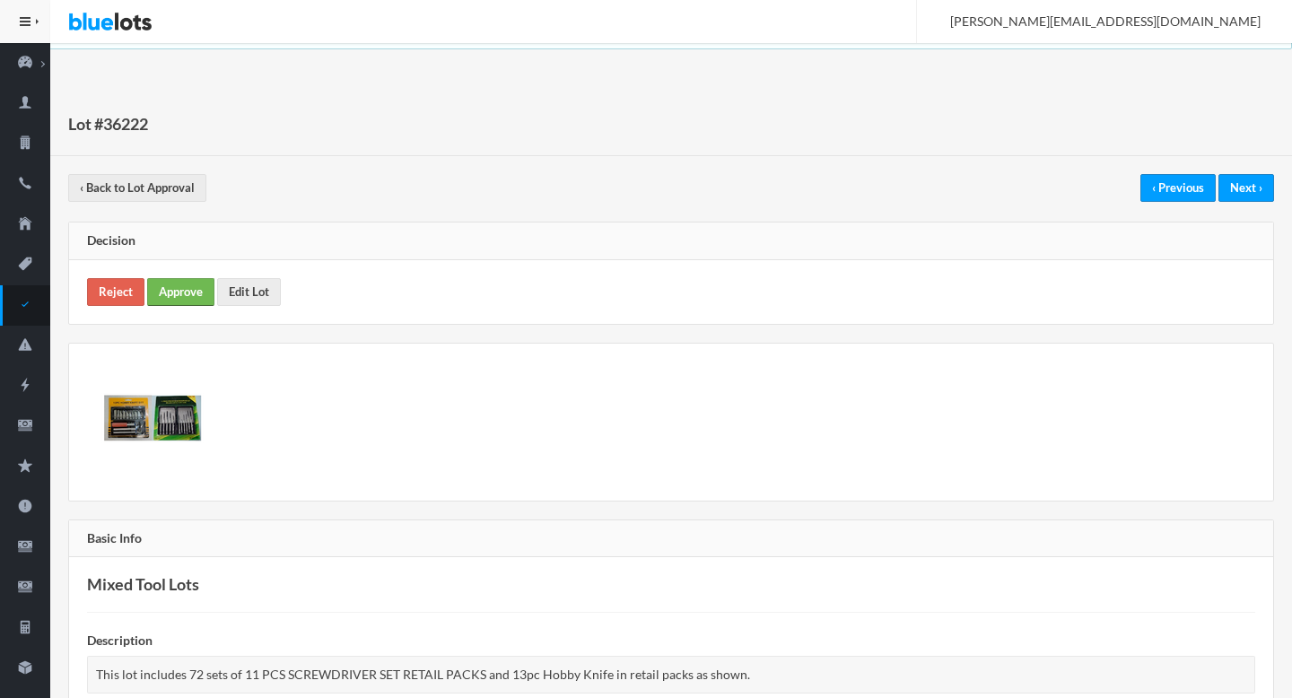
click at [194, 289] on link "Approve" at bounding box center [180, 292] width 67 height 28
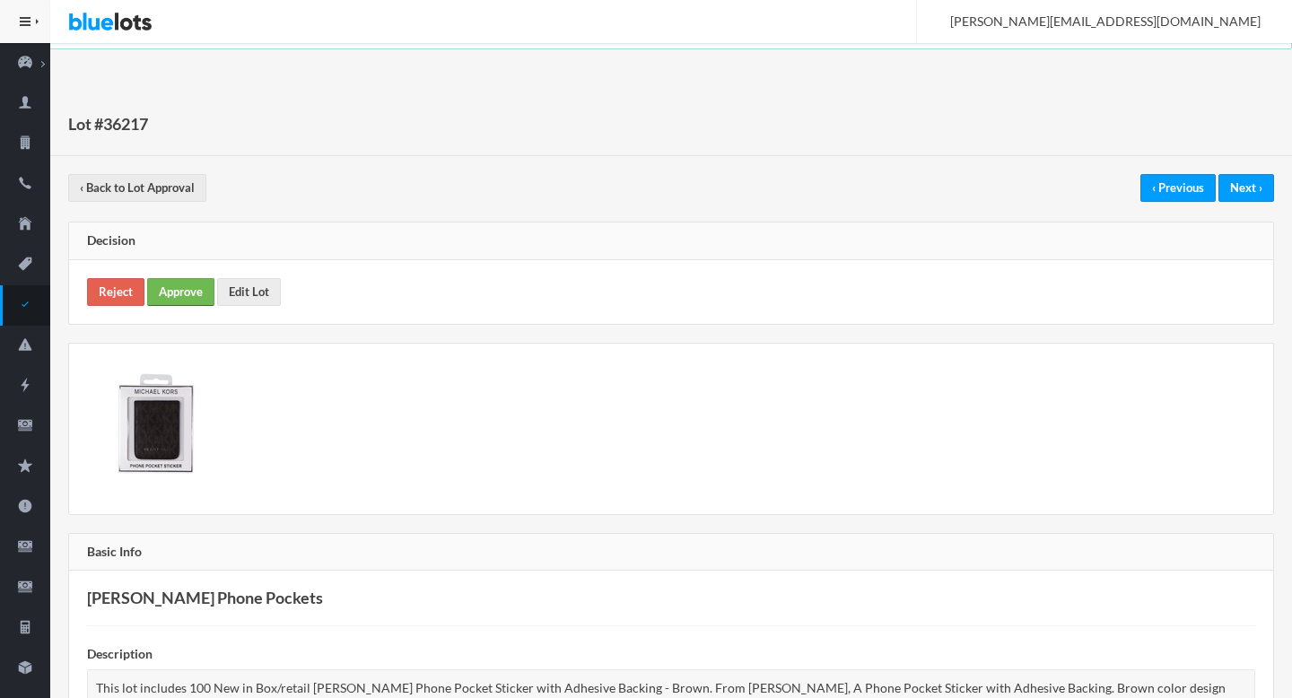
click at [185, 295] on link "Approve" at bounding box center [180, 292] width 67 height 28
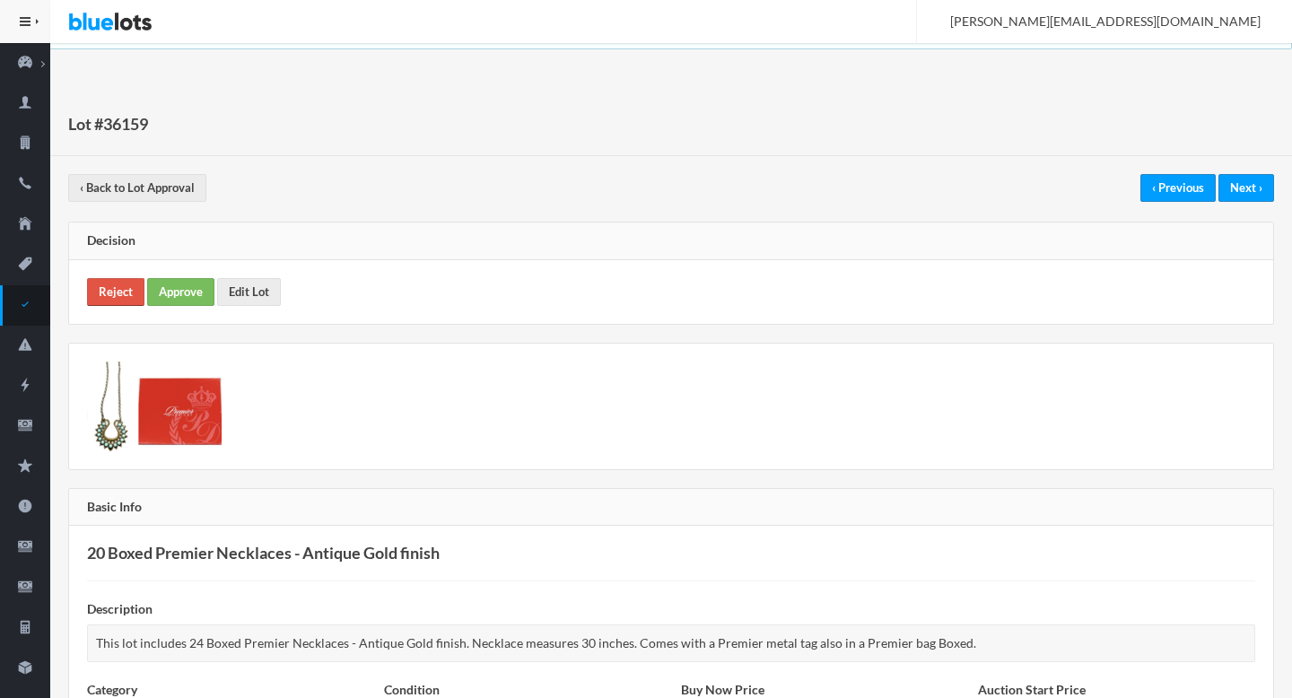
click at [118, 283] on link "Reject" at bounding box center [115, 292] width 57 height 28
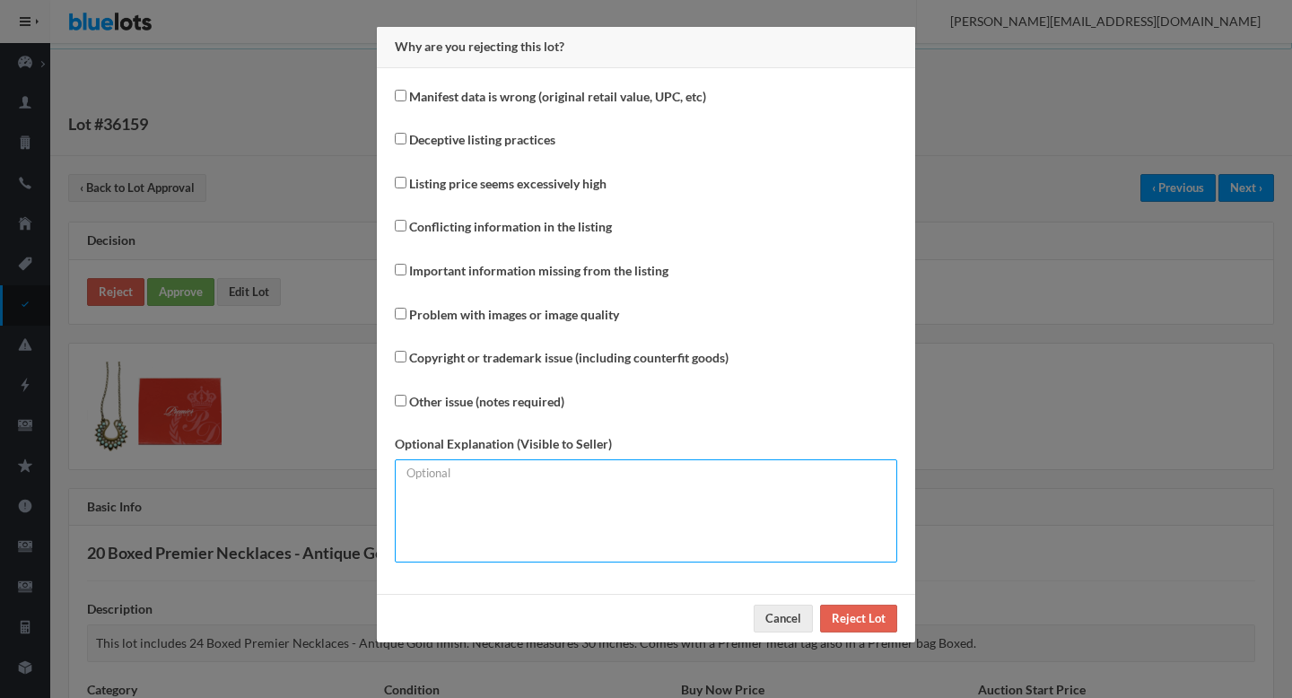
click at [524, 505] on textarea at bounding box center [646, 511] width 503 height 103
type textarea "Mismatched number of units."
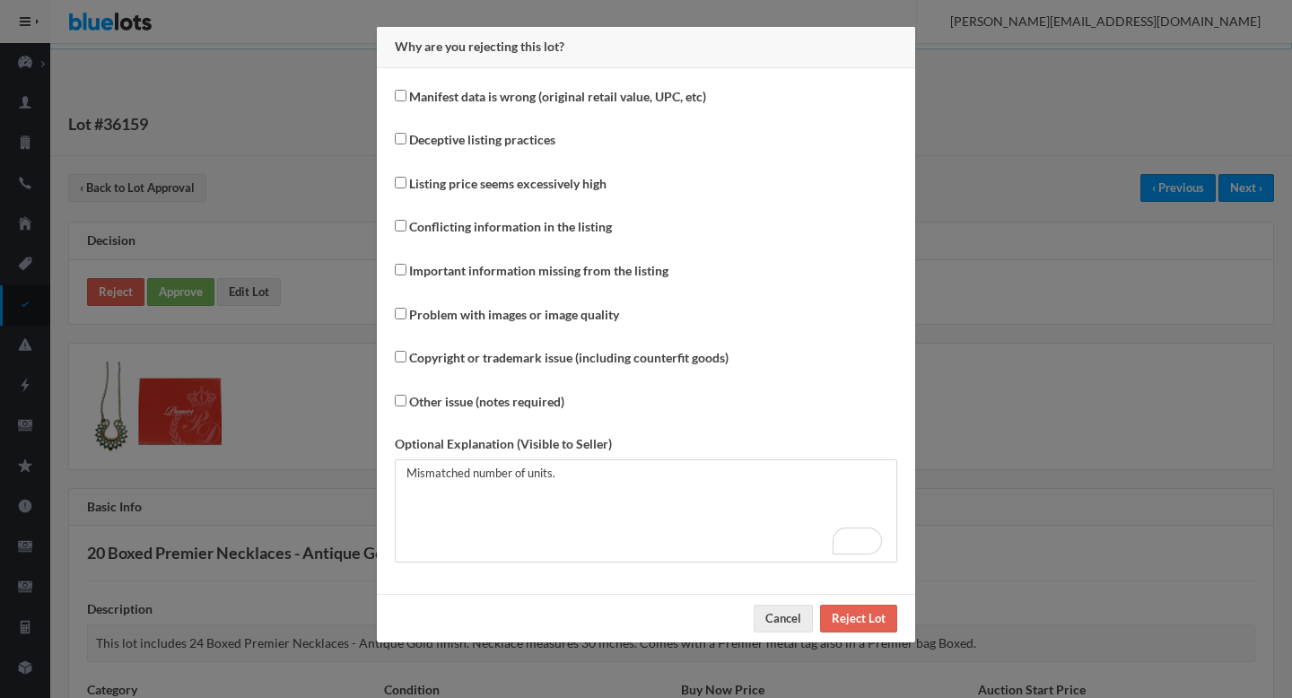
click at [456, 233] on label "Conflicting information in the listing" at bounding box center [510, 227] width 203 height 21
click at [407, 232] on input "Conflicting information in the listing" at bounding box center [401, 226] width 12 height 12
checkbox input "true"
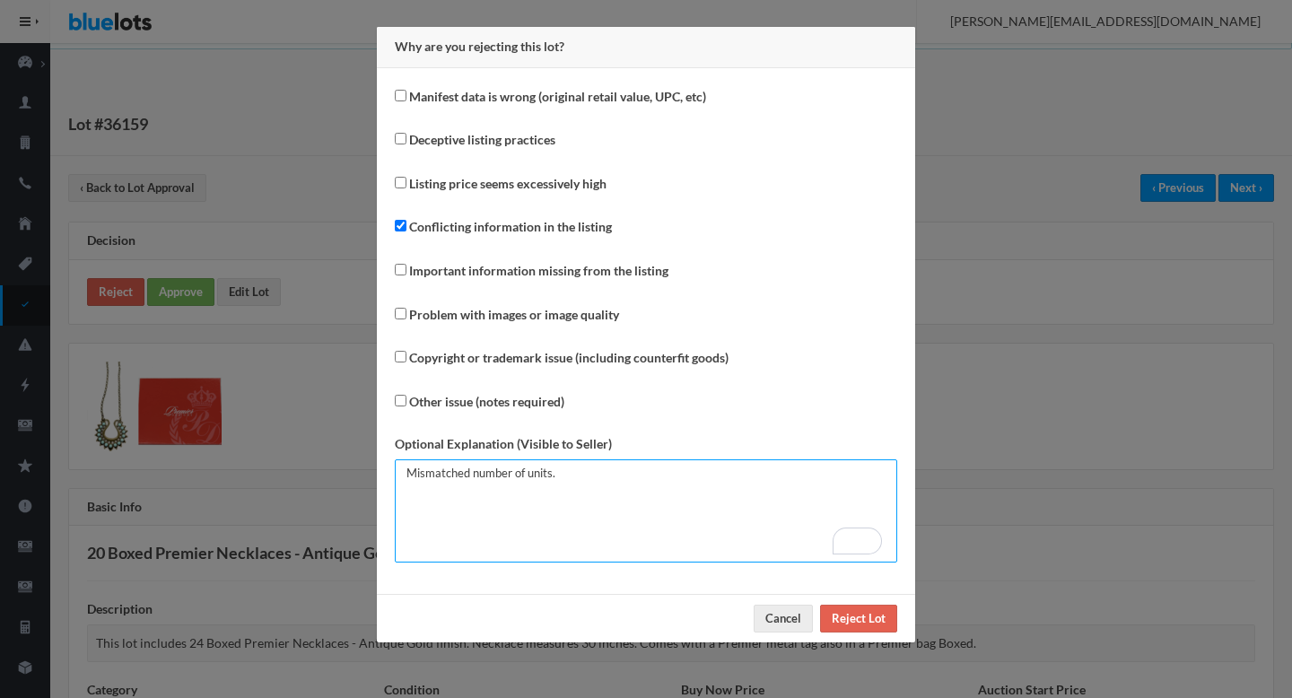
click at [653, 500] on textarea "Mismatched number of units." at bounding box center [646, 511] width 503 height 103
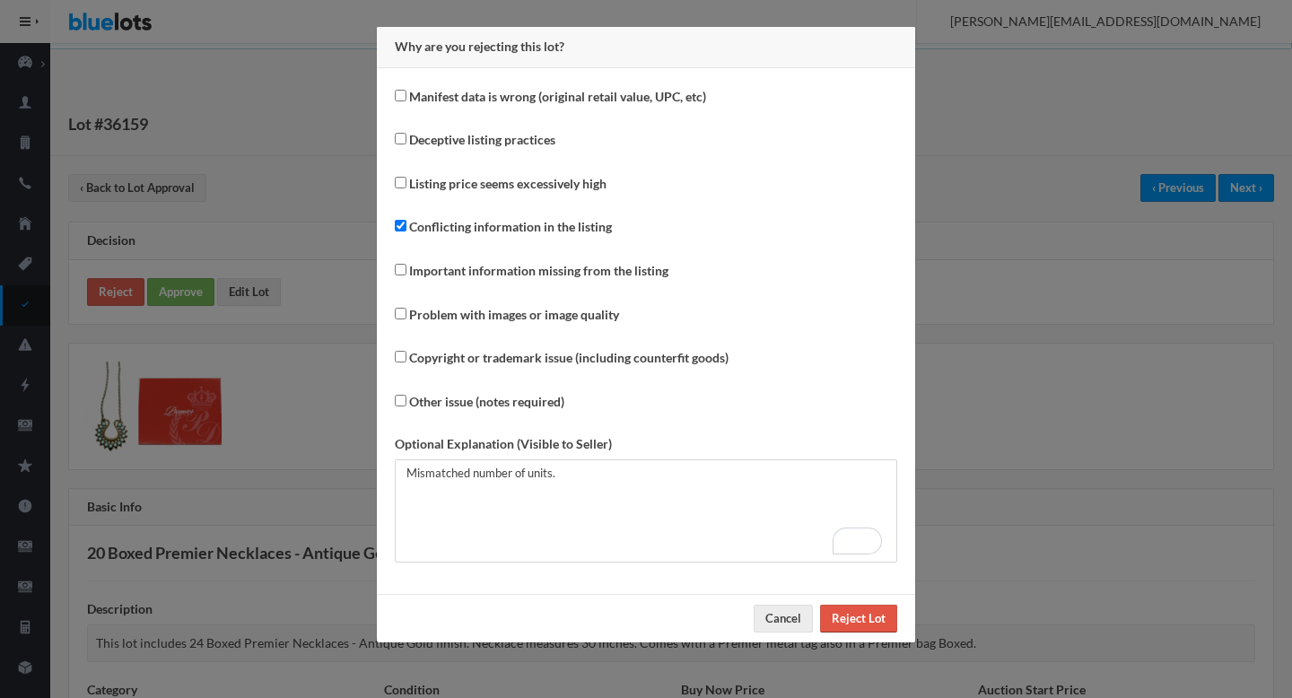
click at [863, 618] on input "Reject Lot" at bounding box center [858, 619] width 77 height 28
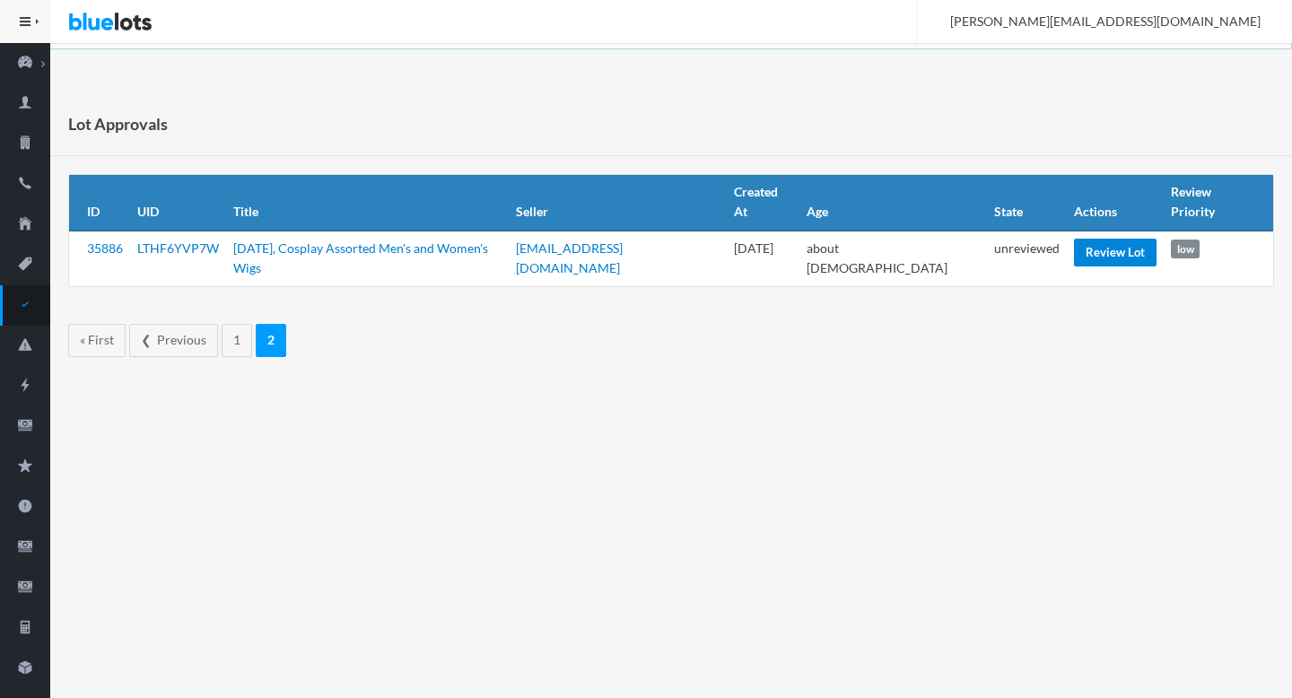
click at [1092, 241] on link "Review Lot" at bounding box center [1115, 253] width 83 height 28
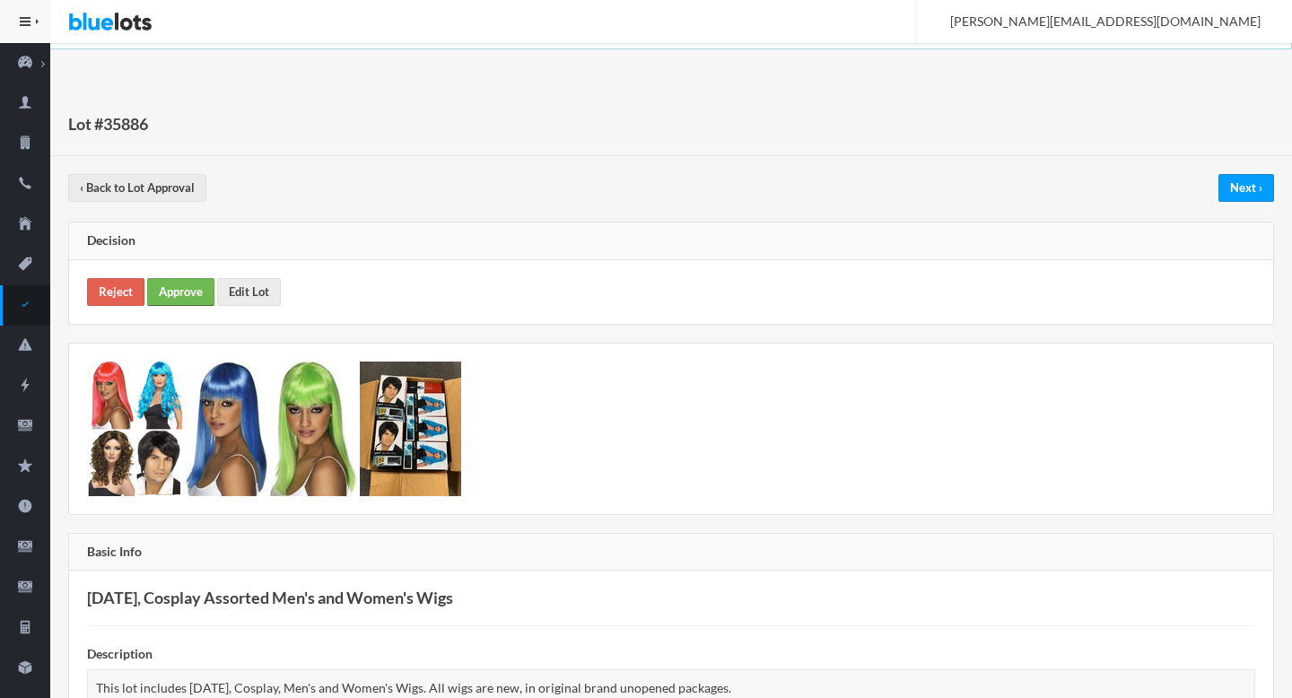
click at [191, 292] on link "Approve" at bounding box center [180, 292] width 67 height 28
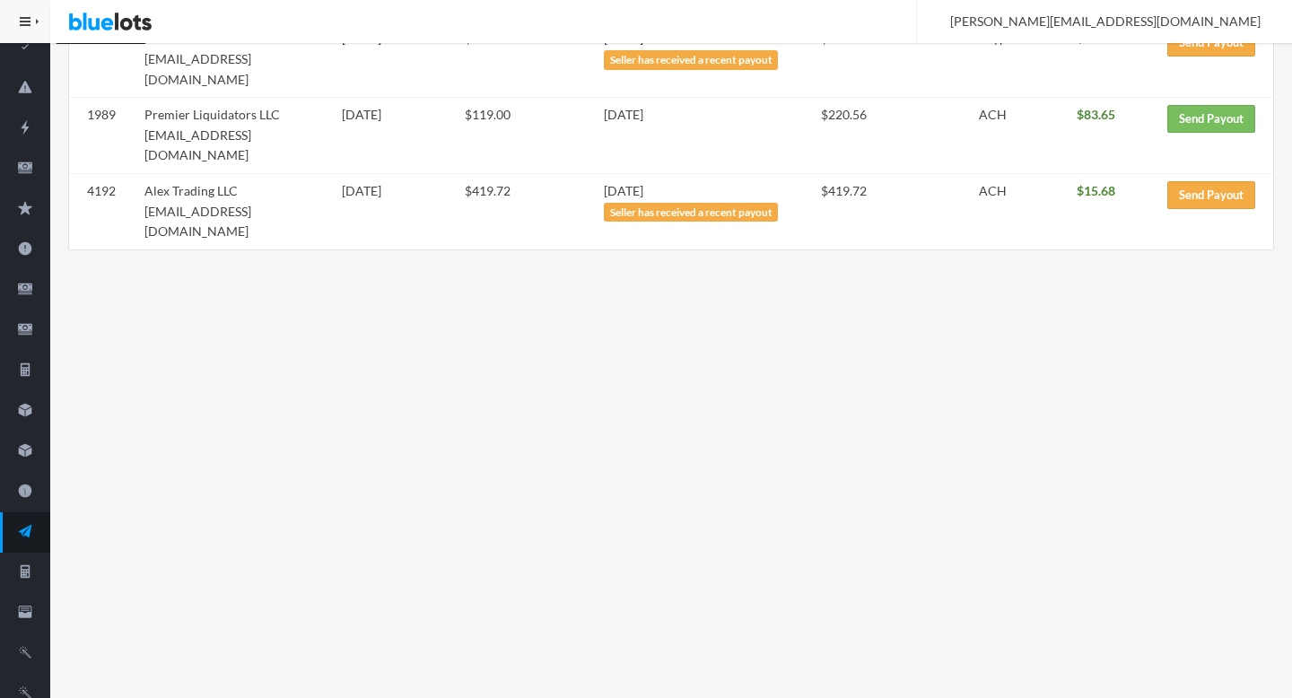
scroll to position [274, 0]
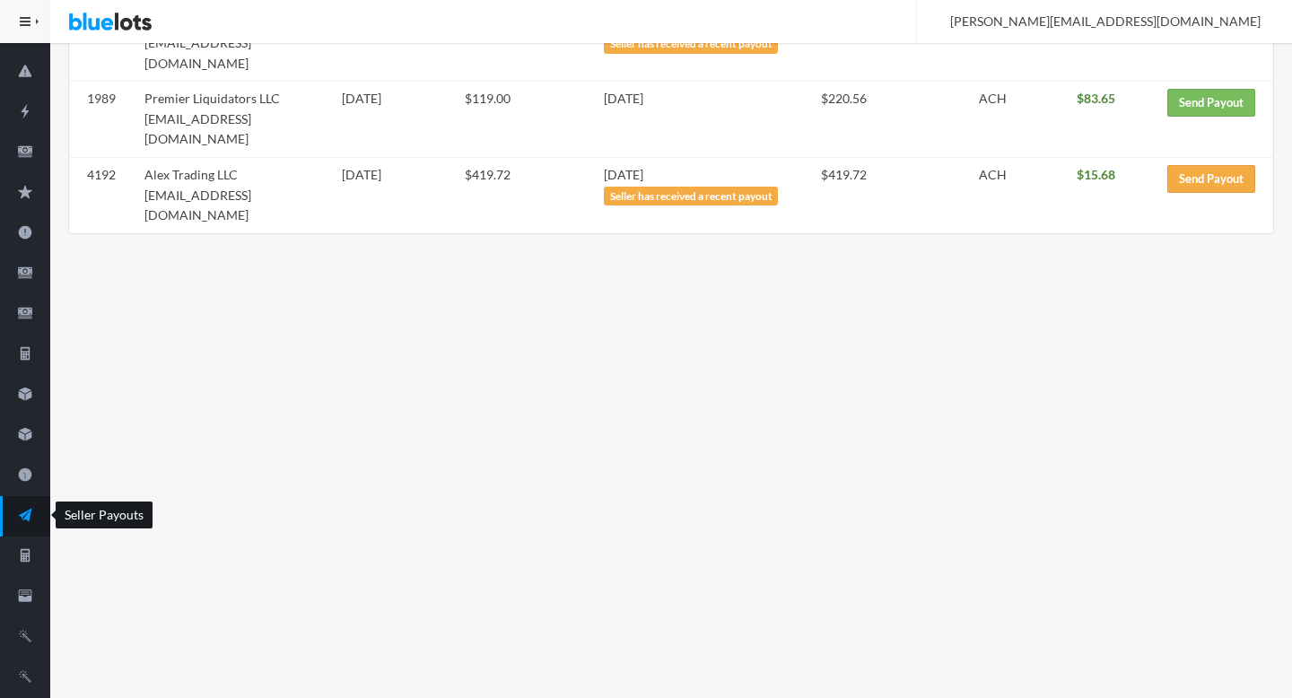
click at [31, 522] on icon "paper plane" at bounding box center [25, 515] width 50 height 16
